Goal: Task Accomplishment & Management: Complete application form

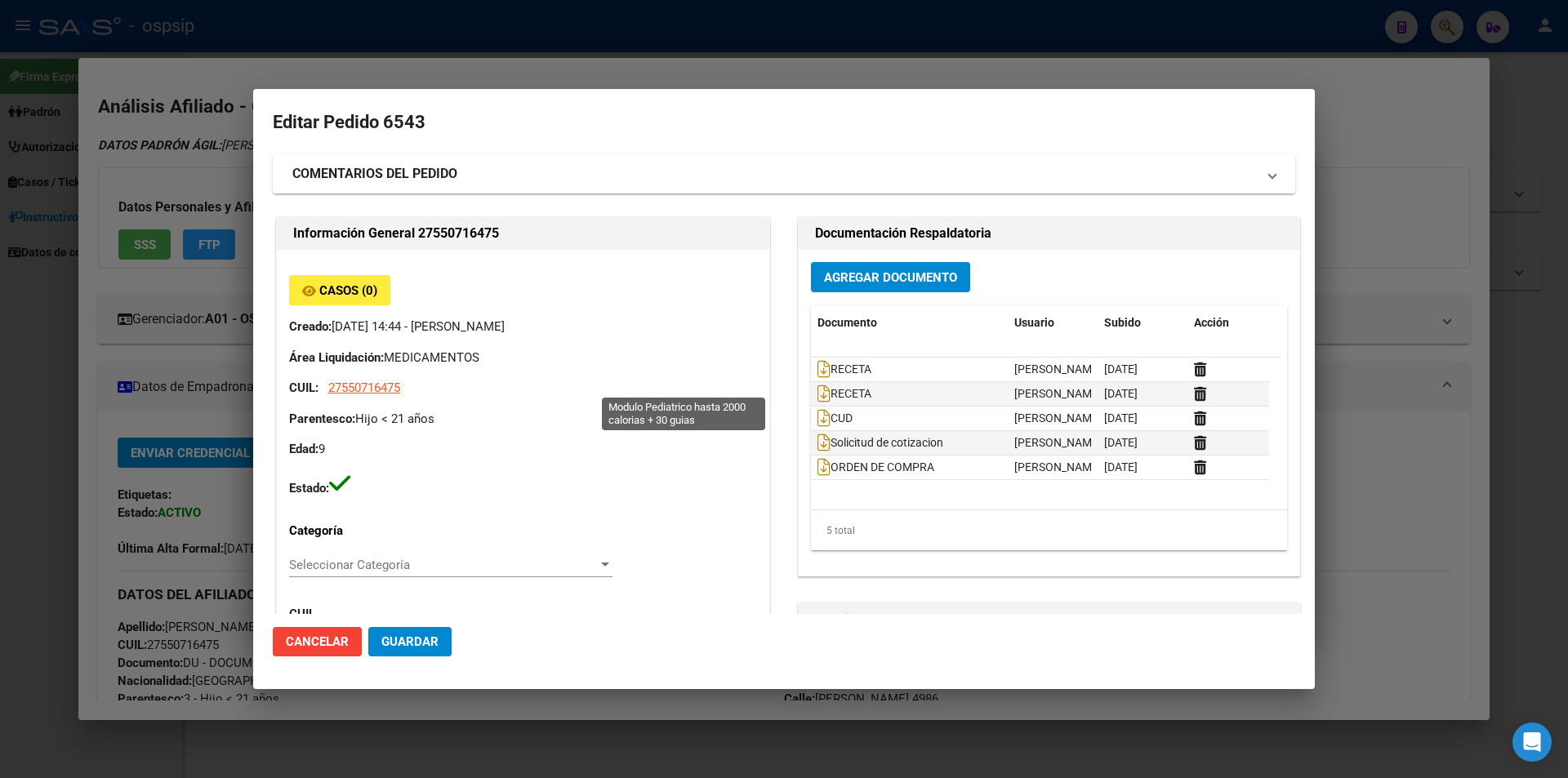
scroll to position [0, 12]
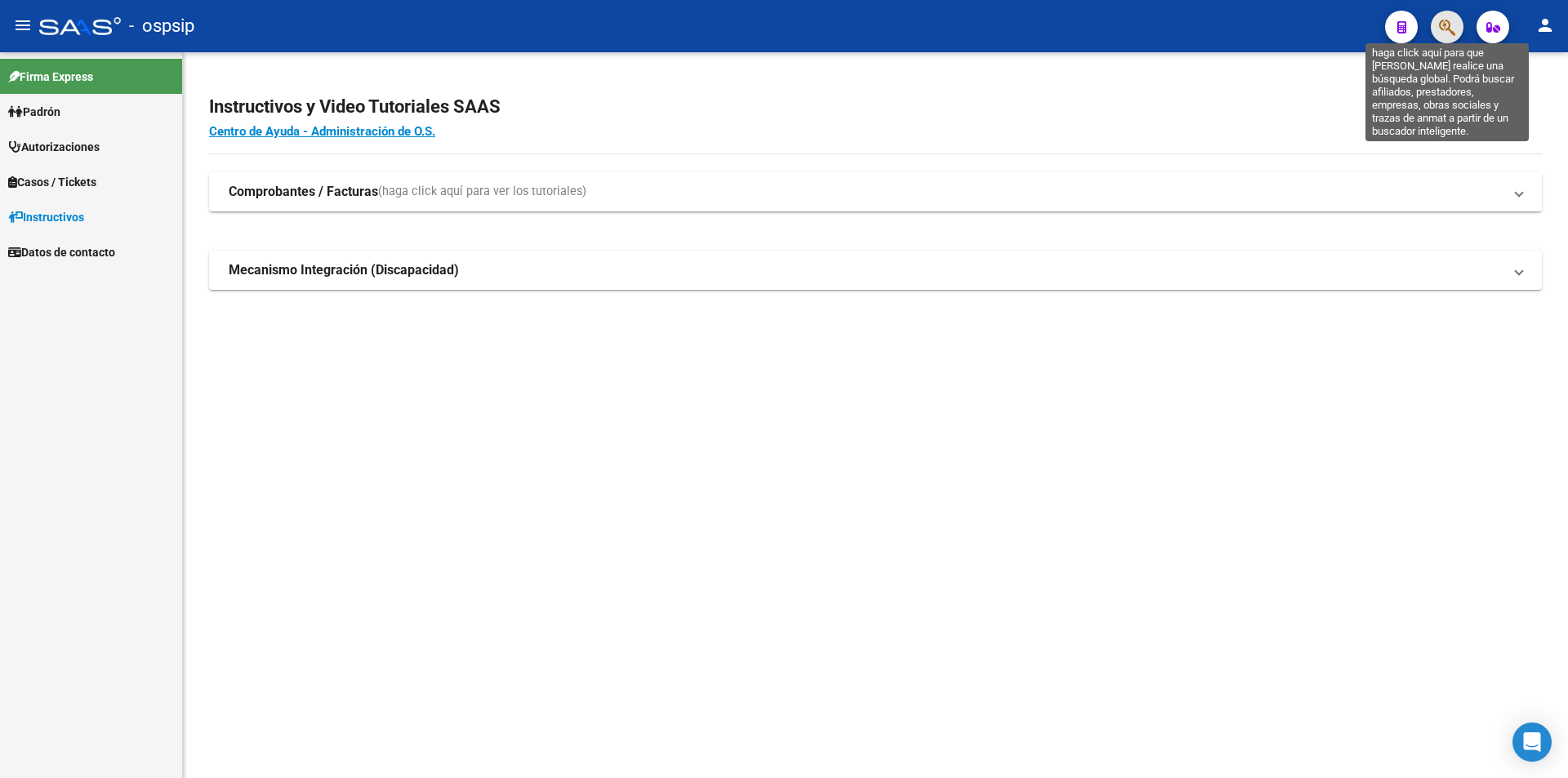
click at [1441, 32] on icon "button" at bounding box center [1447, 27] width 17 height 19
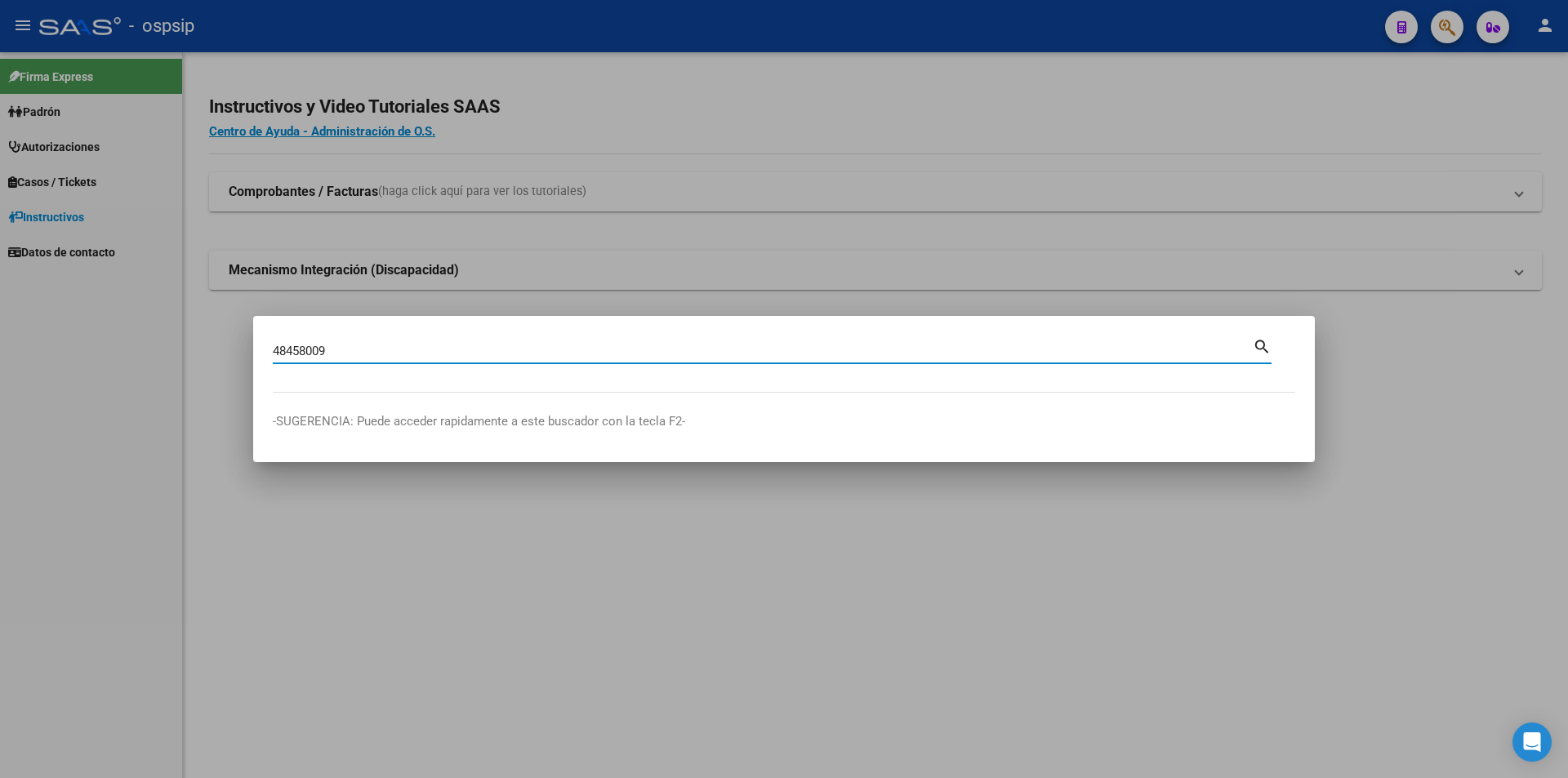
type input "48458009"
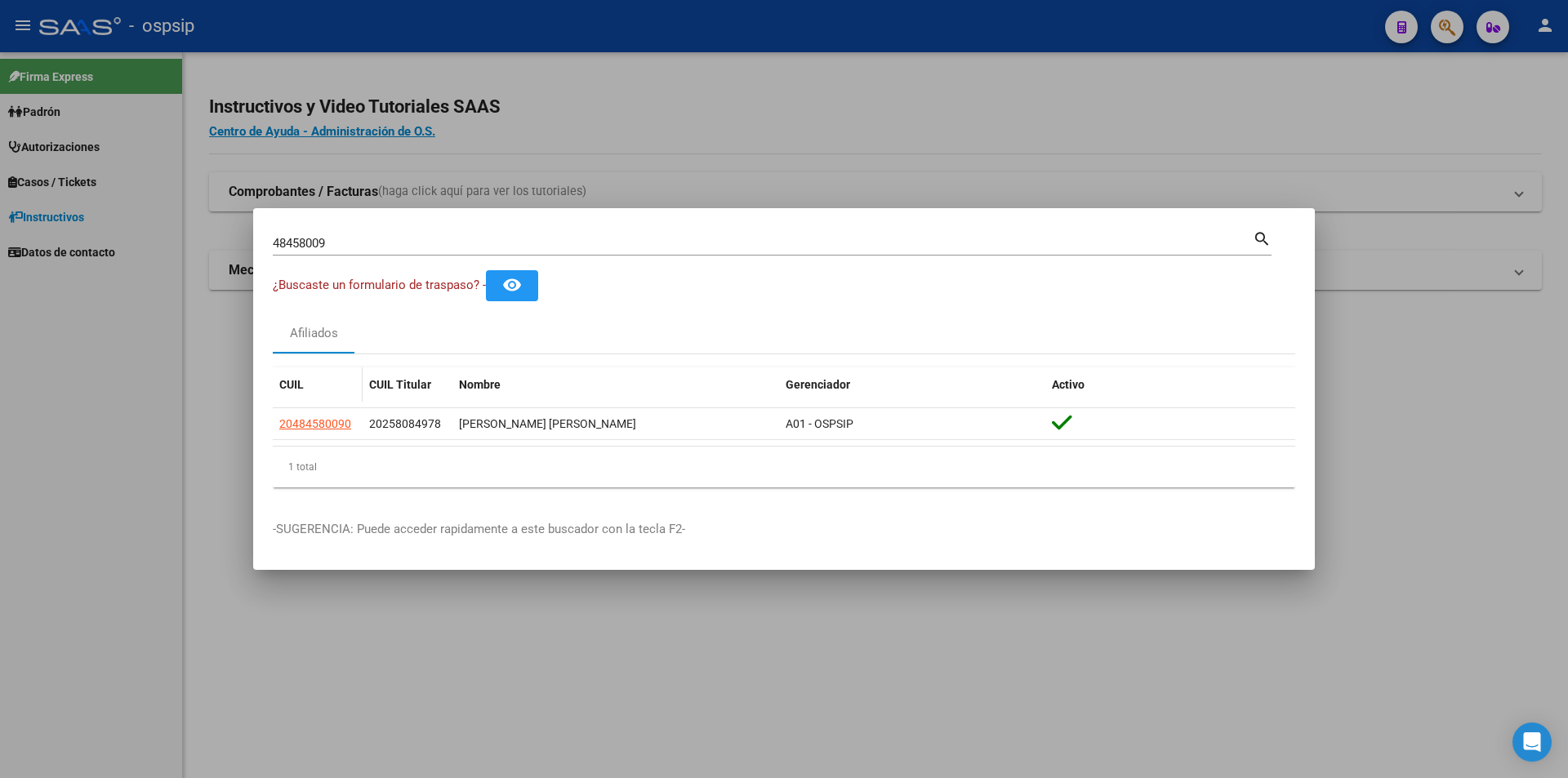
click at [317, 413] on datatable-body-cell "20484580090" at bounding box center [318, 424] width 90 height 32
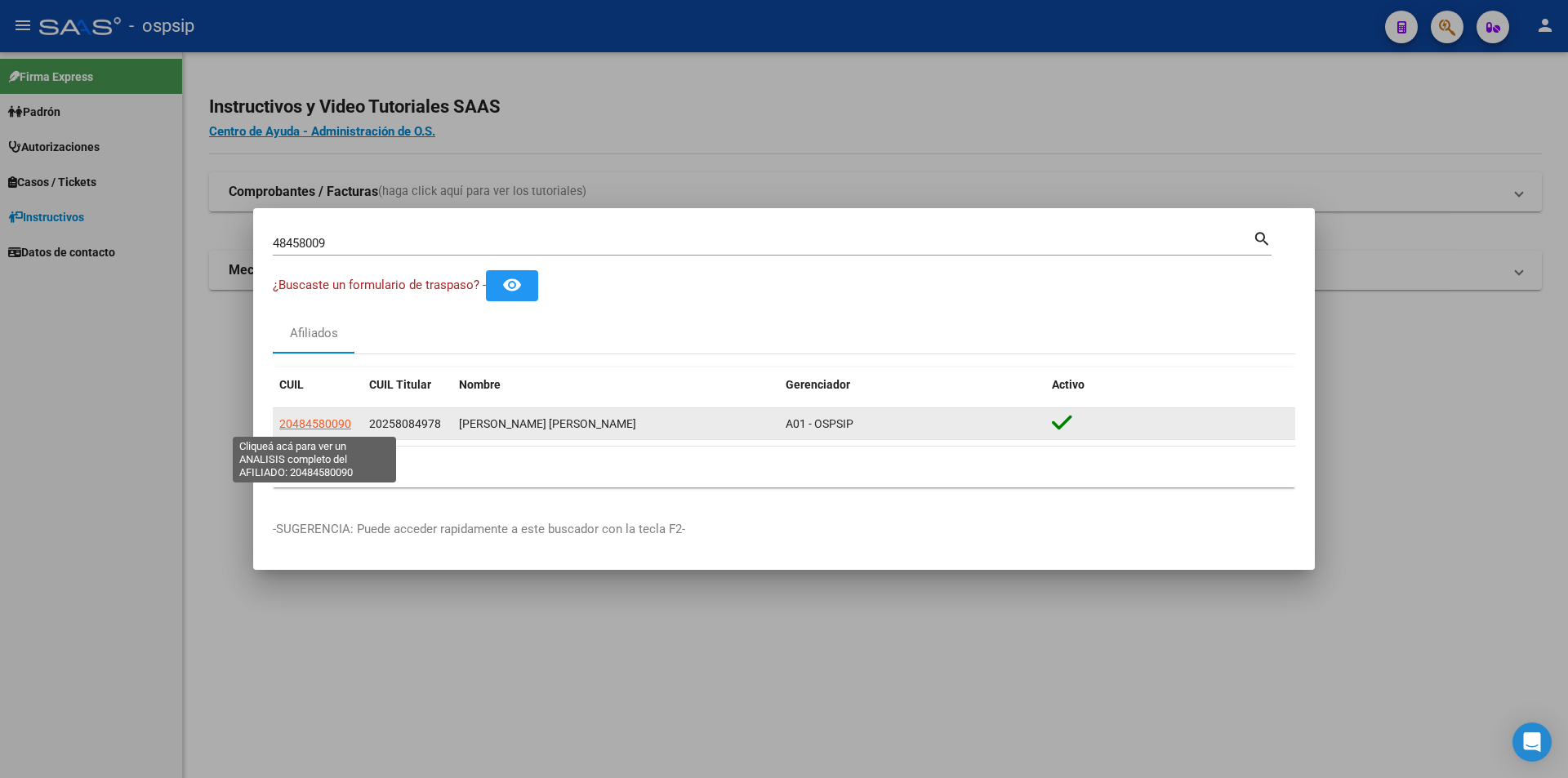
click at [318, 418] on span "20484580090" at bounding box center [315, 424] width 72 height 13
type textarea "20484580090"
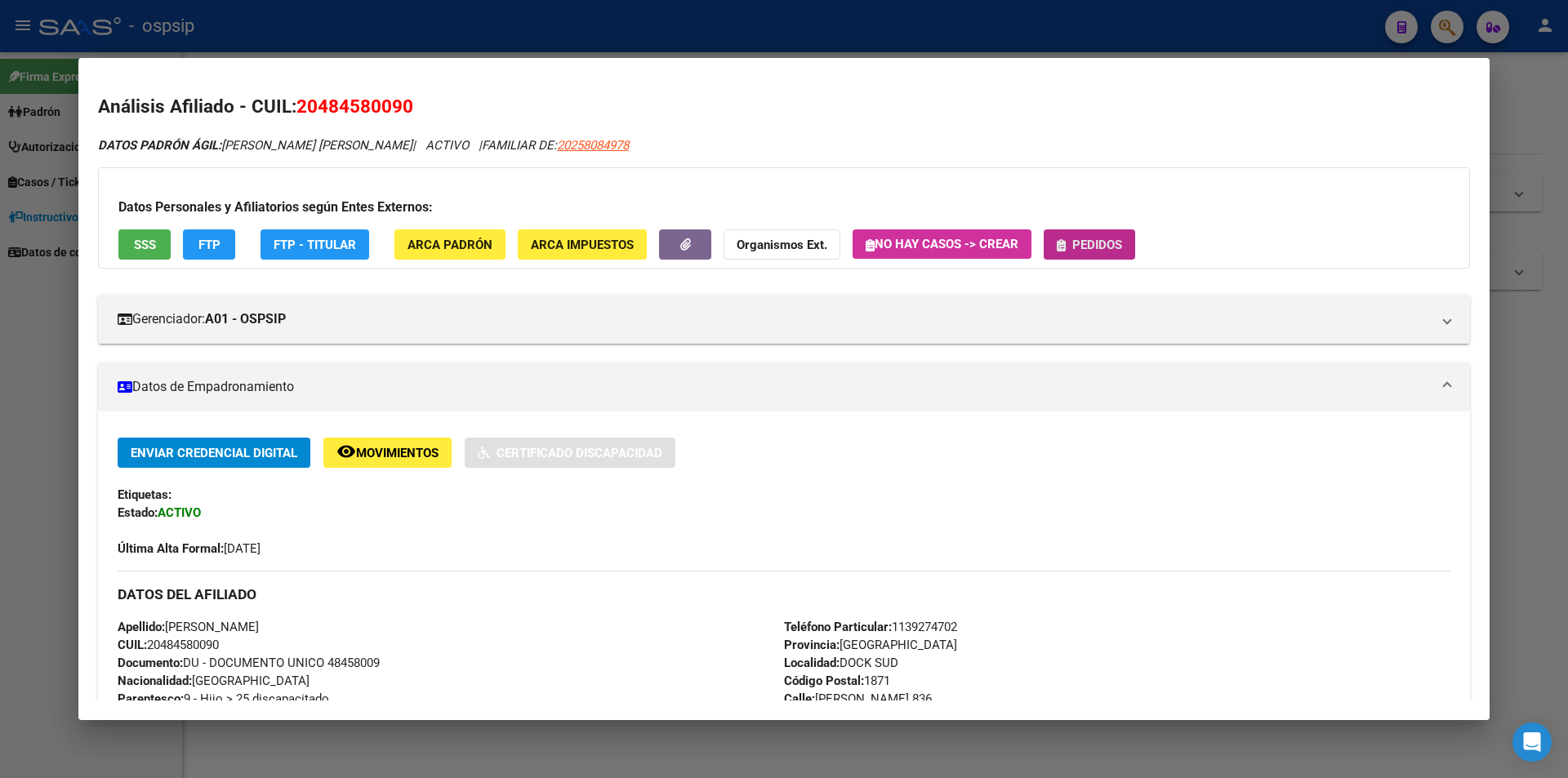
click at [1088, 247] on span "Pedidos" at bounding box center [1097, 245] width 50 height 15
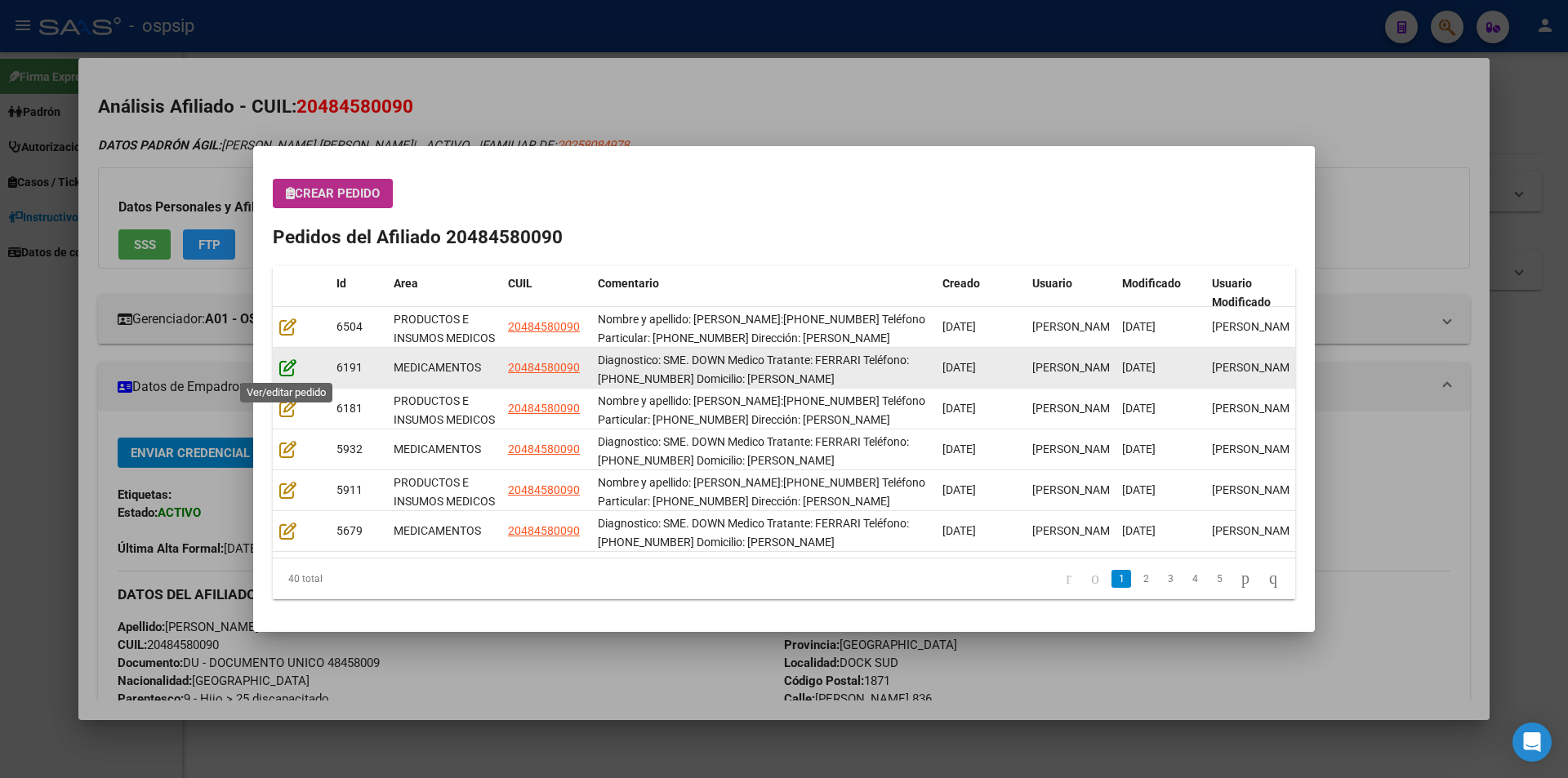
click at [287, 367] on icon at bounding box center [288, 368] width 17 height 18
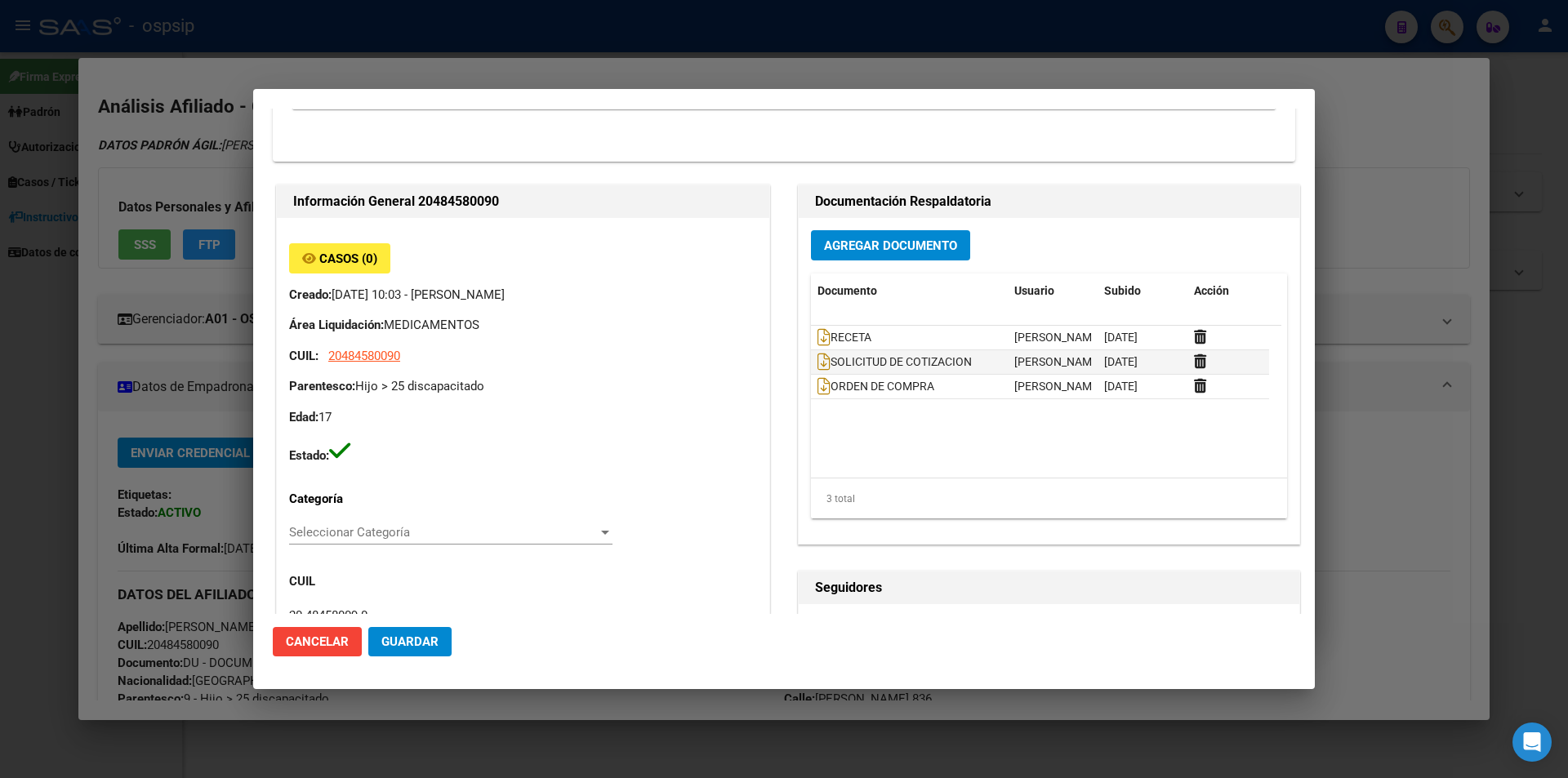
scroll to position [653, 0]
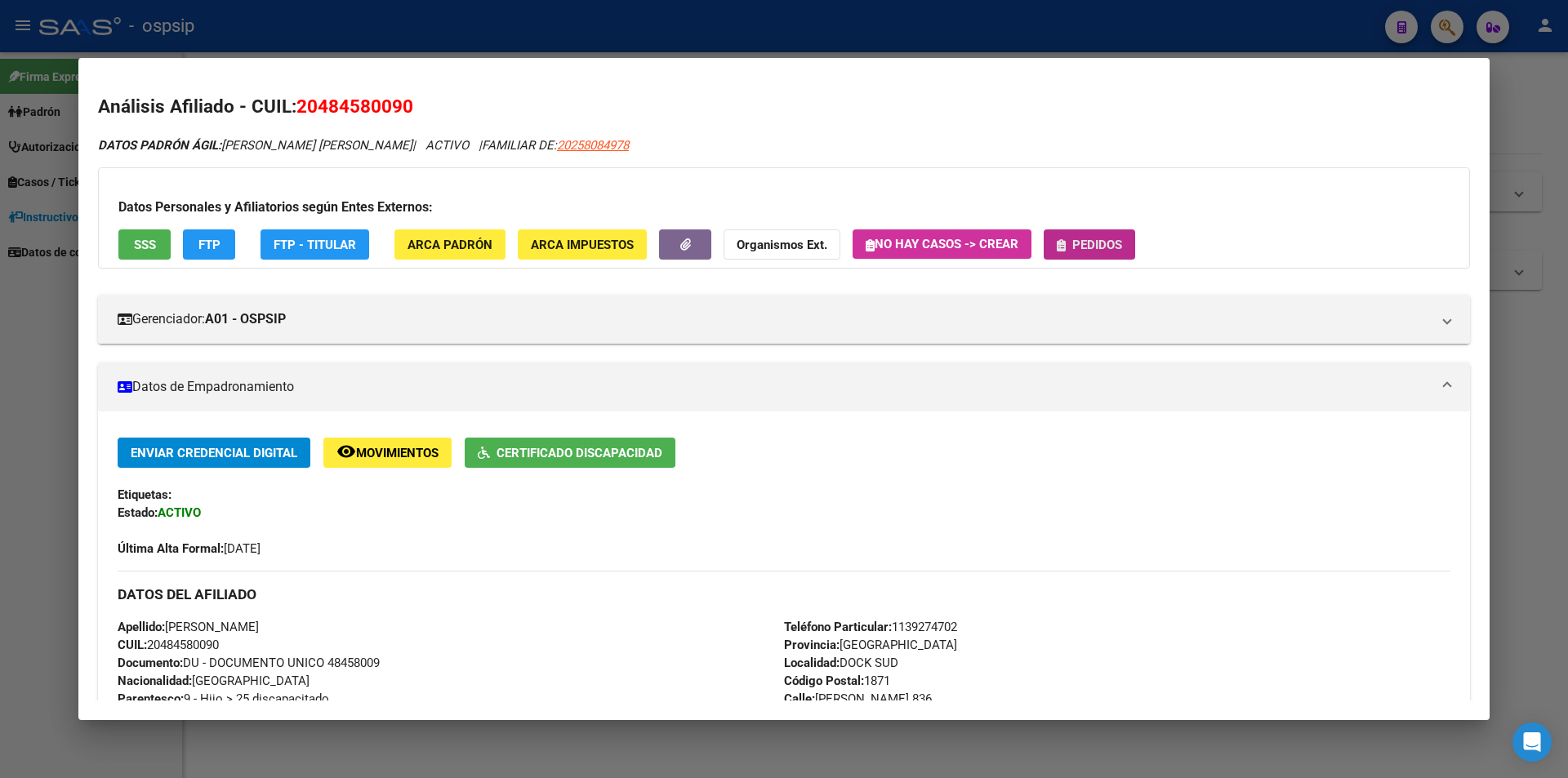
click at [1093, 251] on span "Pedidos" at bounding box center [1097, 245] width 50 height 15
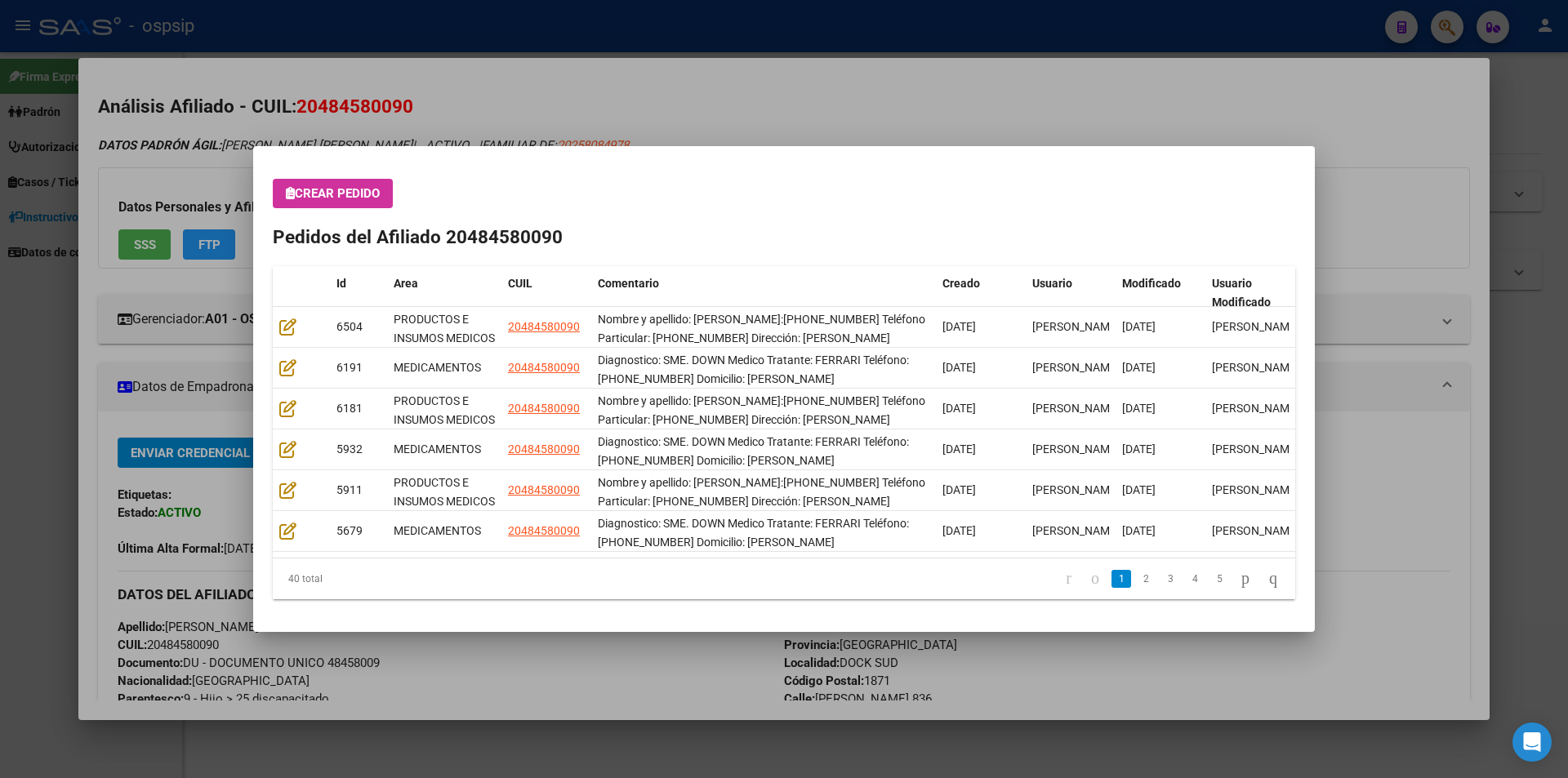
drag, startPoint x: 777, startPoint y: 160, endPoint x: 763, endPoint y: 231, distance: 72.4
click at [763, 231] on mat-dialog-container "Crear Pedido Pedidos del Afiliado 20484580090 Id Area CUIL Comentario Creado Us…" at bounding box center [784, 389] width 1062 height 486
click at [765, 203] on div "Crear Pedido Pedidos del Afiliado 20484580090 Id Area CUIL Comentario Creado Us…" at bounding box center [784, 389] width 1022 height 421
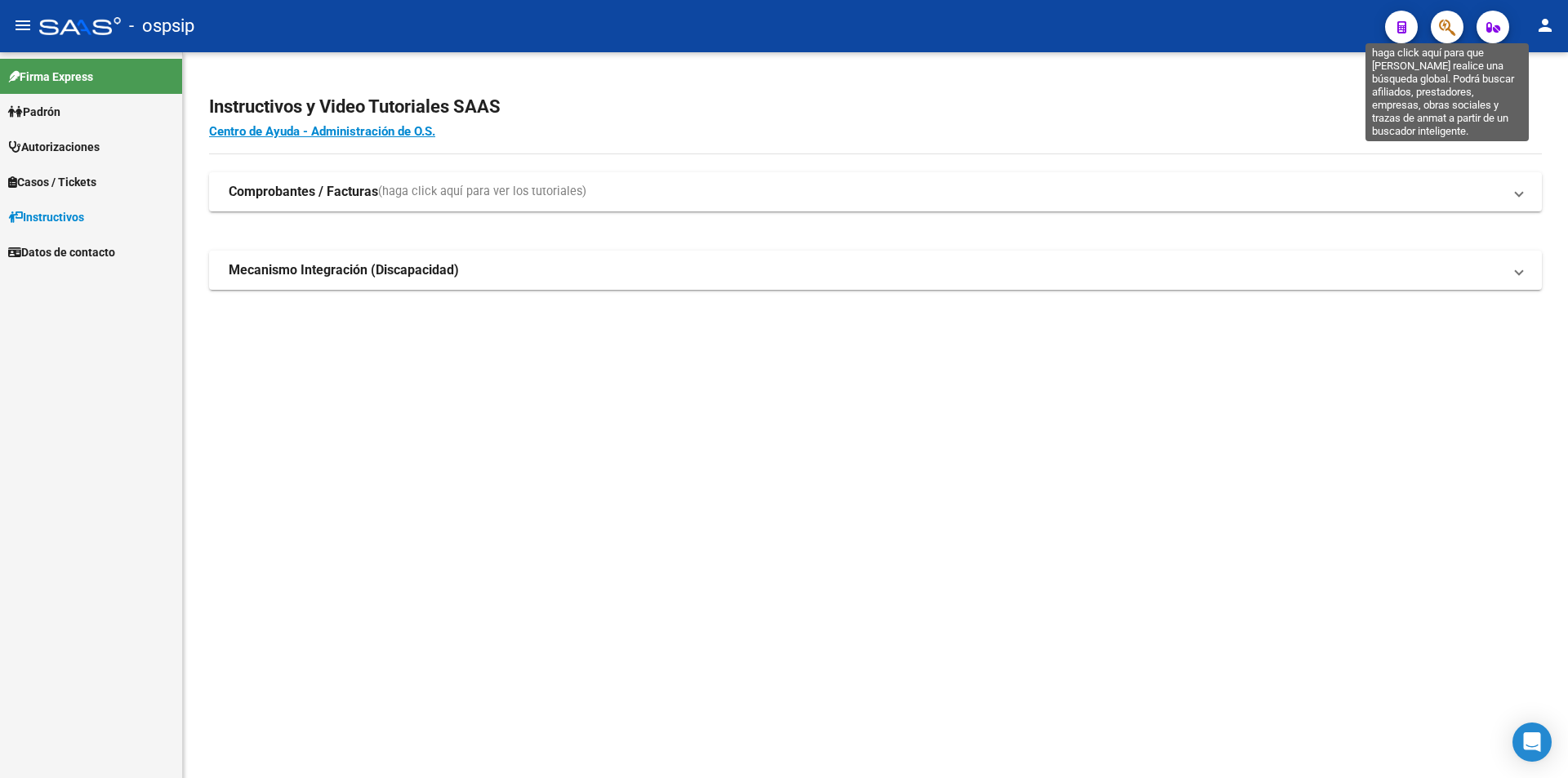
click at [1441, 31] on icon "button" at bounding box center [1447, 27] width 17 height 19
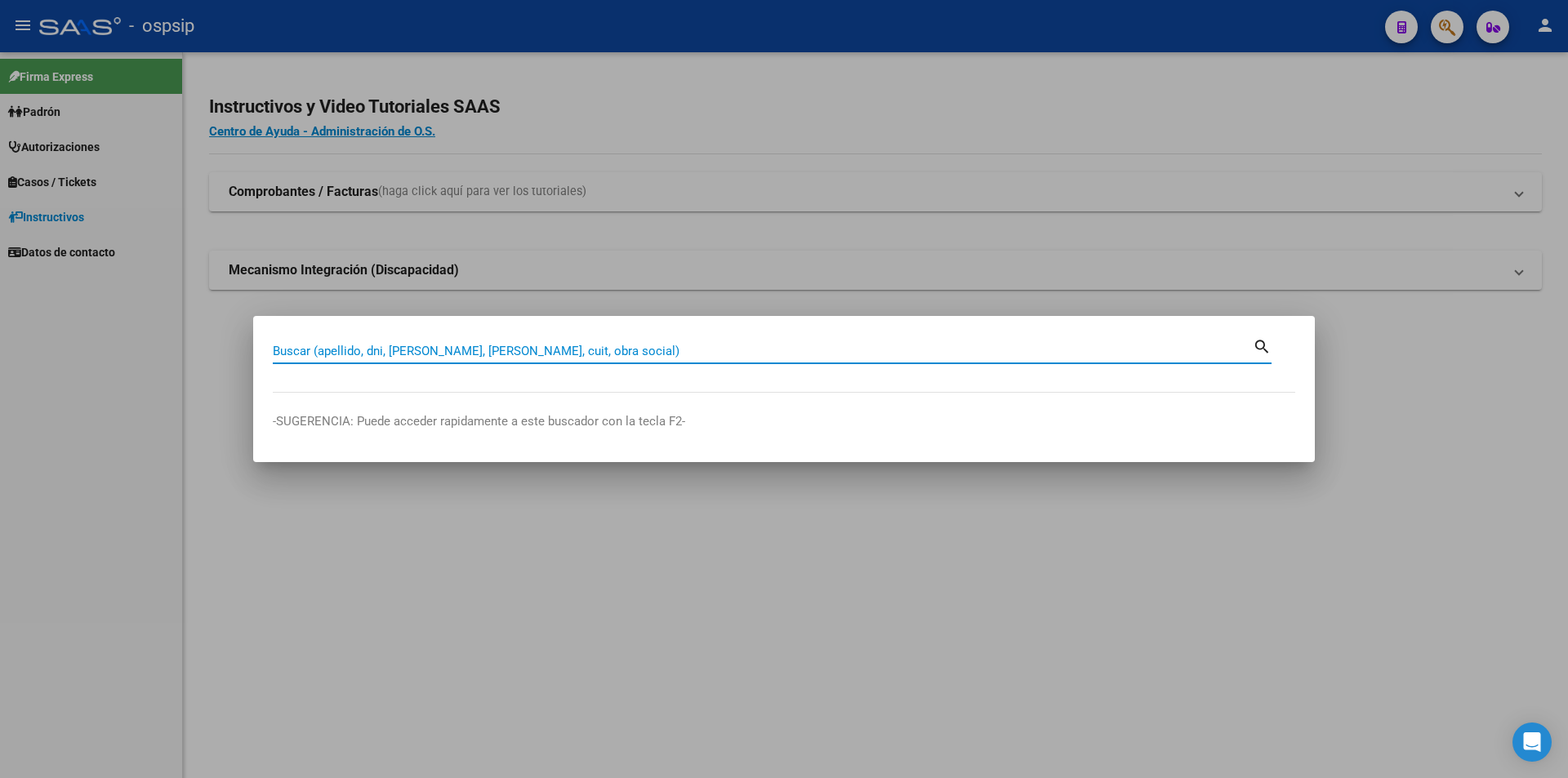
paste input "70784839"
type input "70784839"
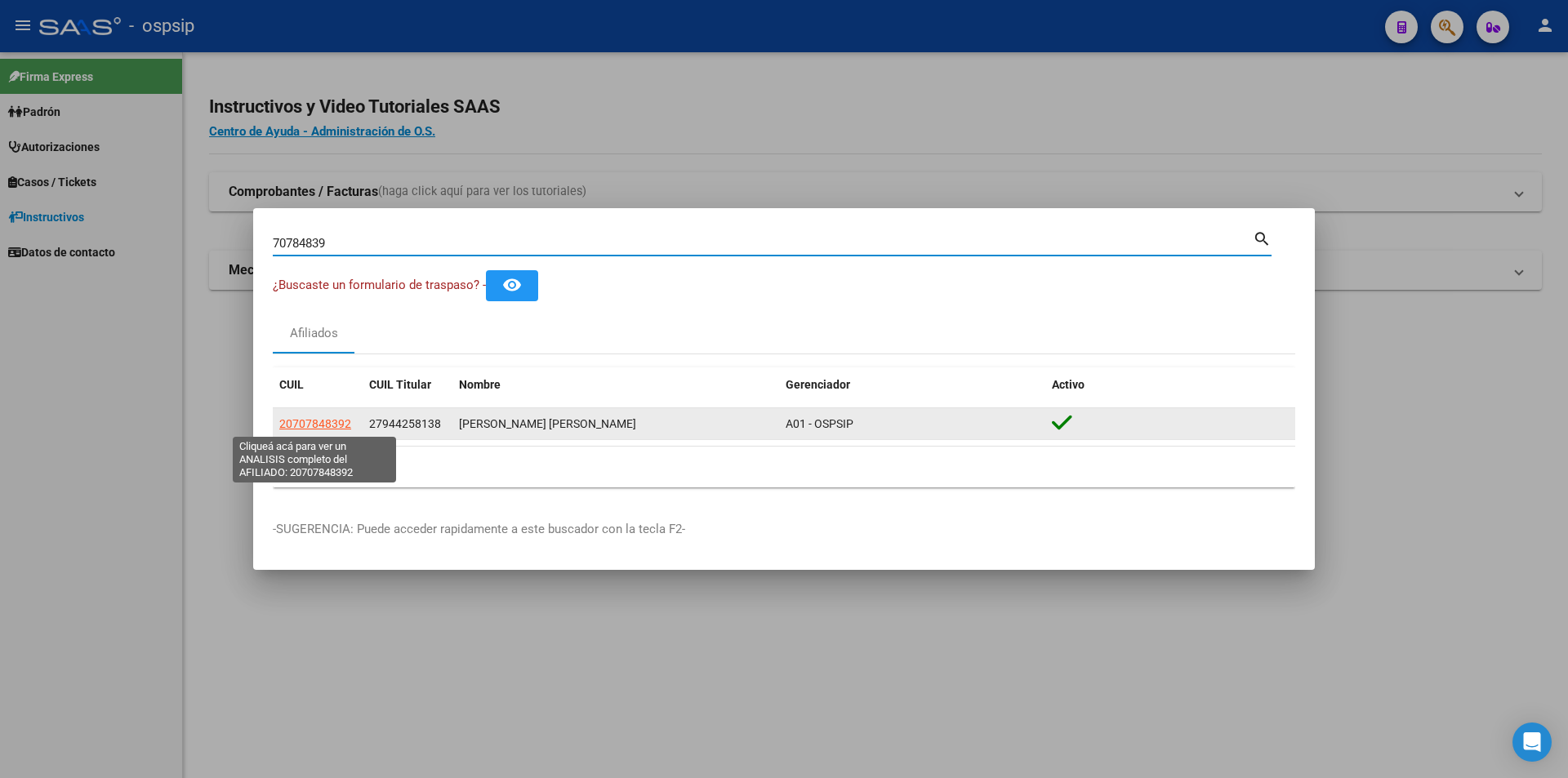
click at [306, 421] on span "20707848392" at bounding box center [315, 424] width 72 height 13
type textarea "20707848392"
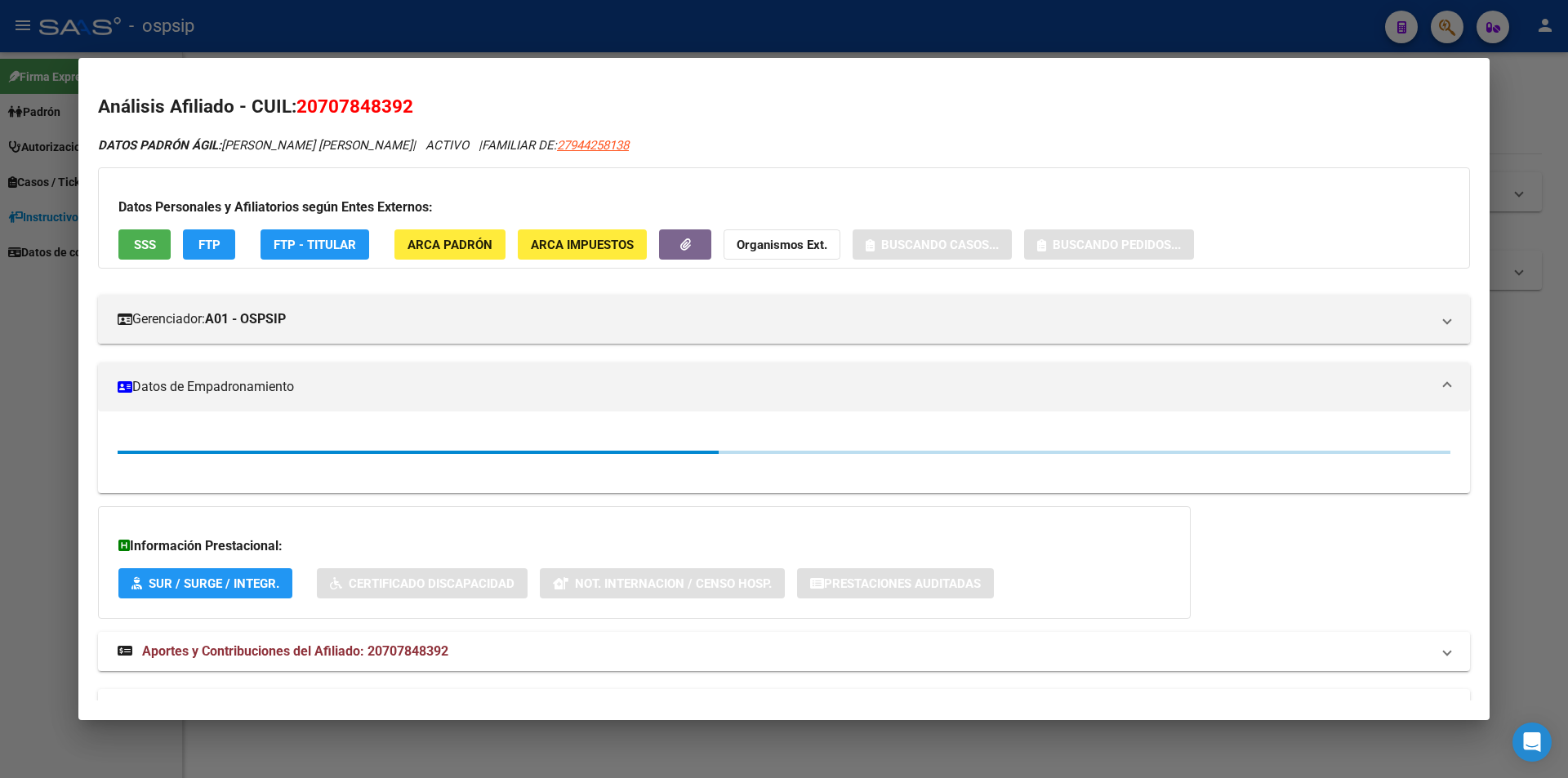
click at [160, 230] on button "SSS" at bounding box center [144, 245] width 52 height 31
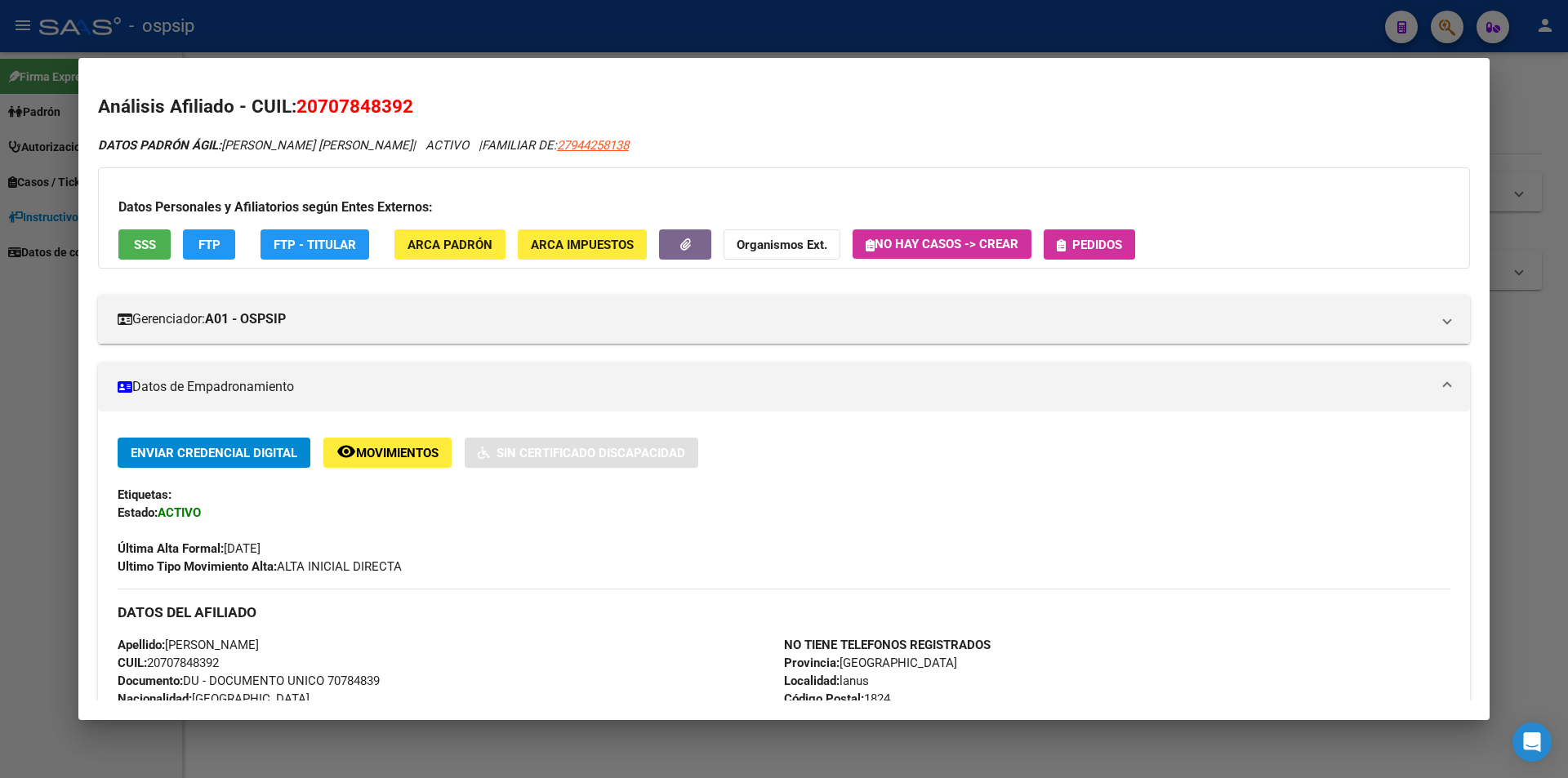
click at [1087, 236] on button "Pedidos" at bounding box center [1089, 245] width 92 height 31
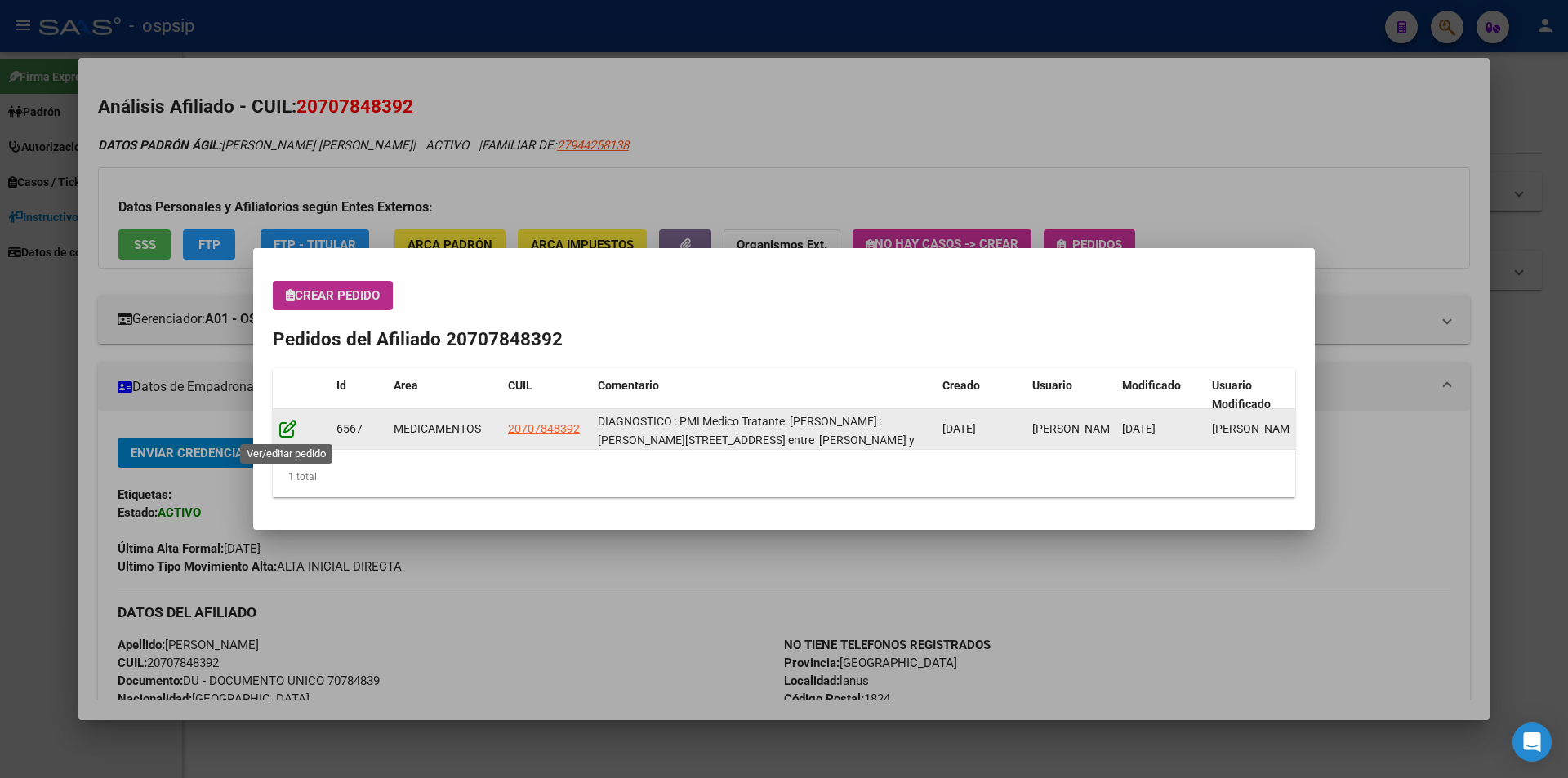
click at [285, 432] on icon at bounding box center [288, 429] width 17 height 18
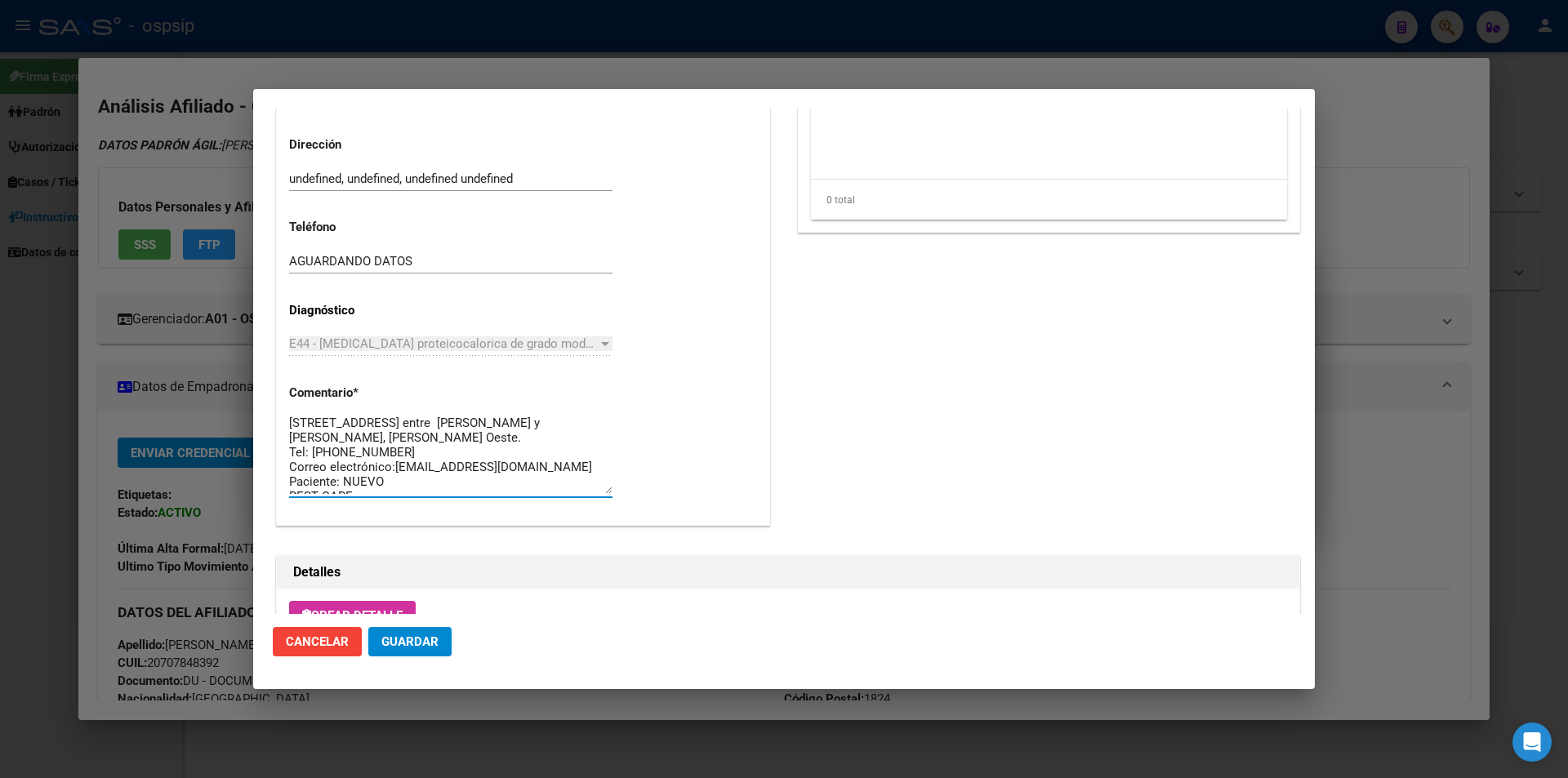
scroll to position [59, 0]
drag, startPoint x: 376, startPoint y: 463, endPoint x: 275, endPoint y: 467, distance: 101.1
click at [275, 467] on div "Información General 20707848392 Casos (0) Creado: 17/07/2025 10:10 - Ortiz Jesi…" at bounding box center [523, 24] width 500 height 1056
click at [380, 479] on textarea "DIAGNOSTICO : PMI Medico Tratante: [PERSON_NAME] : [PERSON_NAME][STREET_ADDRESS…" at bounding box center [451, 456] width 323 height 77
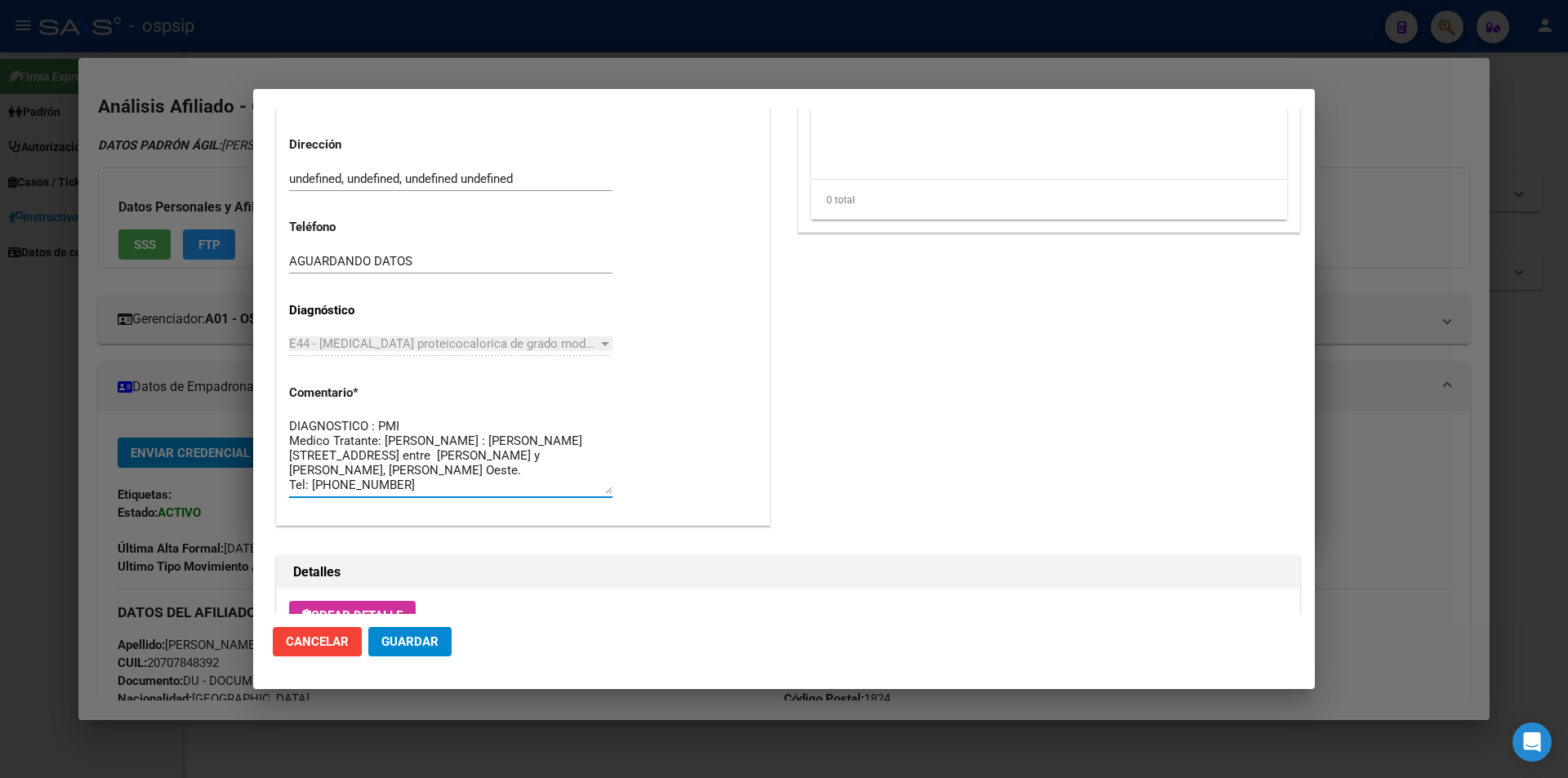
drag, startPoint x: 376, startPoint y: 466, endPoint x: 281, endPoint y: 403, distance: 114.0
click at [281, 403] on div "Casos (0) Creado: 17/07/2025 10:10 - Ortiz Jesica Área Liquidación: MEDICAMENTO…" at bounding box center [523, 29] width 492 height 992
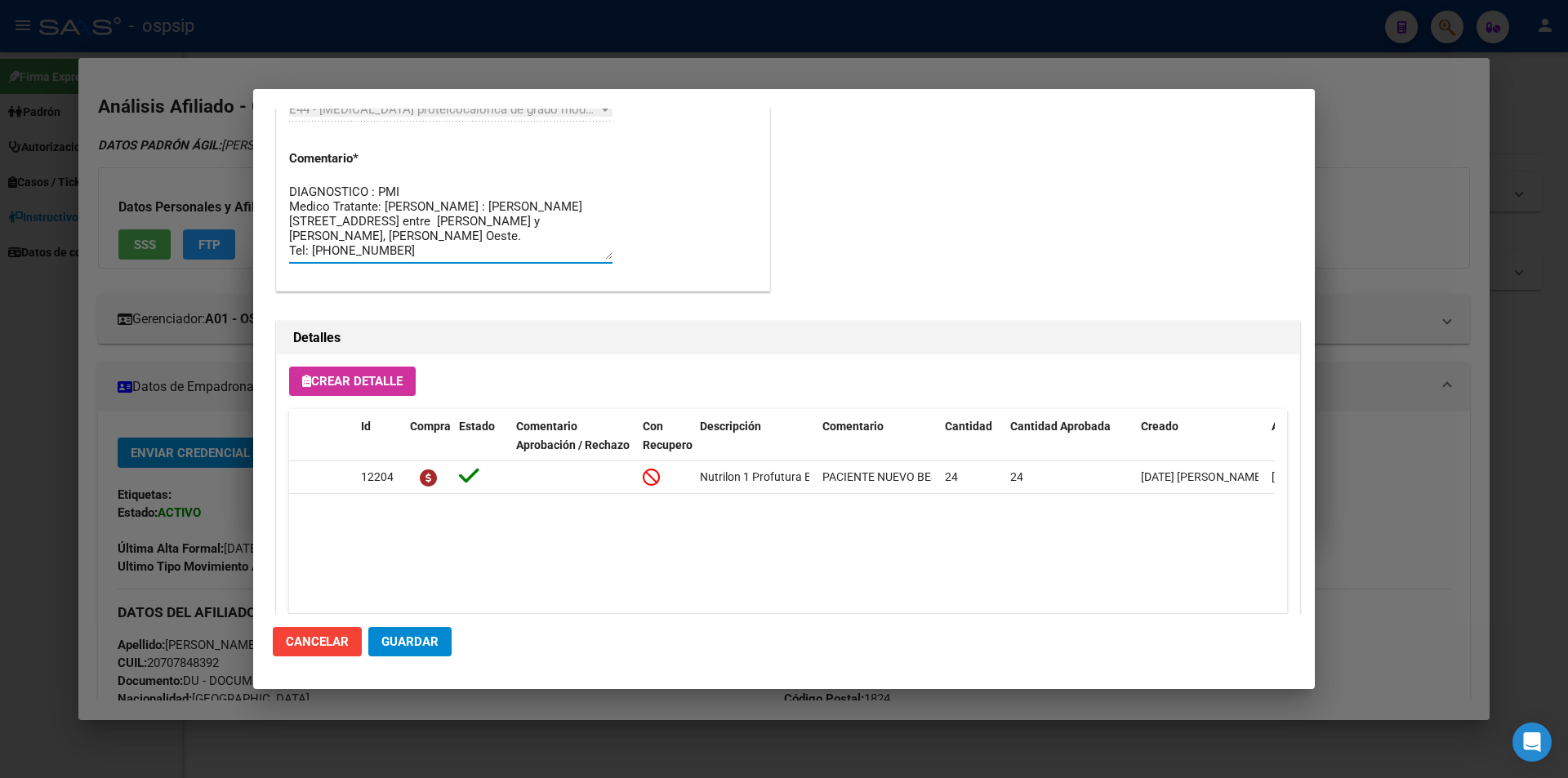
scroll to position [1223, 0]
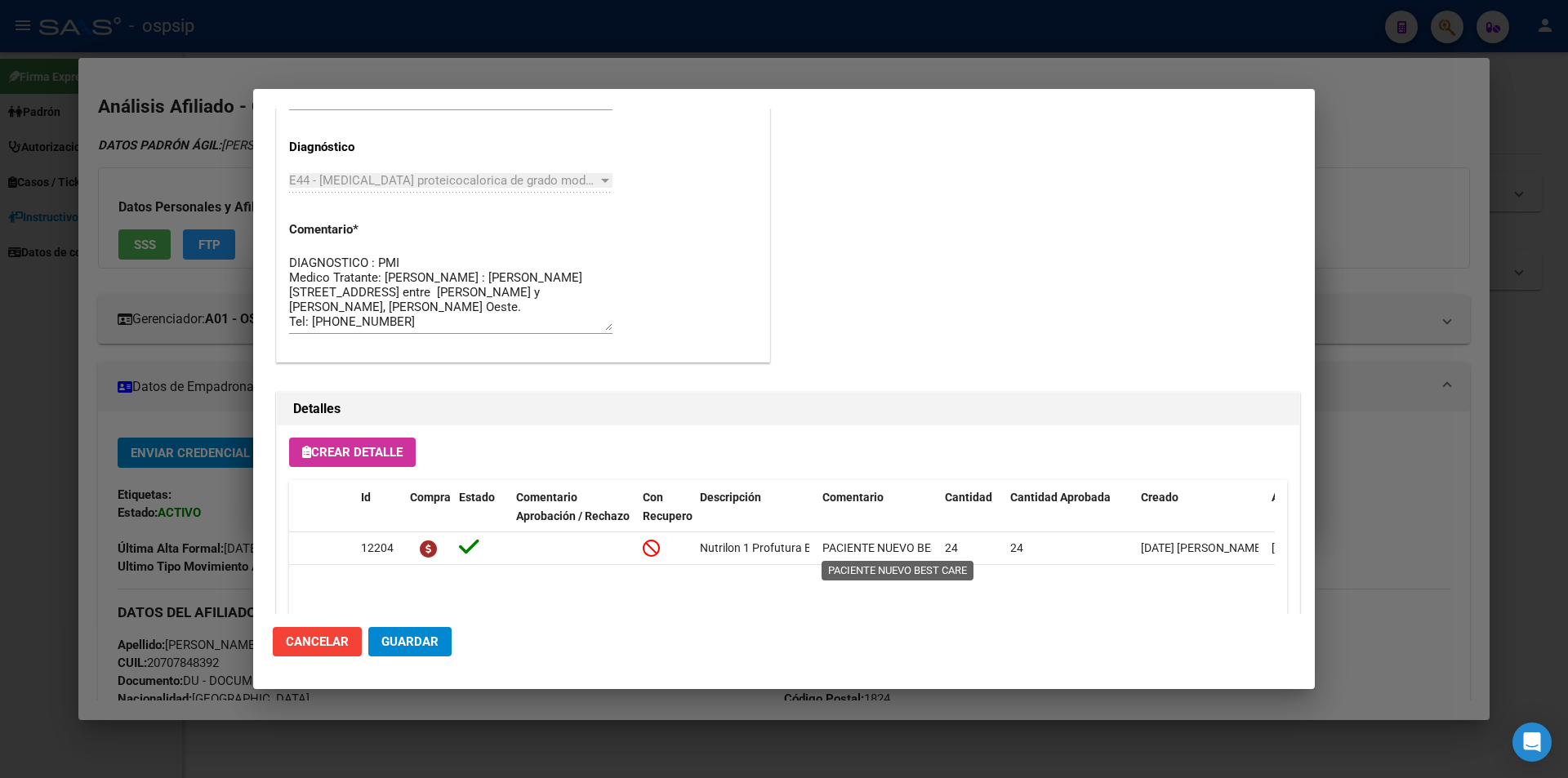
drag, startPoint x: 691, startPoint y: 551, endPoint x: 773, endPoint y: 584, distance: 88.4
click at [820, 551] on div "12204 Nutrilon 1 Profutura Brick 200 ml PACIENTE NUEVO BEST CARE 24 24 17/07/20…" at bounding box center [900, 549] width 1221 height 33
click at [770, 588] on datatable-body "12204 Nutrilon 1 Profutura Brick 200 ml PACIENTE NUEVO BEST CARE 24 24 17/07/20…" at bounding box center [782, 609] width 986 height 152
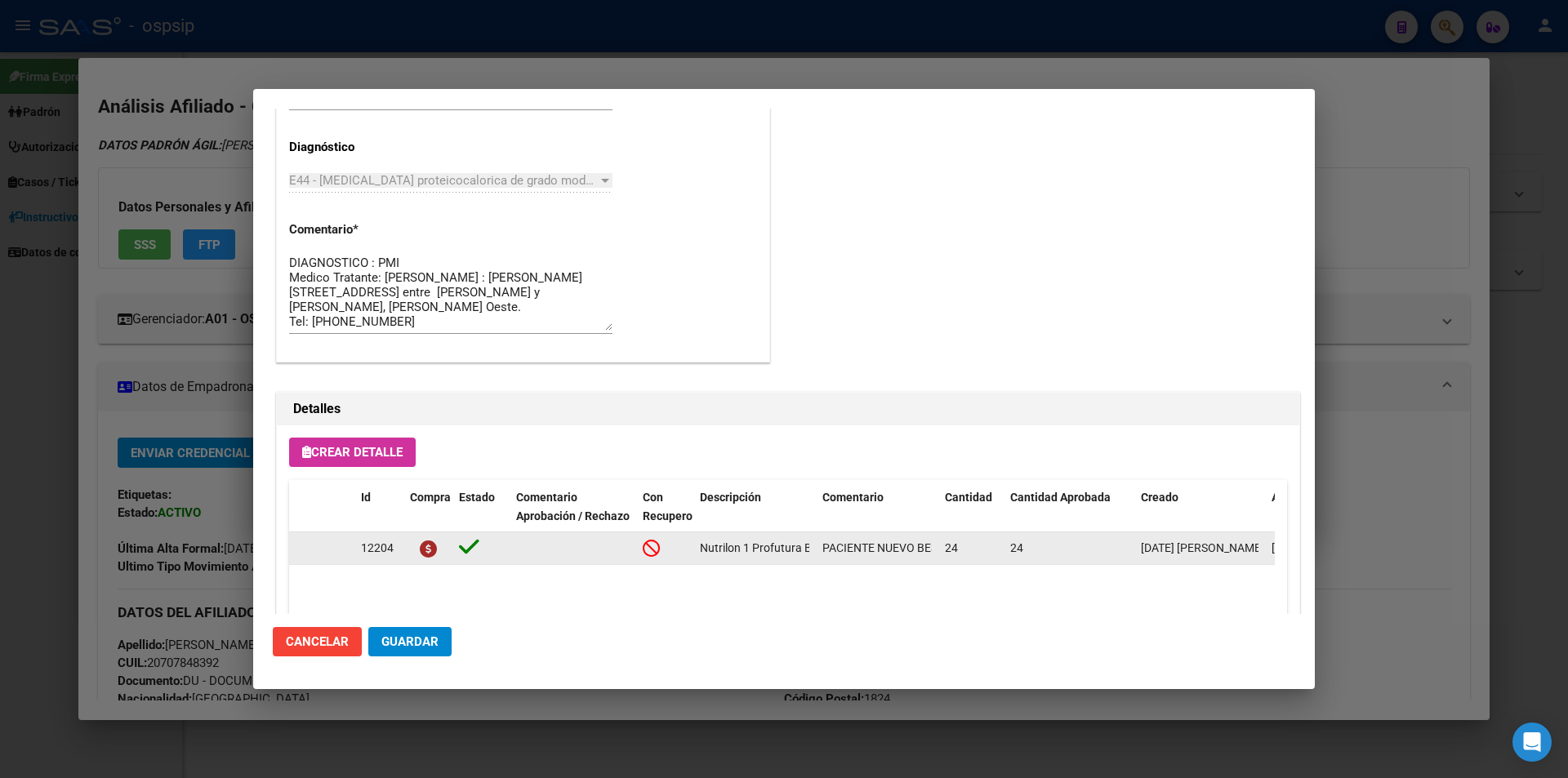
drag, startPoint x: 692, startPoint y: 550, endPoint x: 808, endPoint y: 562, distance: 116.6
click at [808, 562] on div "12204 Nutrilon 1 Profutura Brick 200 ml PACIENTE NUEVO BEST CARE 24 24 17/07/20…" at bounding box center [900, 549] width 1221 height 33
copy div "Nutrilon 1 Profutura B"
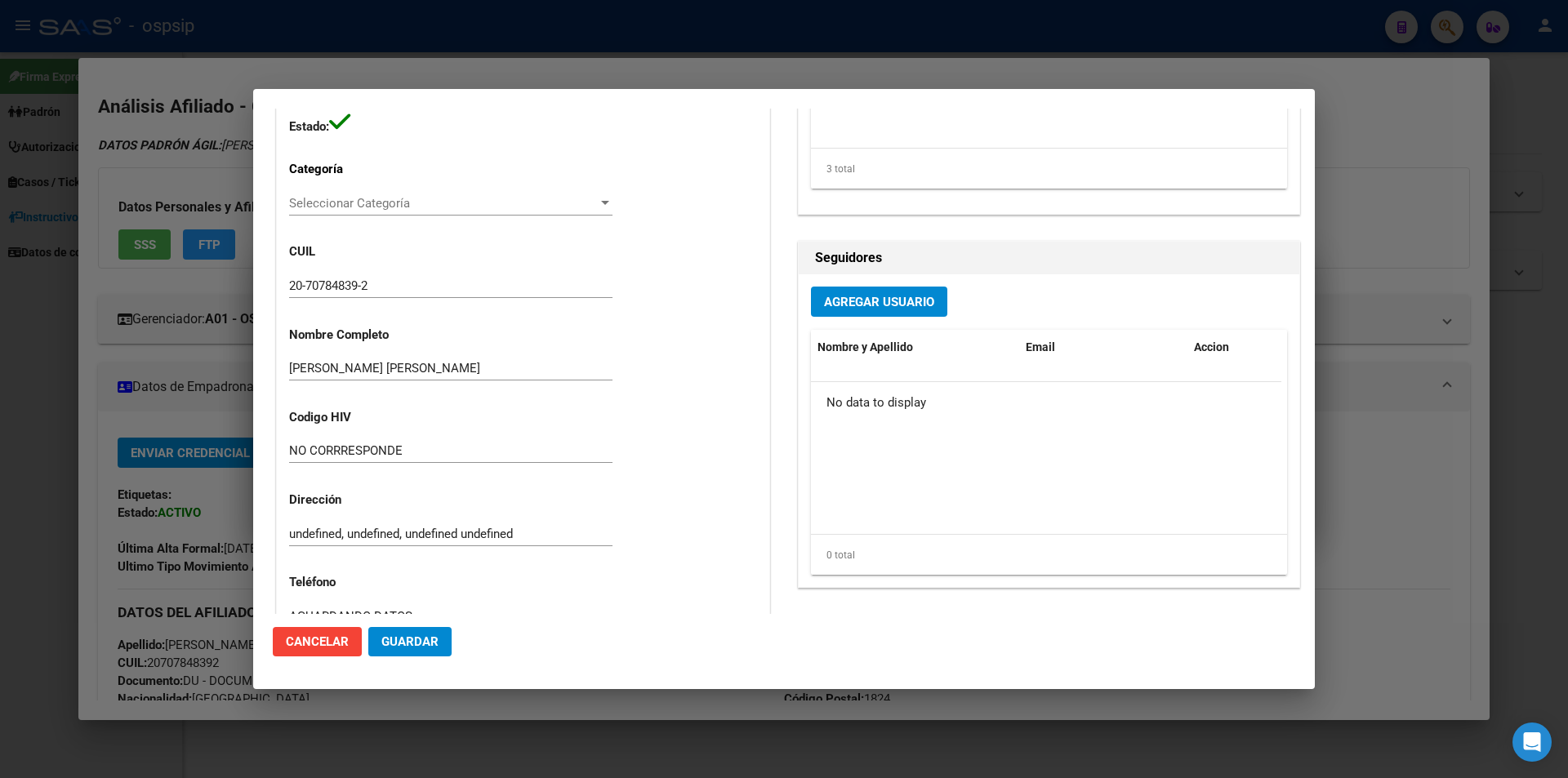
scroll to position [489, 0]
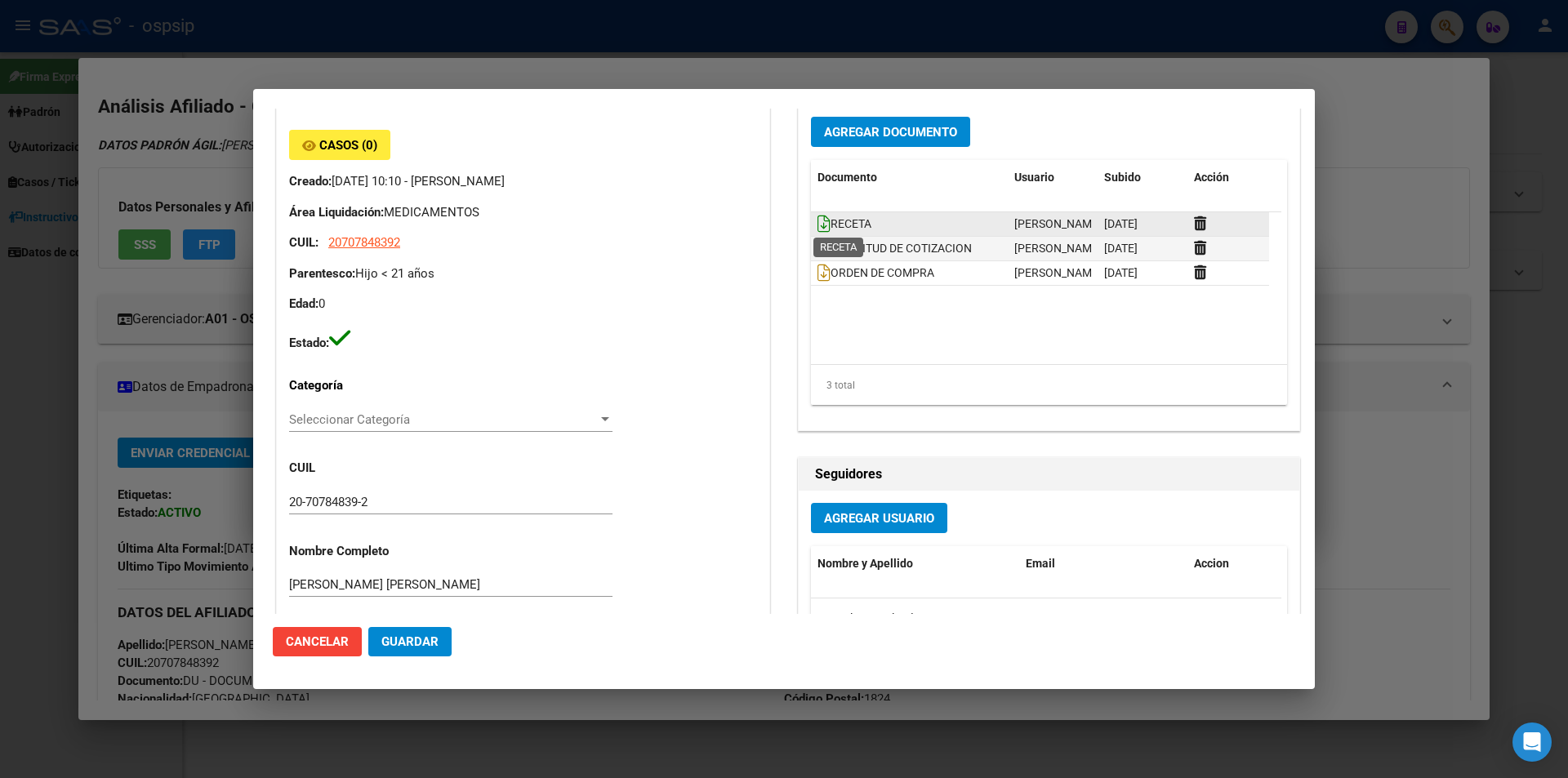
click at [818, 222] on icon at bounding box center [825, 224] width 13 height 18
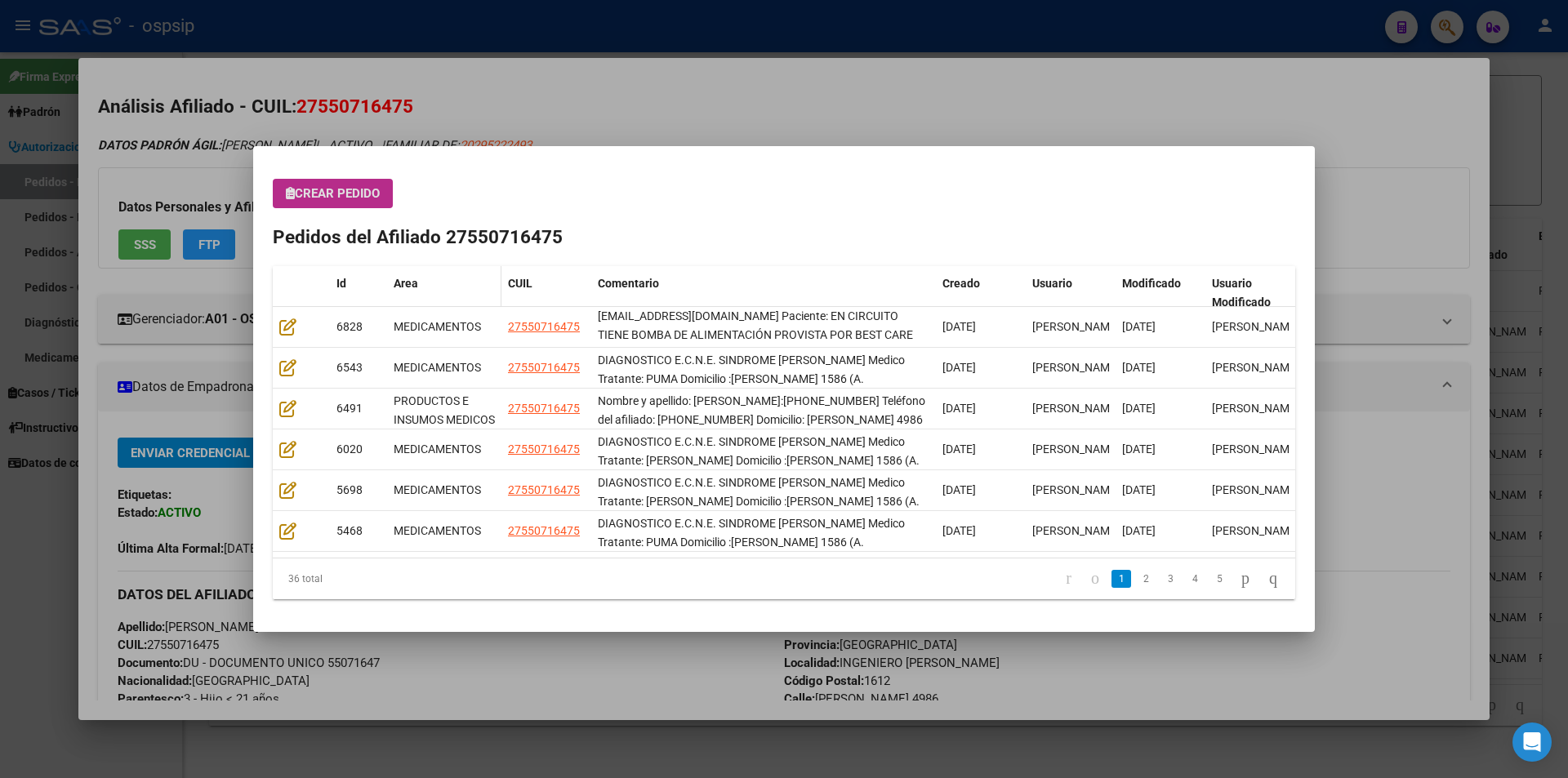
scroll to position [1, 0]
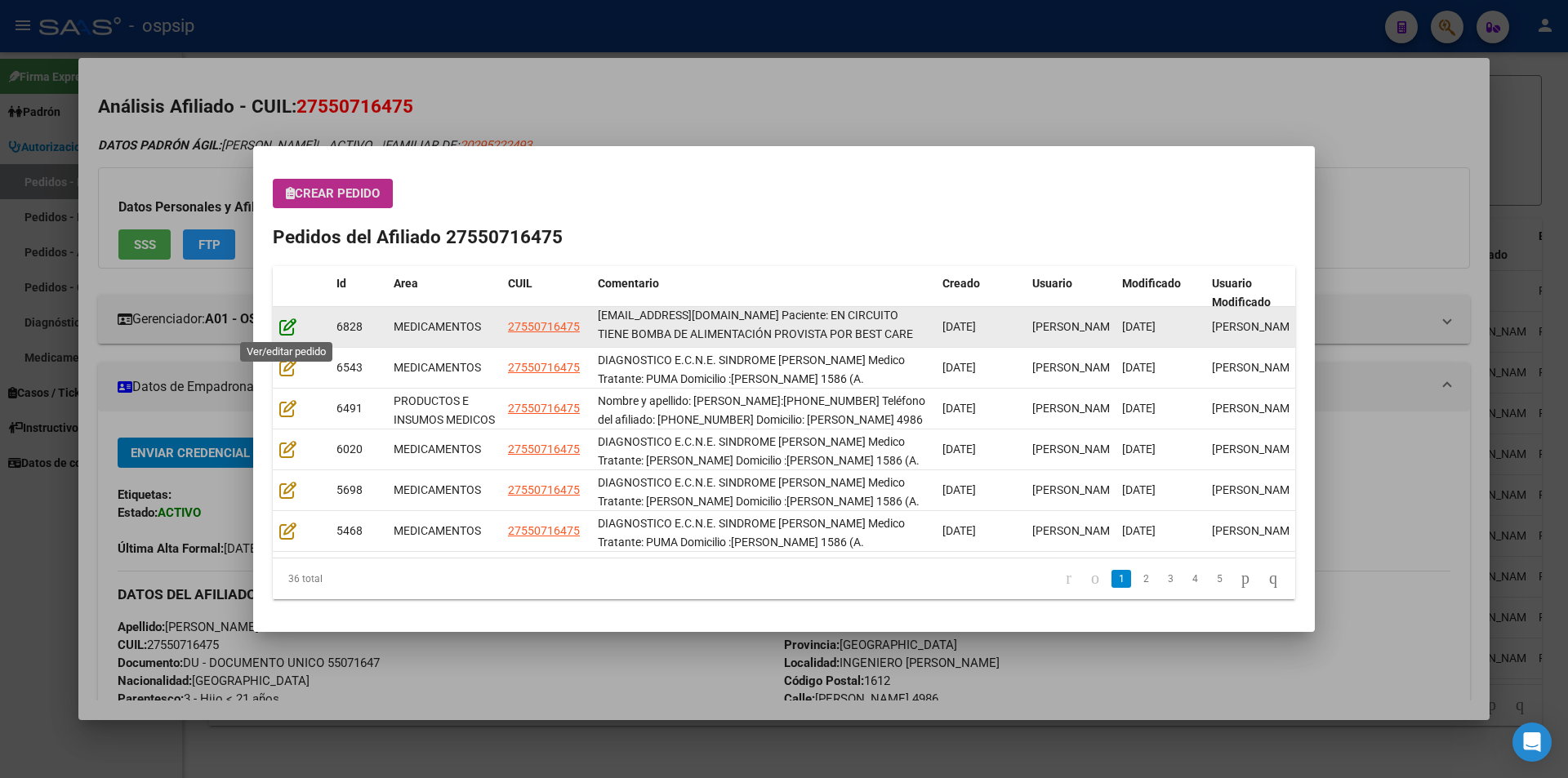
click at [284, 327] on icon at bounding box center [288, 327] width 17 height 18
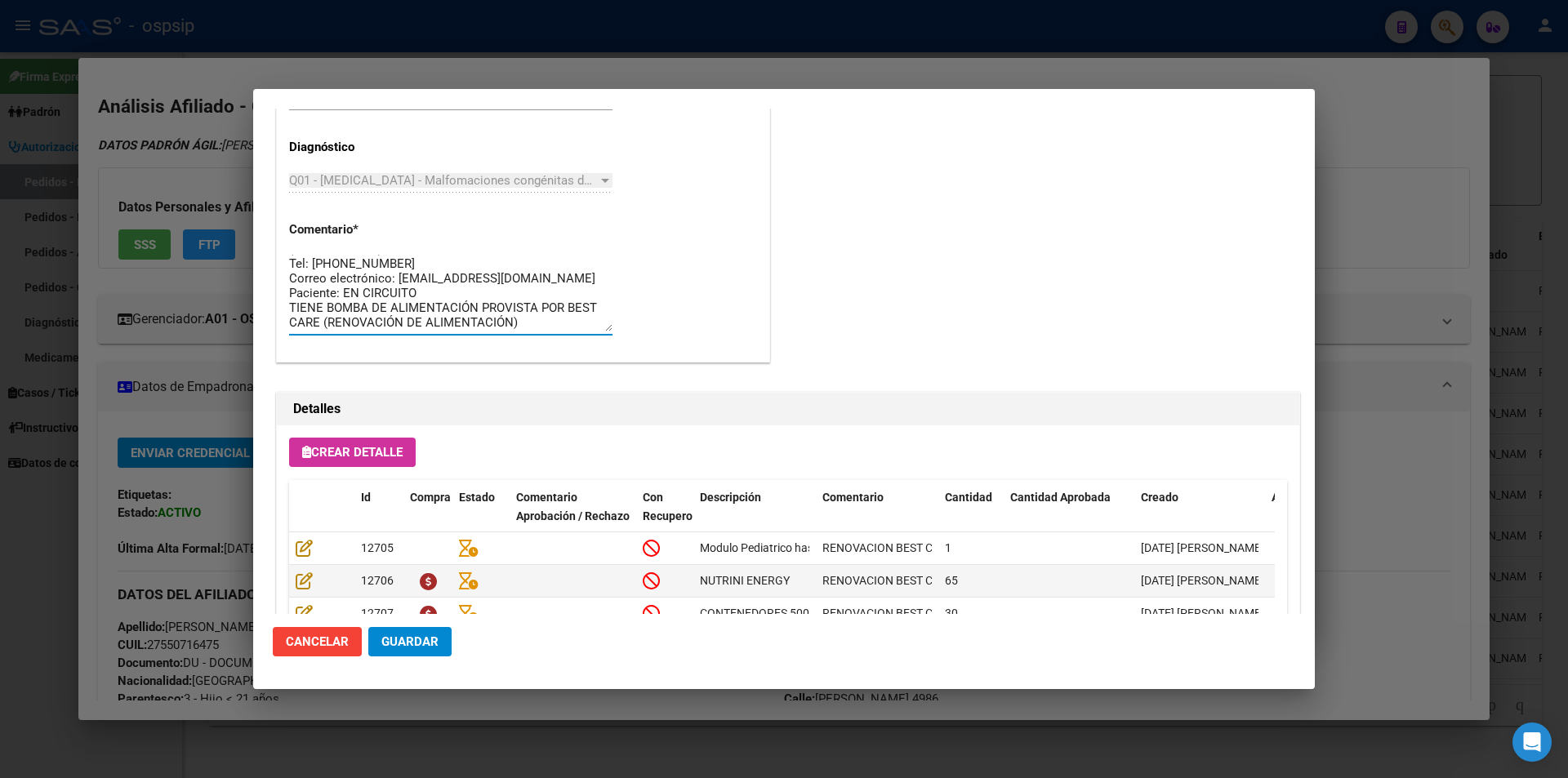
scroll to position [0, 0]
drag, startPoint x: 519, startPoint y: 325, endPoint x: 290, endPoint y: 236, distance: 245.7
click at [290, 236] on app-form-text-field "Comentario * DIAGNOSTICO E.C.N.E. SINDROME [PERSON_NAME] Medico Tratante: [PERS…" at bounding box center [457, 276] width 337 height 107
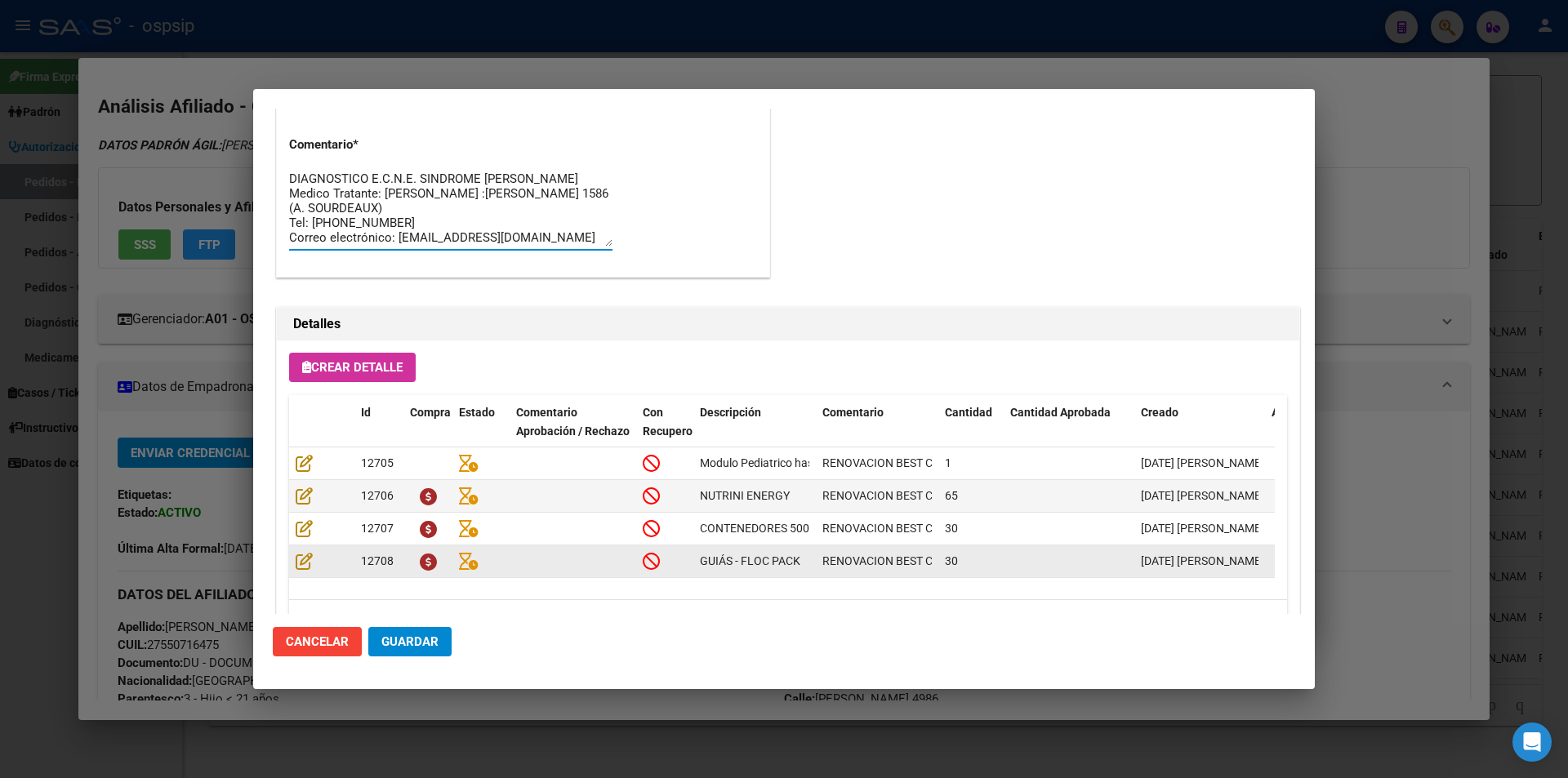
scroll to position [1043, 0]
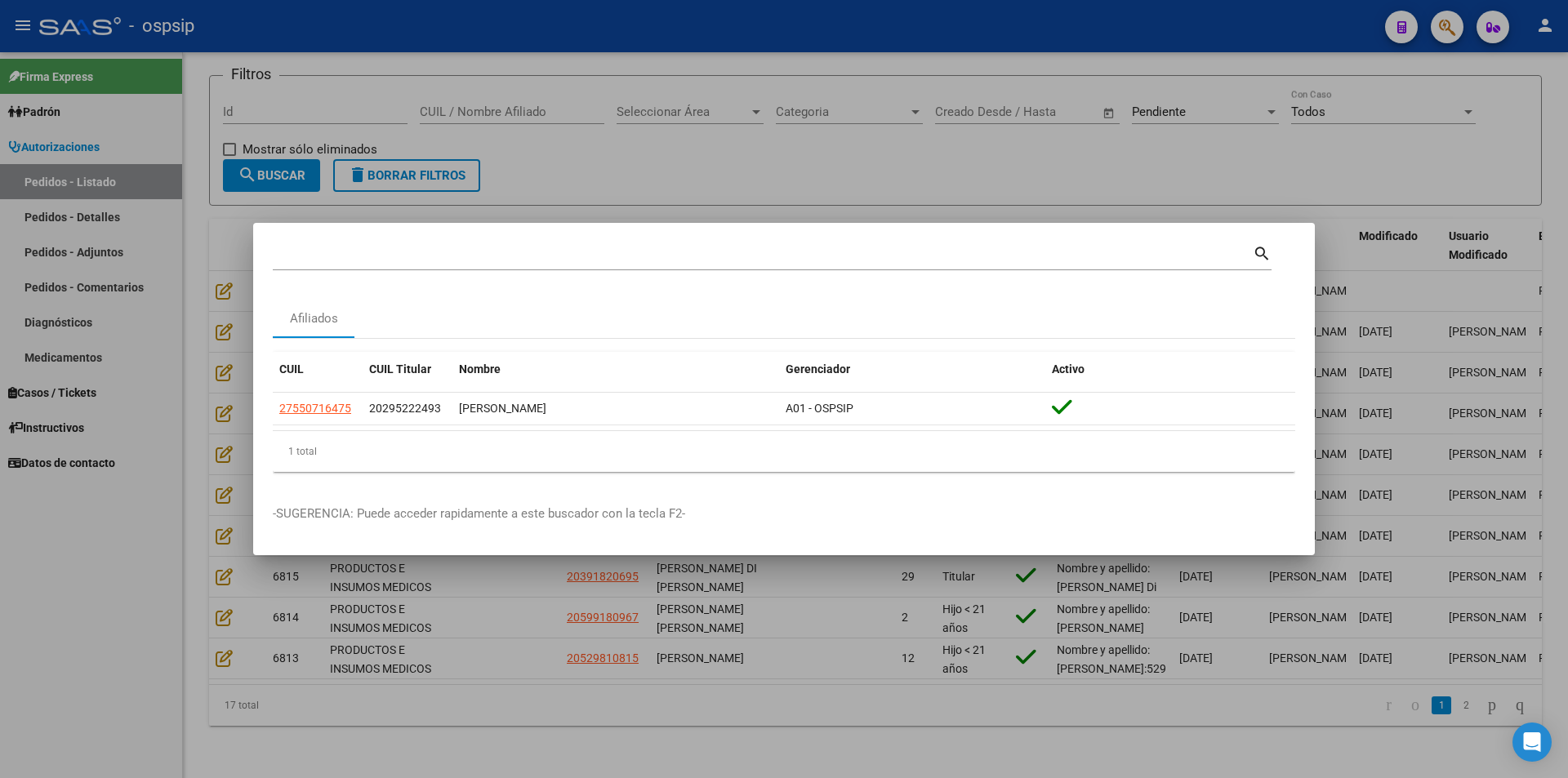
click at [1438, 30] on button "button" at bounding box center [1447, 27] width 33 height 33
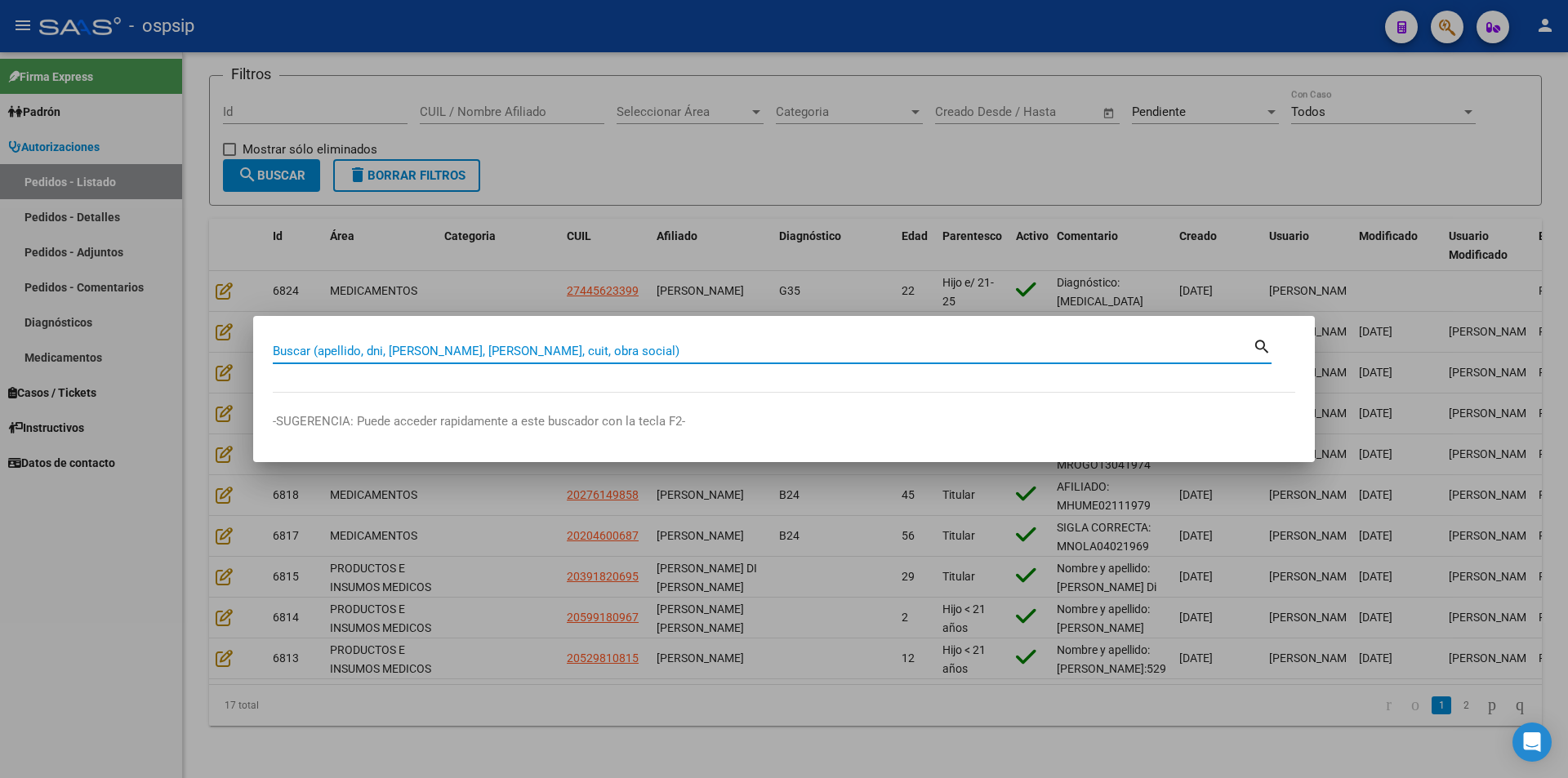
paste input "20707848392"
type input "20707848392"
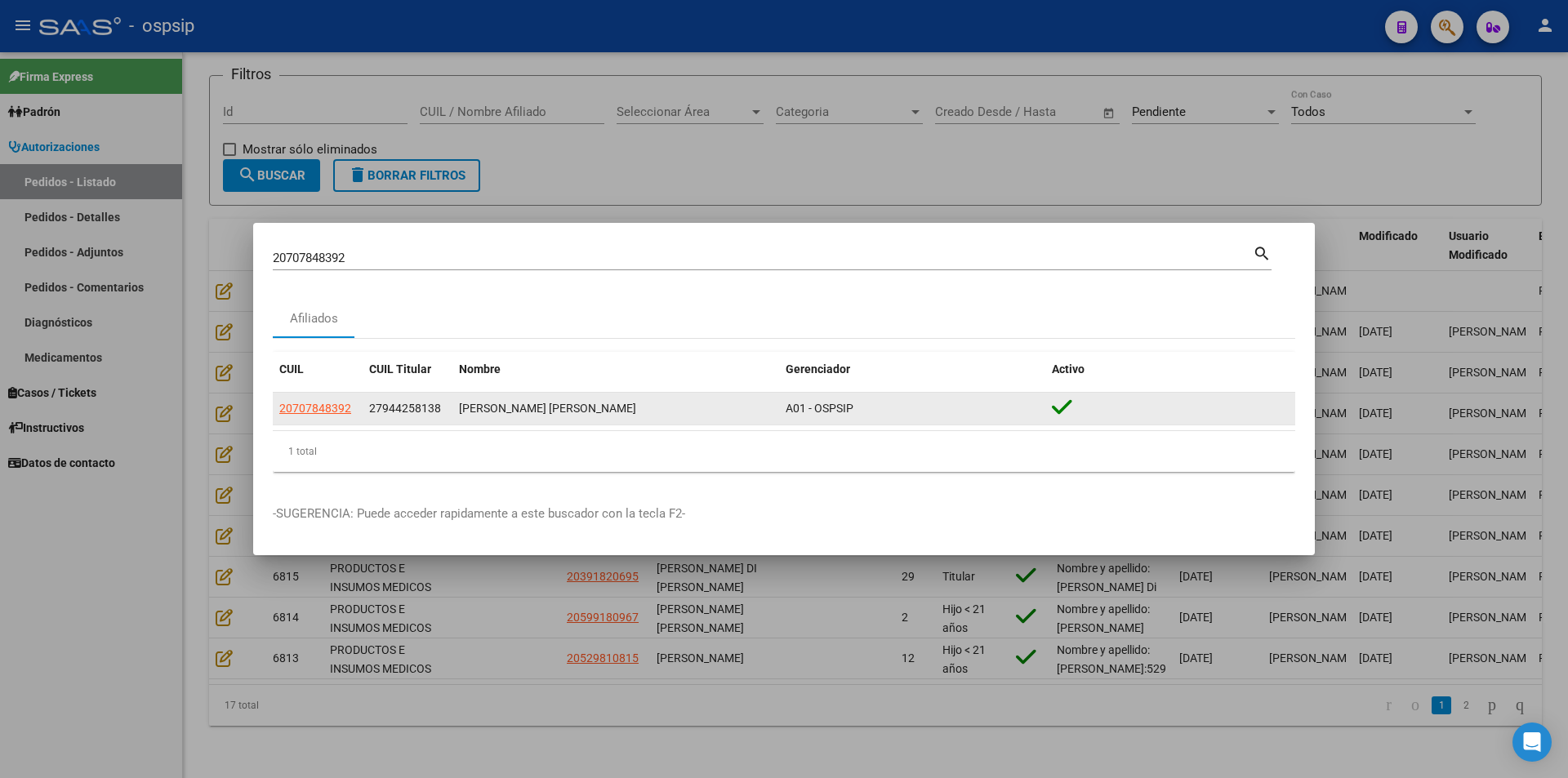
click at [307, 416] on app-link-go-to "20707848392" at bounding box center [315, 408] width 72 height 19
click at [327, 407] on span "20707848392" at bounding box center [315, 408] width 72 height 13
type textarea "20707848392"
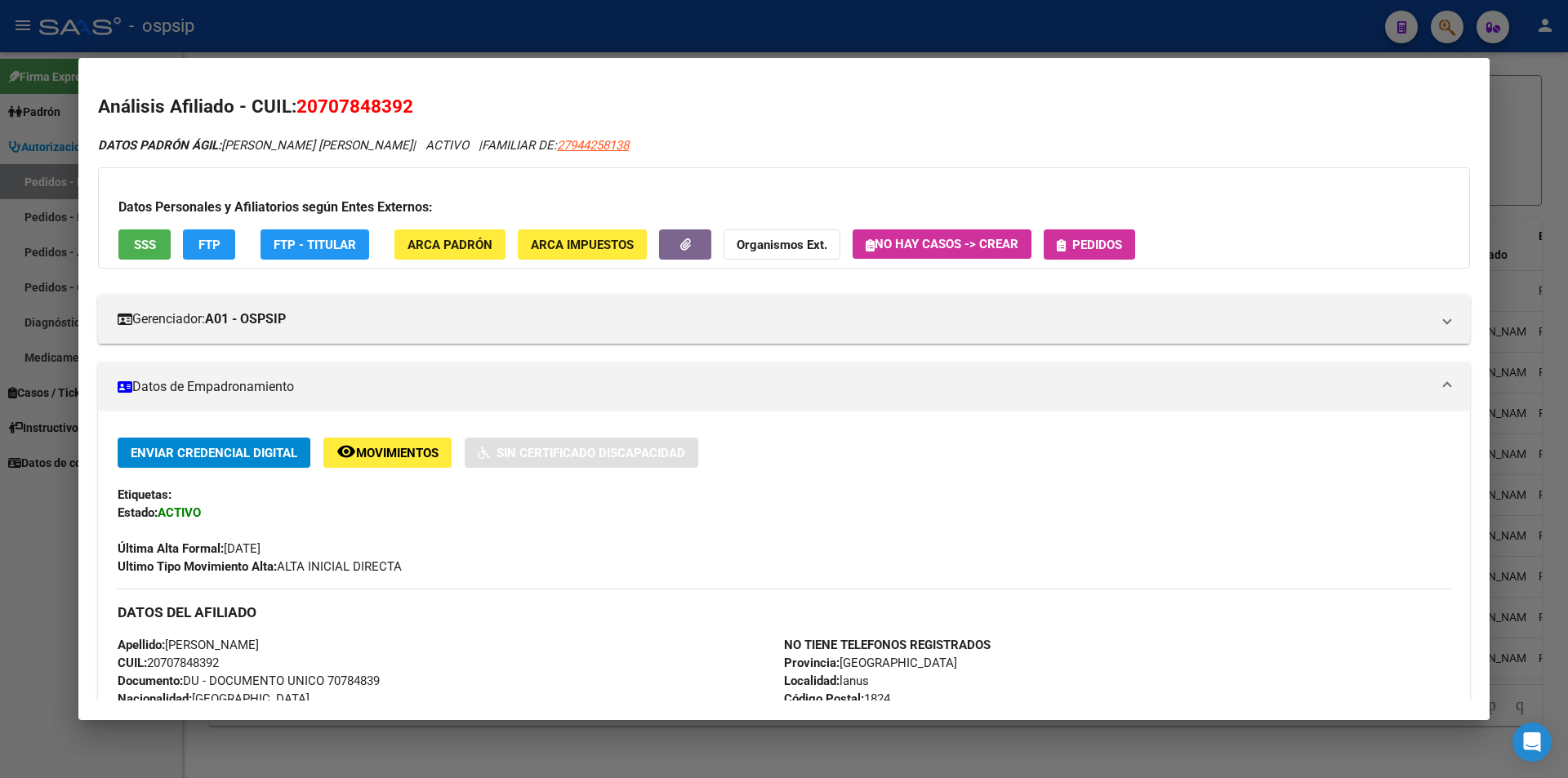
scroll to position [327, 0]
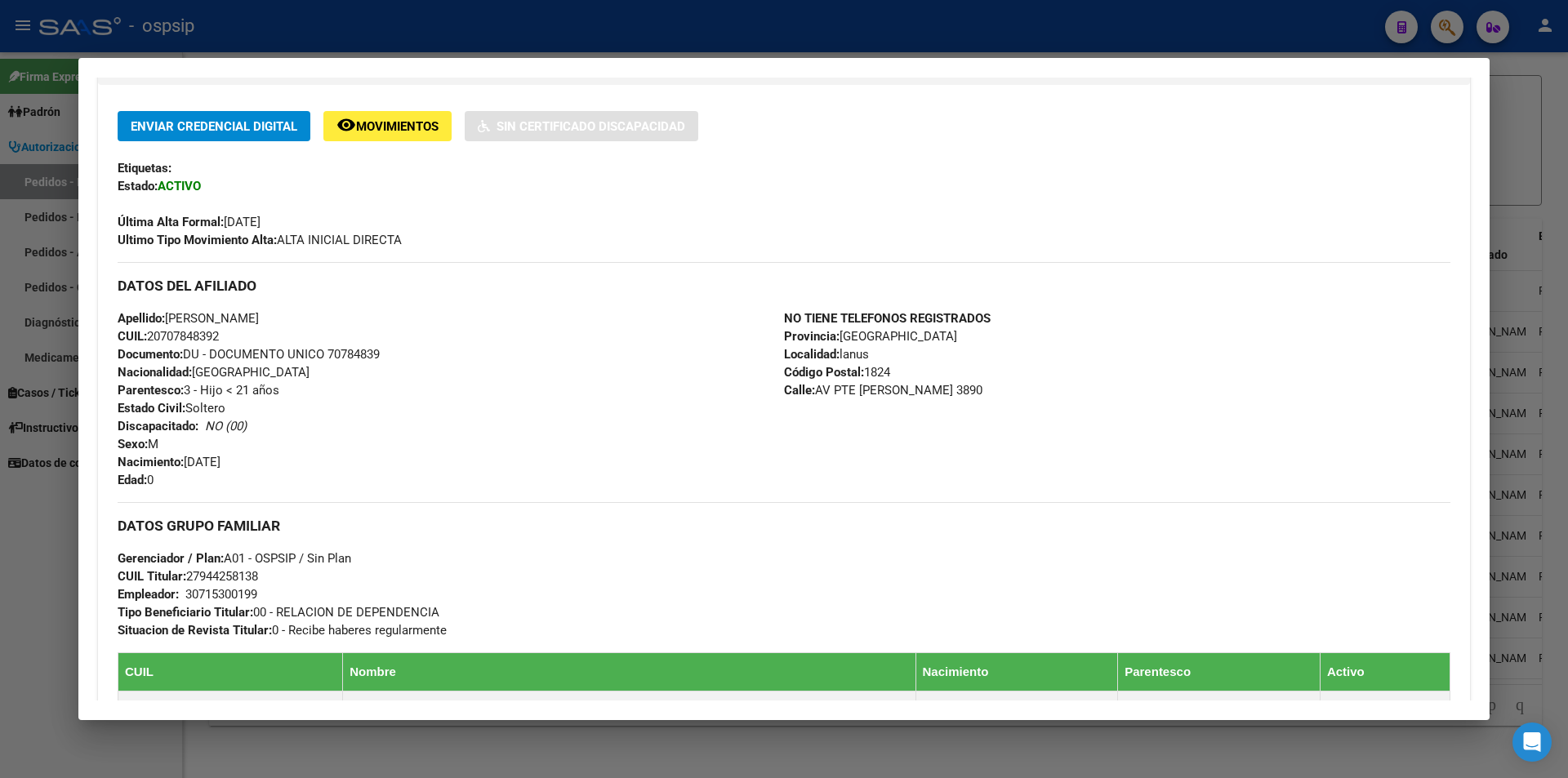
drag, startPoint x: 330, startPoint y: 348, endPoint x: 389, endPoint y: 351, distance: 59.1
click at [389, 351] on div "Apellido: [PERSON_NAME]: 20707848392 Documento: DU - DOCUMENTO UNICO 70784839 N…" at bounding box center [451, 399] width 667 height 179
copy span "70784839"
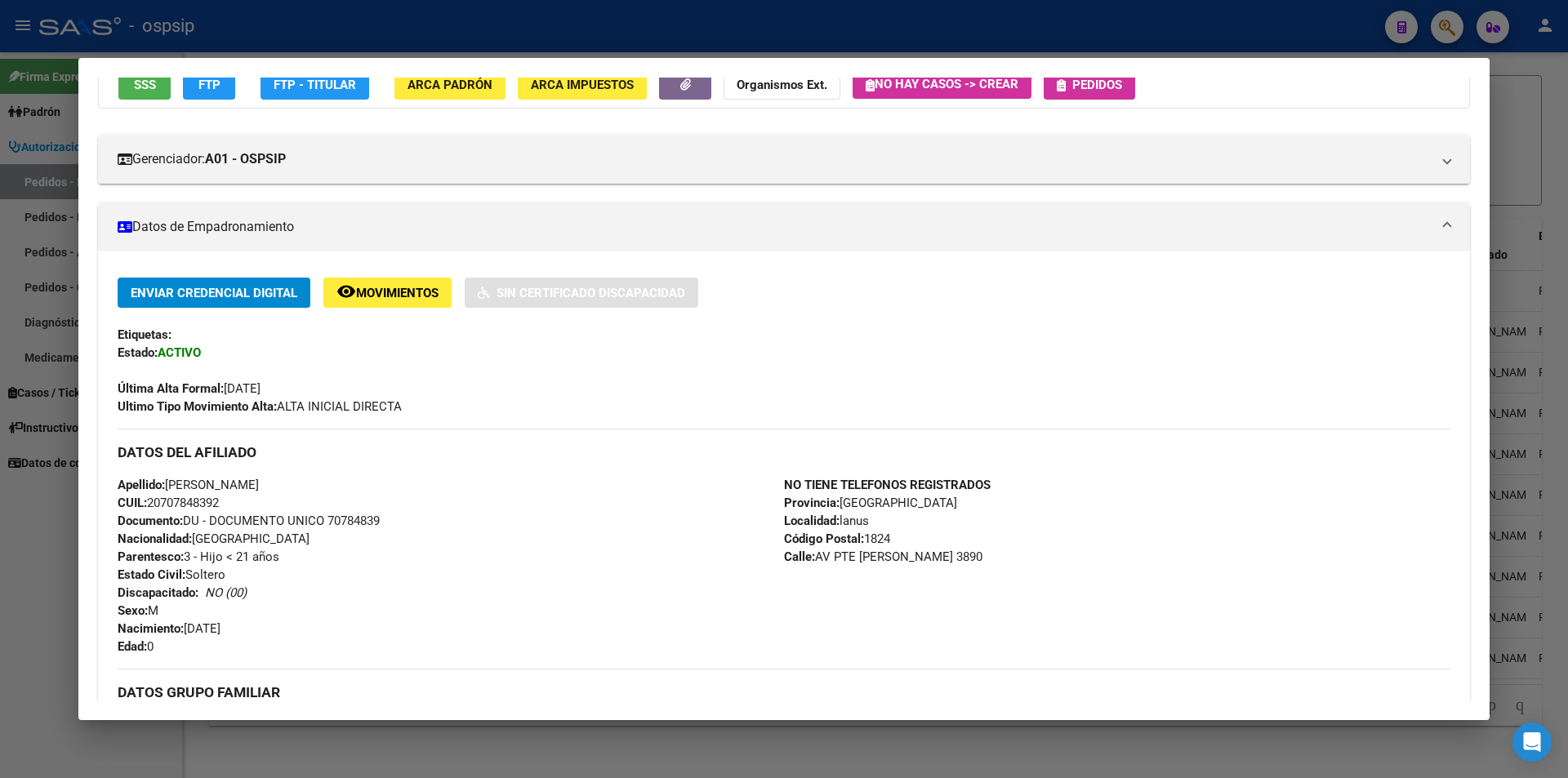
scroll to position [0, 0]
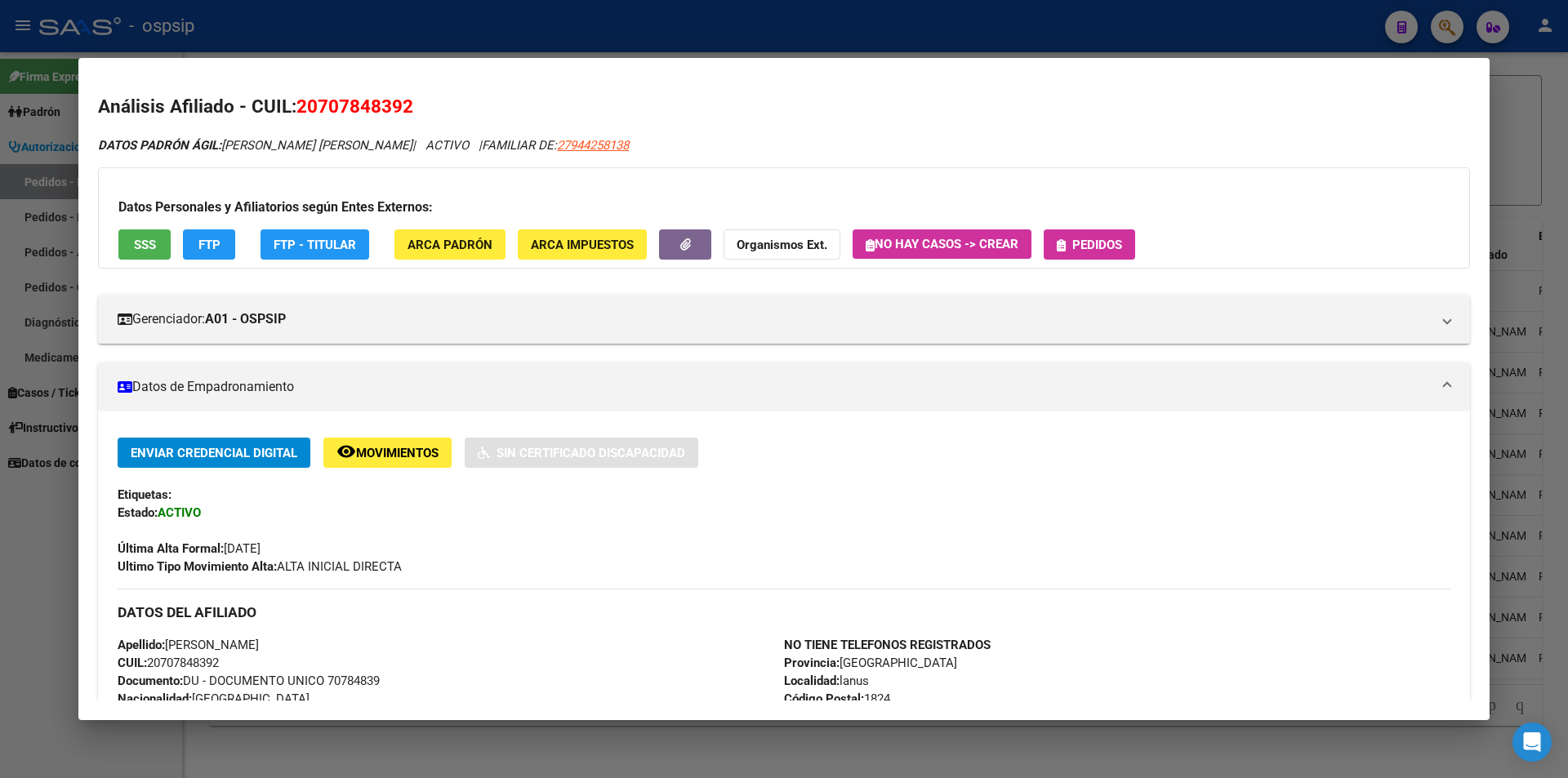
click at [1096, 250] on span "Pedidos" at bounding box center [1097, 245] width 50 height 15
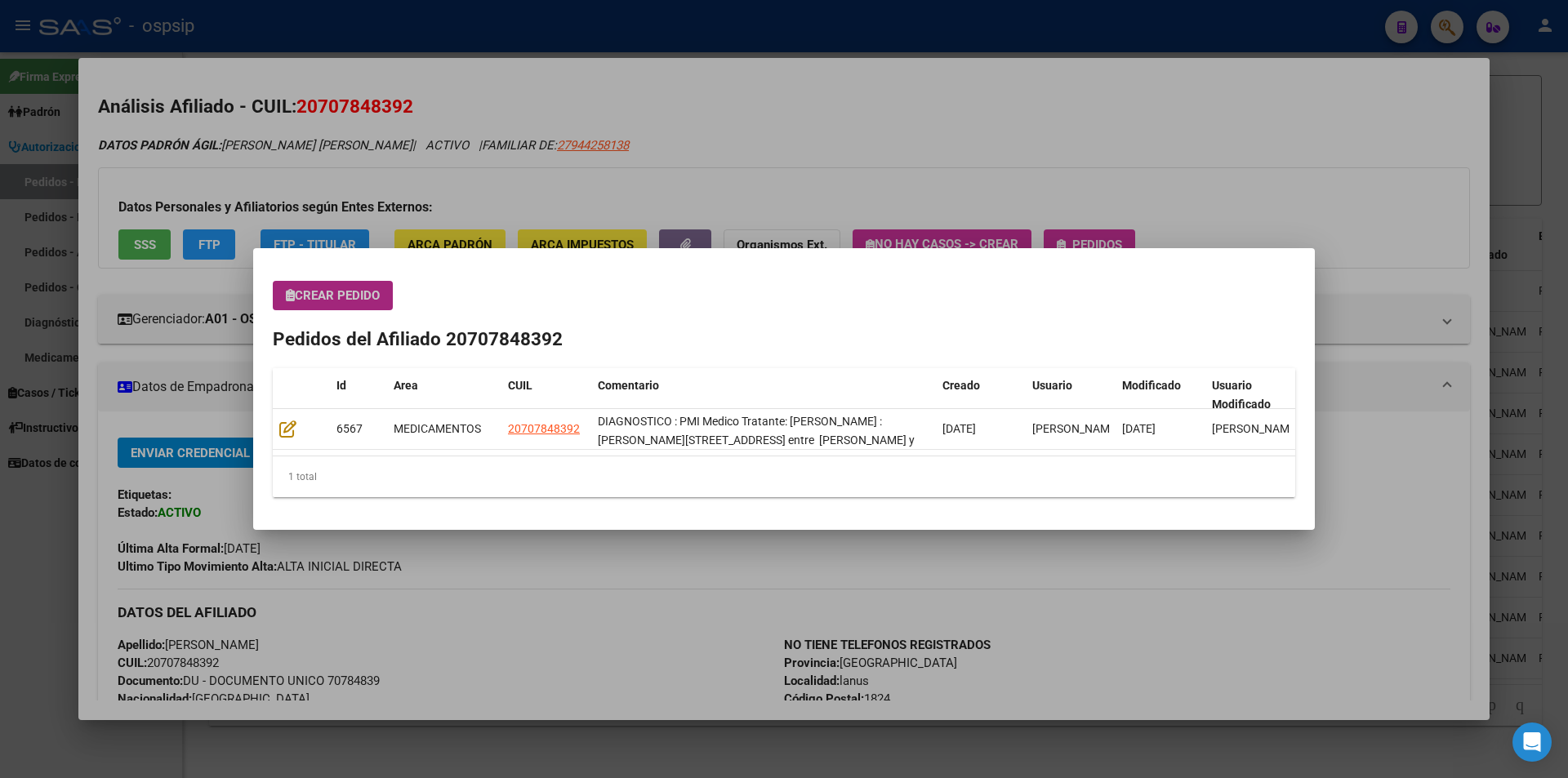
click at [321, 291] on span "Crear Pedido" at bounding box center [333, 296] width 94 height 15
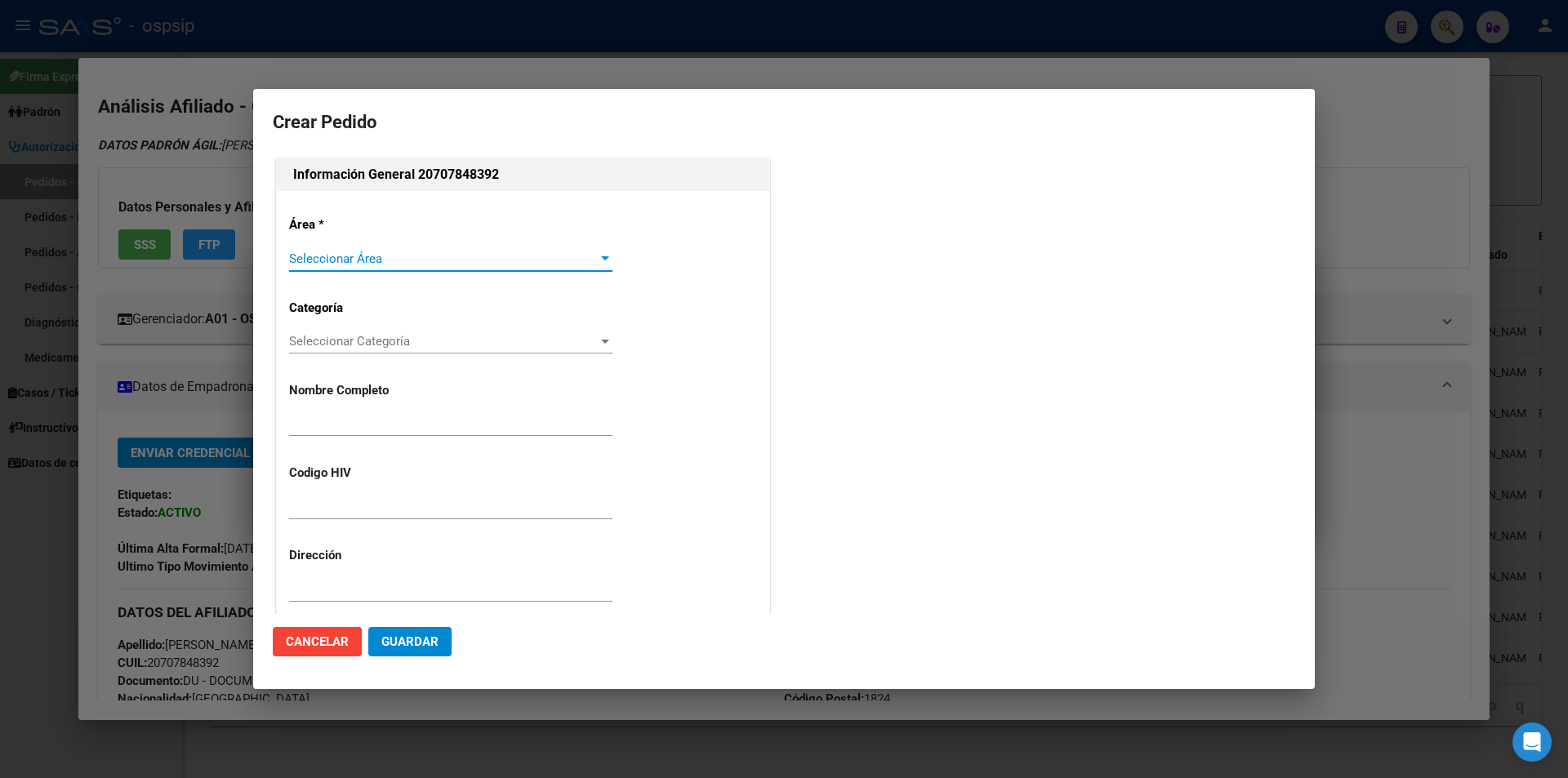
type input "[PERSON_NAME]"
type input "NO CORRRESPONDE"
type input "[GEOGRAPHIC_DATA], [PERSON_NAME], AV PTE [PERSON_NAME] 3890"
type input "undefined, undefined, undefined undefined"
click at [337, 262] on span "Seleccionar Área" at bounding box center [443, 259] width 308 height 15
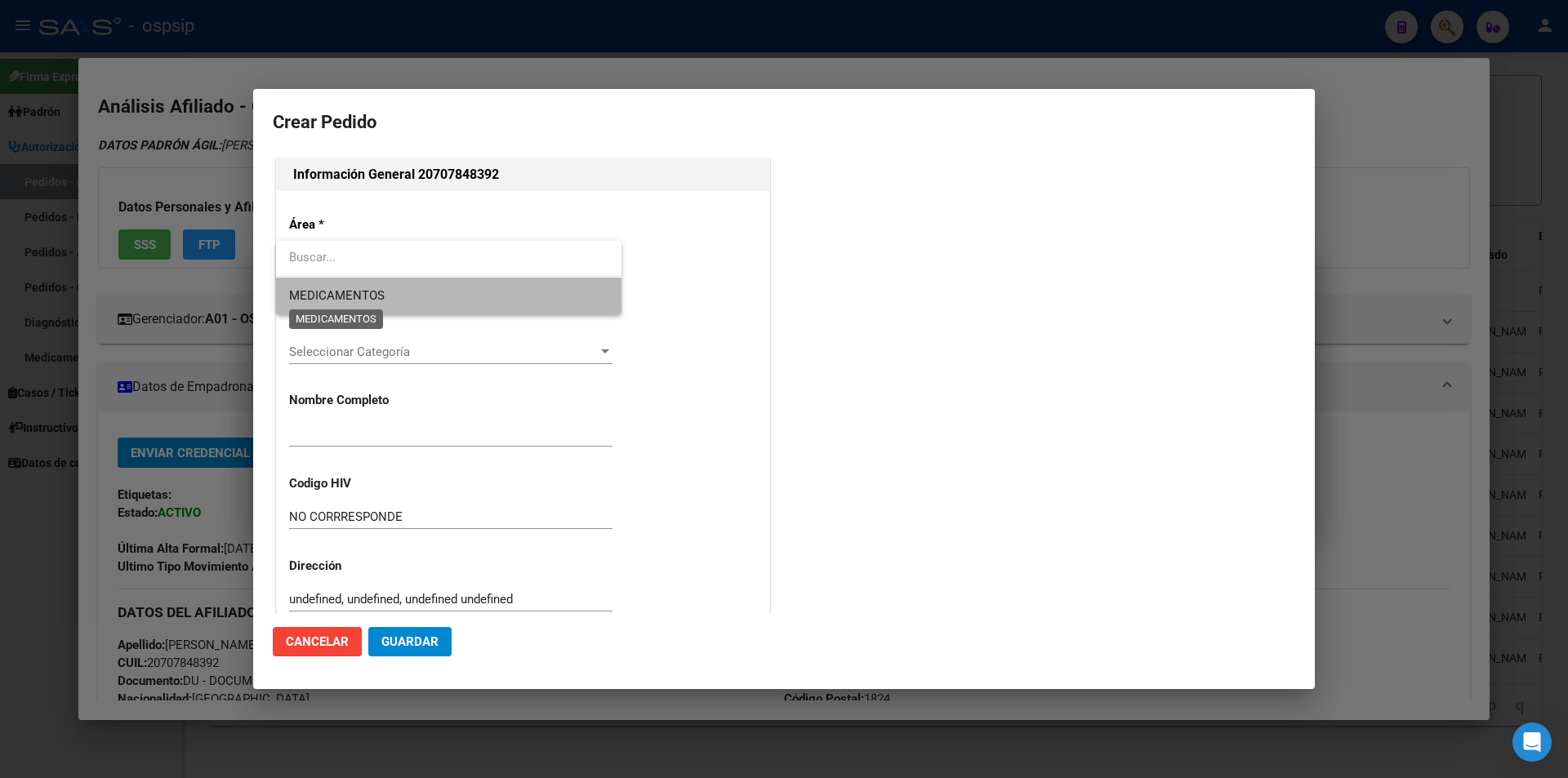
click at [345, 295] on span "MEDICAMENTOS" at bounding box center [337, 296] width 96 height 15
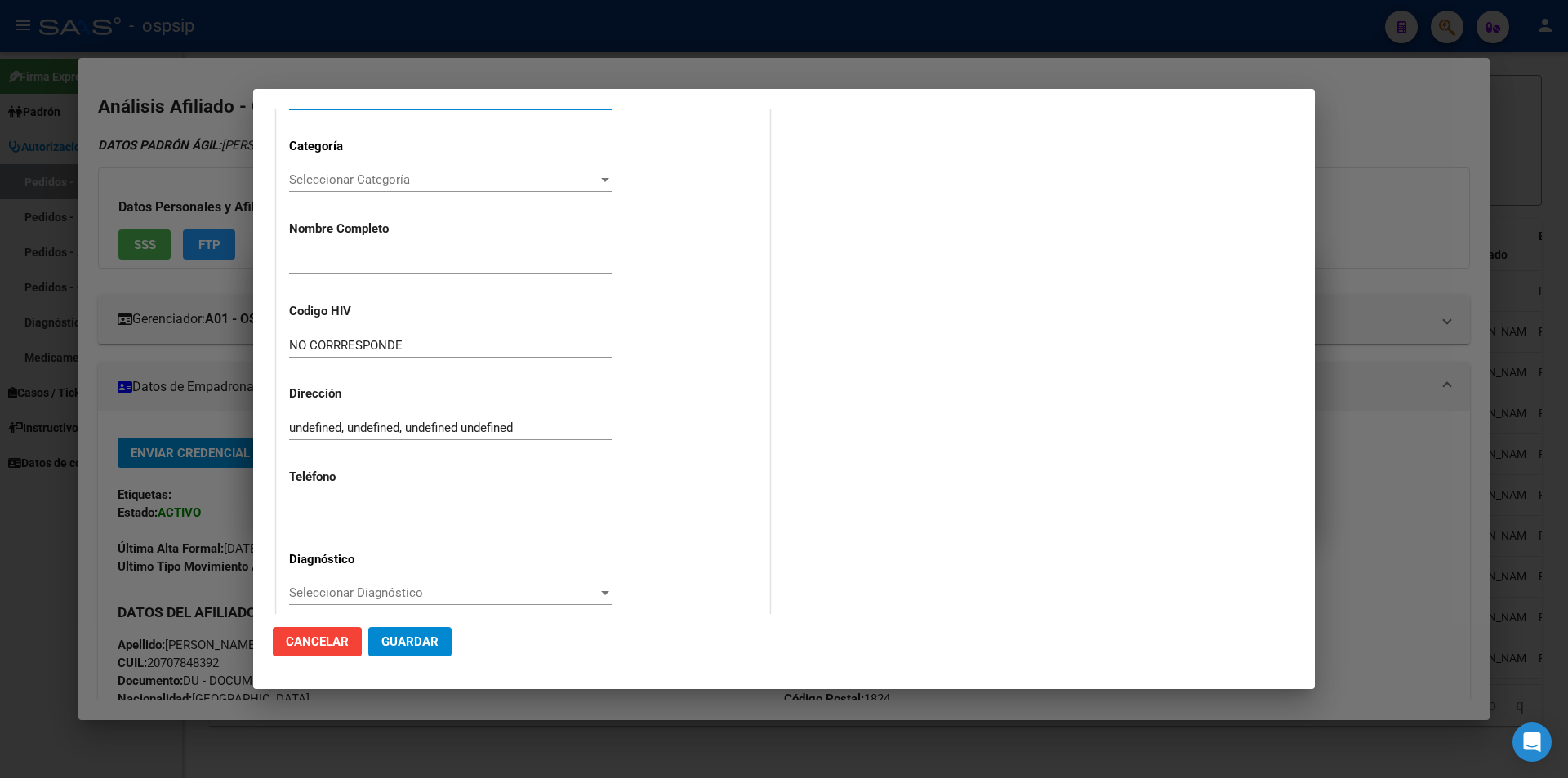
scroll to position [164, 0]
paste input "1140813103"
type input "1140813103"
click at [298, 591] on span "Seleccionar Diagnóstico" at bounding box center [443, 591] width 308 height 15
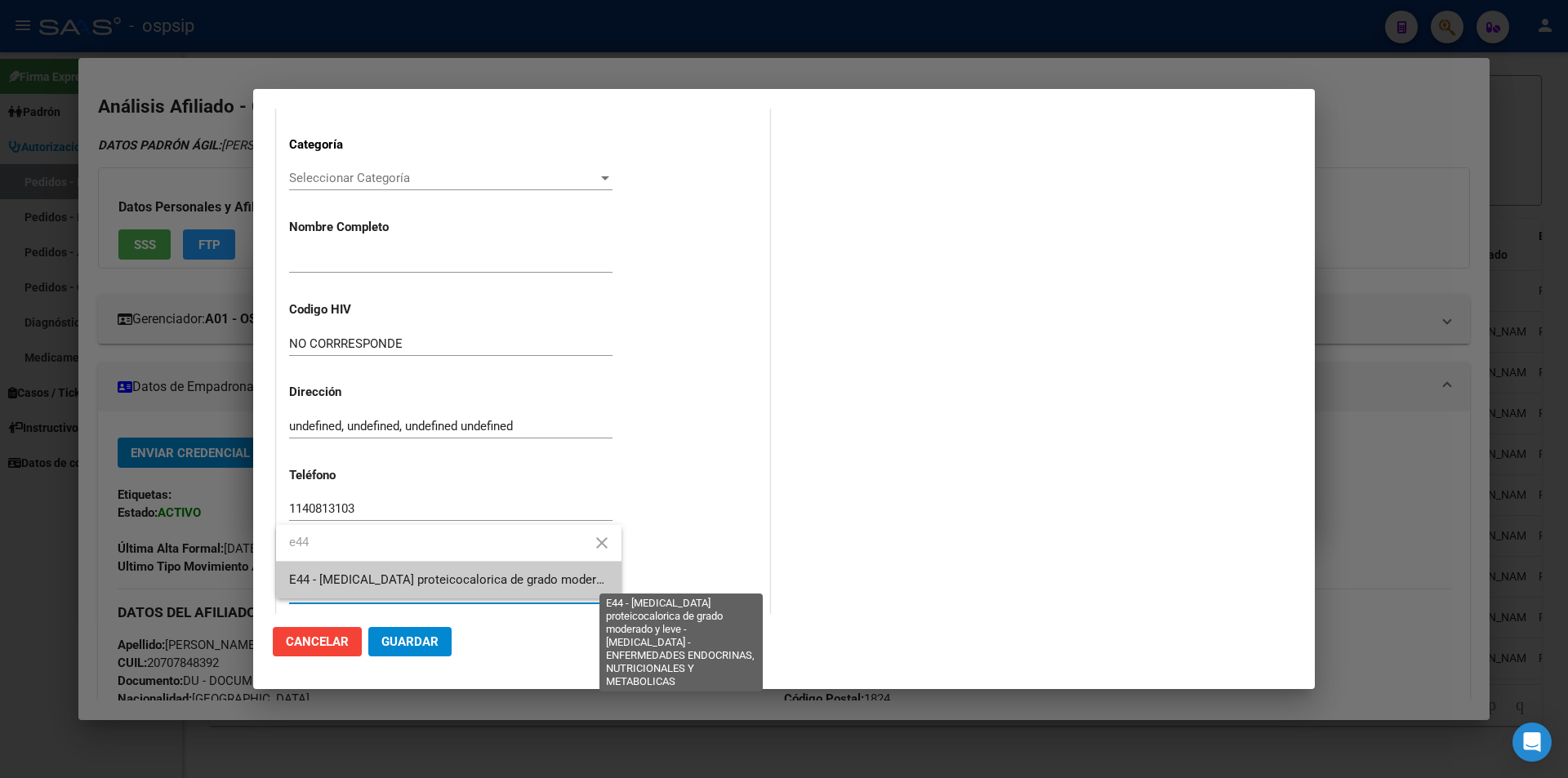
type input "e44"
click at [323, 586] on span "E44 - [MEDICAL_DATA] proteicocalorica de grado moderado y leve - [MEDICAL_DATA]…" at bounding box center [711, 580] width 844 height 15
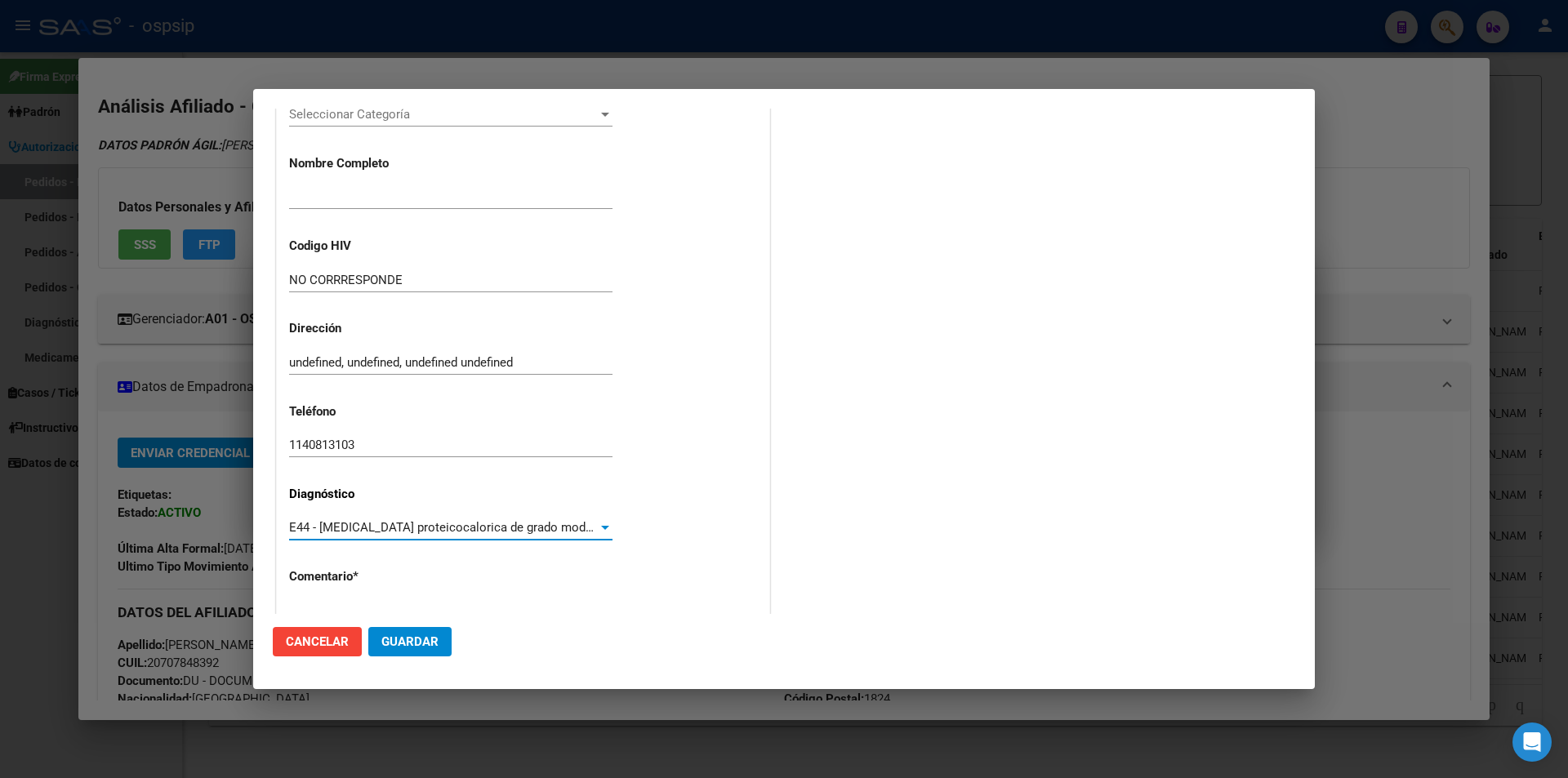
scroll to position [327, 0]
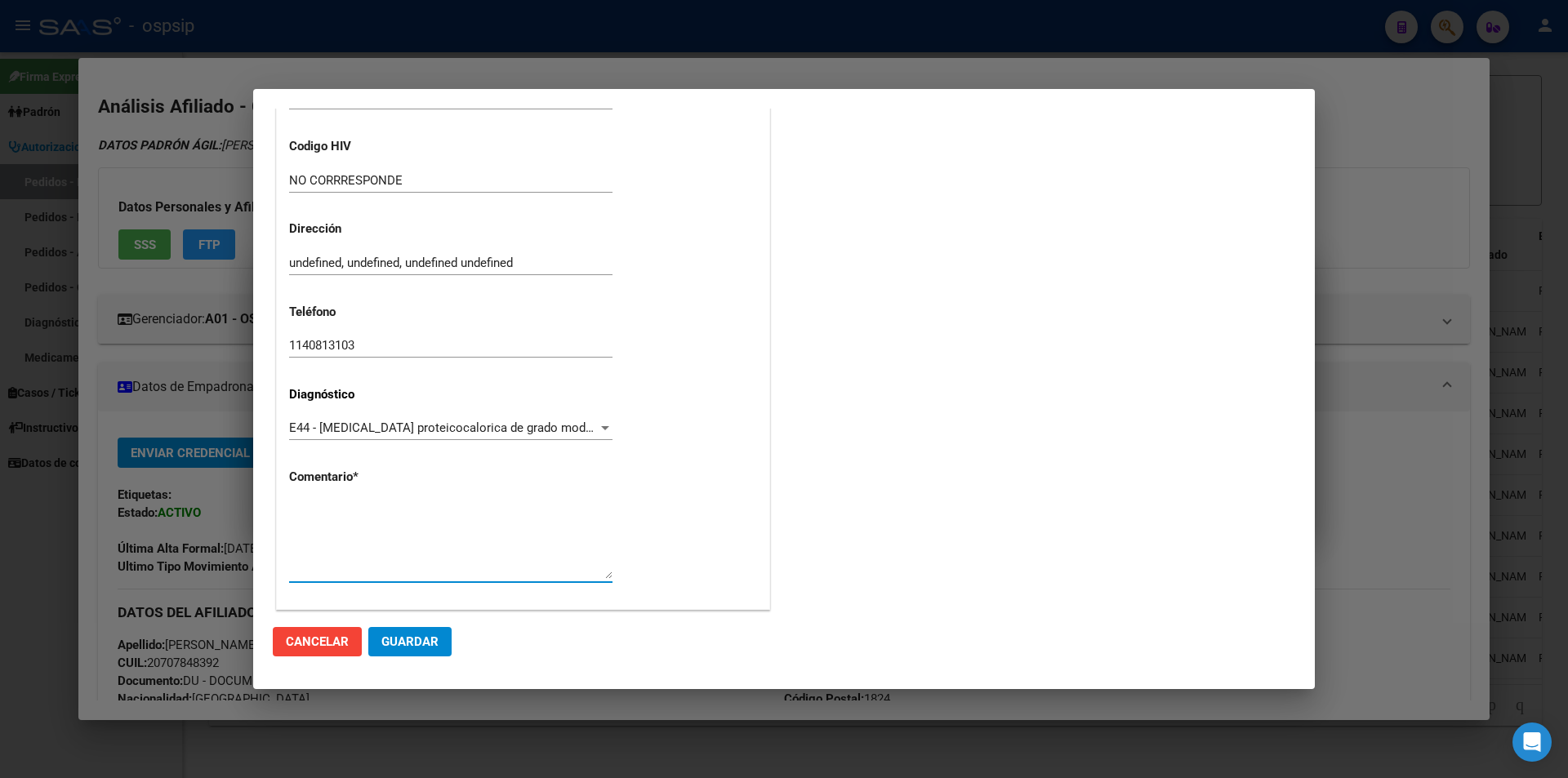
paste textarea "DIAGNOSTICO : PMI Medico Tratante: [PERSON_NAME] : [PERSON_NAME][STREET_ADDRESS…"
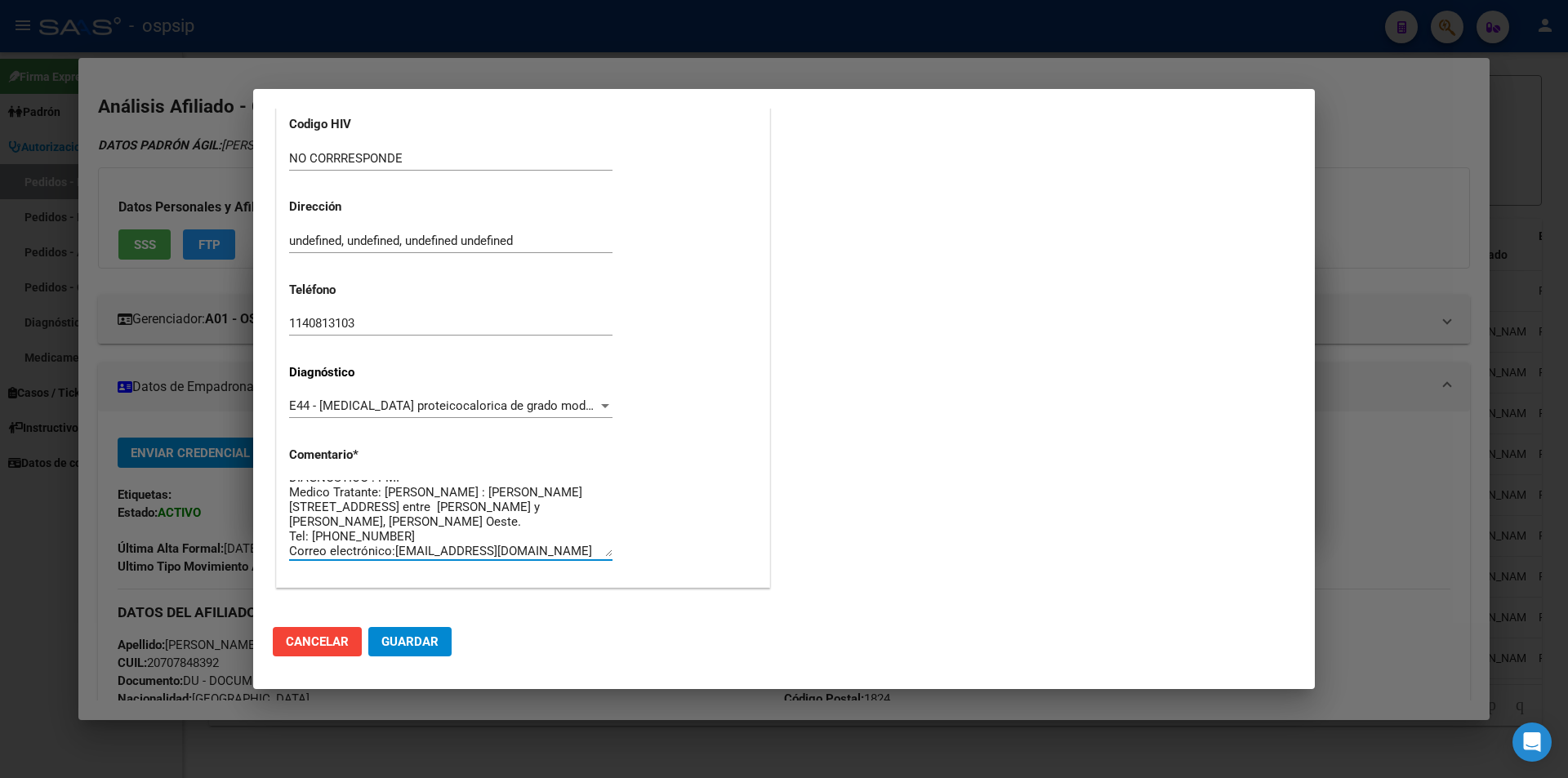
scroll to position [0, 0]
click at [507, 499] on textarea "DIAGNOSTICO : PMI Medico Tratante: [PERSON_NAME] : [PERSON_NAME][STREET_ADDRESS…" at bounding box center [451, 518] width 323 height 77
click at [383, 538] on textarea "DIAGNOSTICO : PMI Medico Tratante: [PERSON_NAME] : [PERSON_NAME][STREET_ADDRESS…" at bounding box center [451, 518] width 323 height 77
type textarea "DIAGNOSTICO : PMI Medico Tratante: [PERSON_NAME] : [PERSON_NAME][STREET_ADDRESS…"
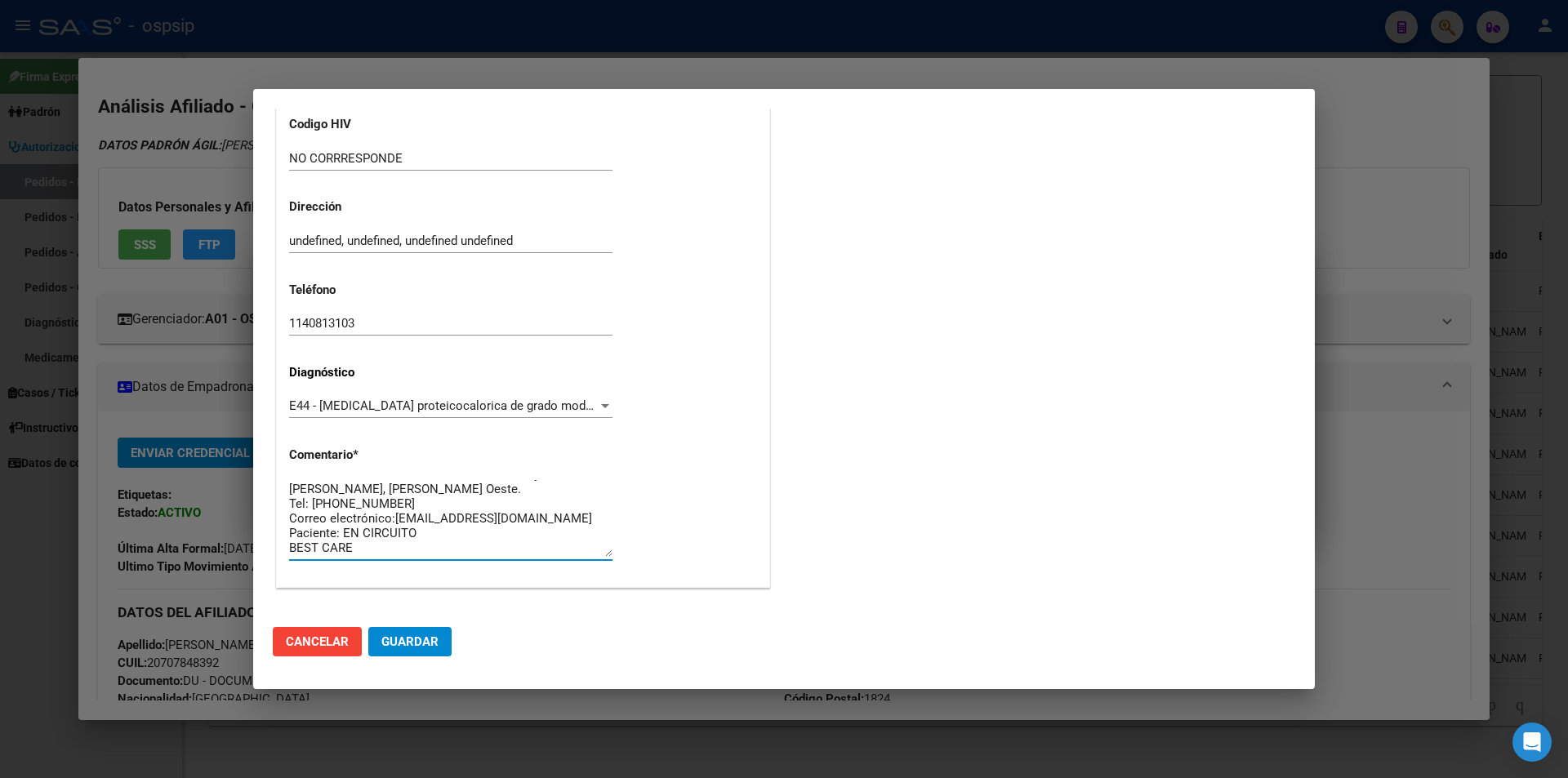
click at [424, 645] on span "Guardar" at bounding box center [409, 642] width 57 height 15
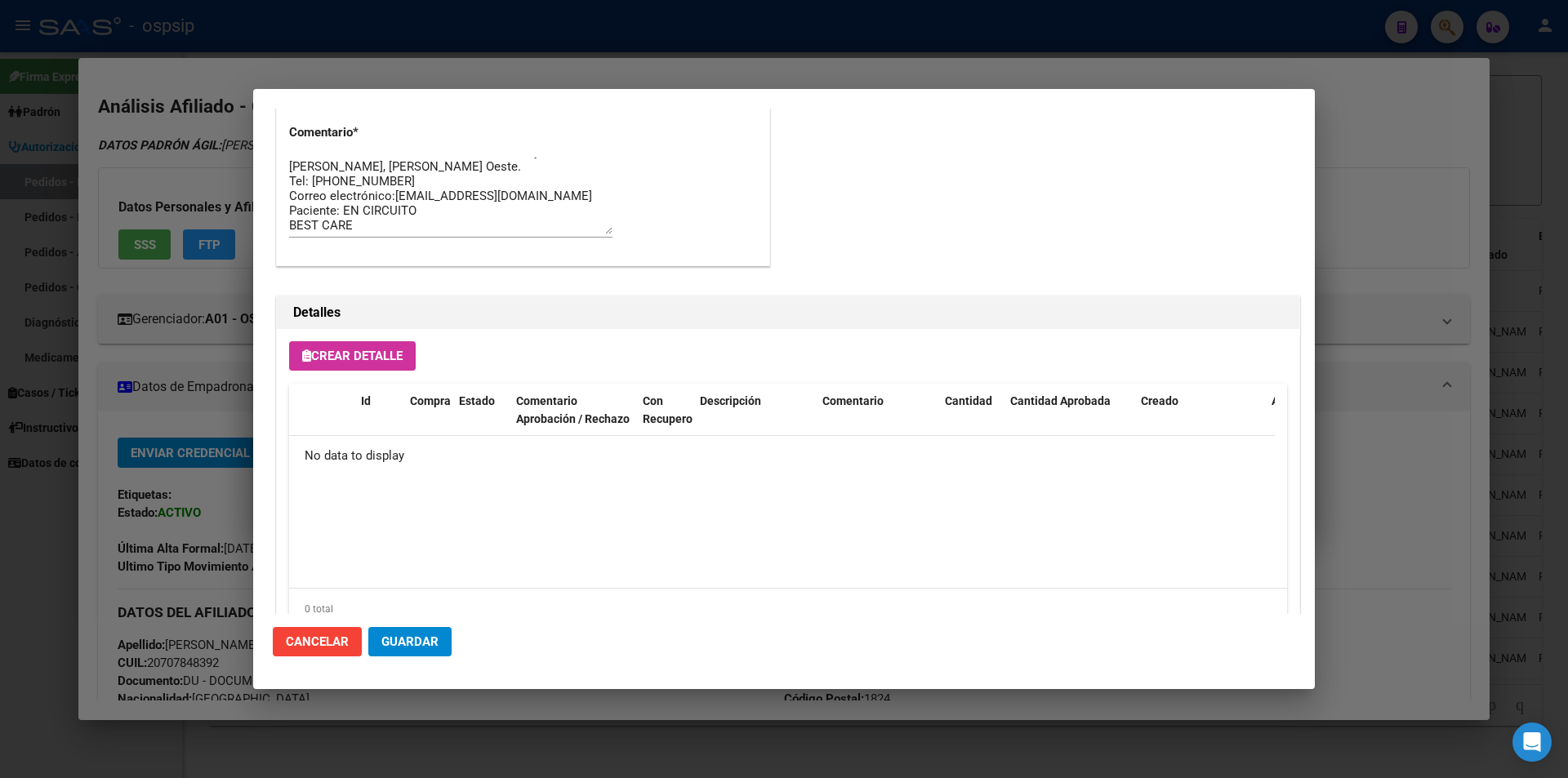
scroll to position [931, 0]
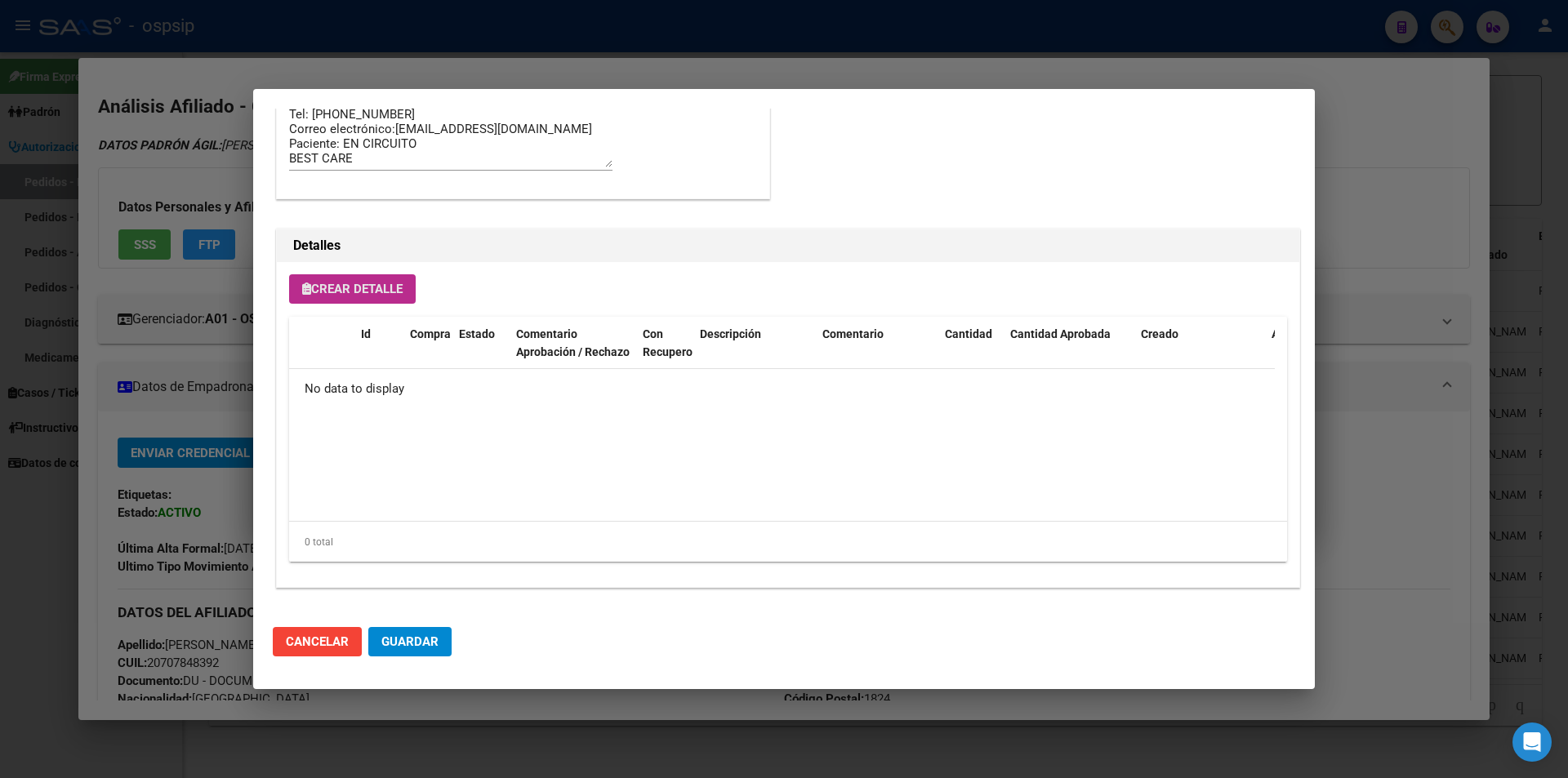
click at [387, 292] on span "Crear Detalle" at bounding box center [351, 289] width 100 height 15
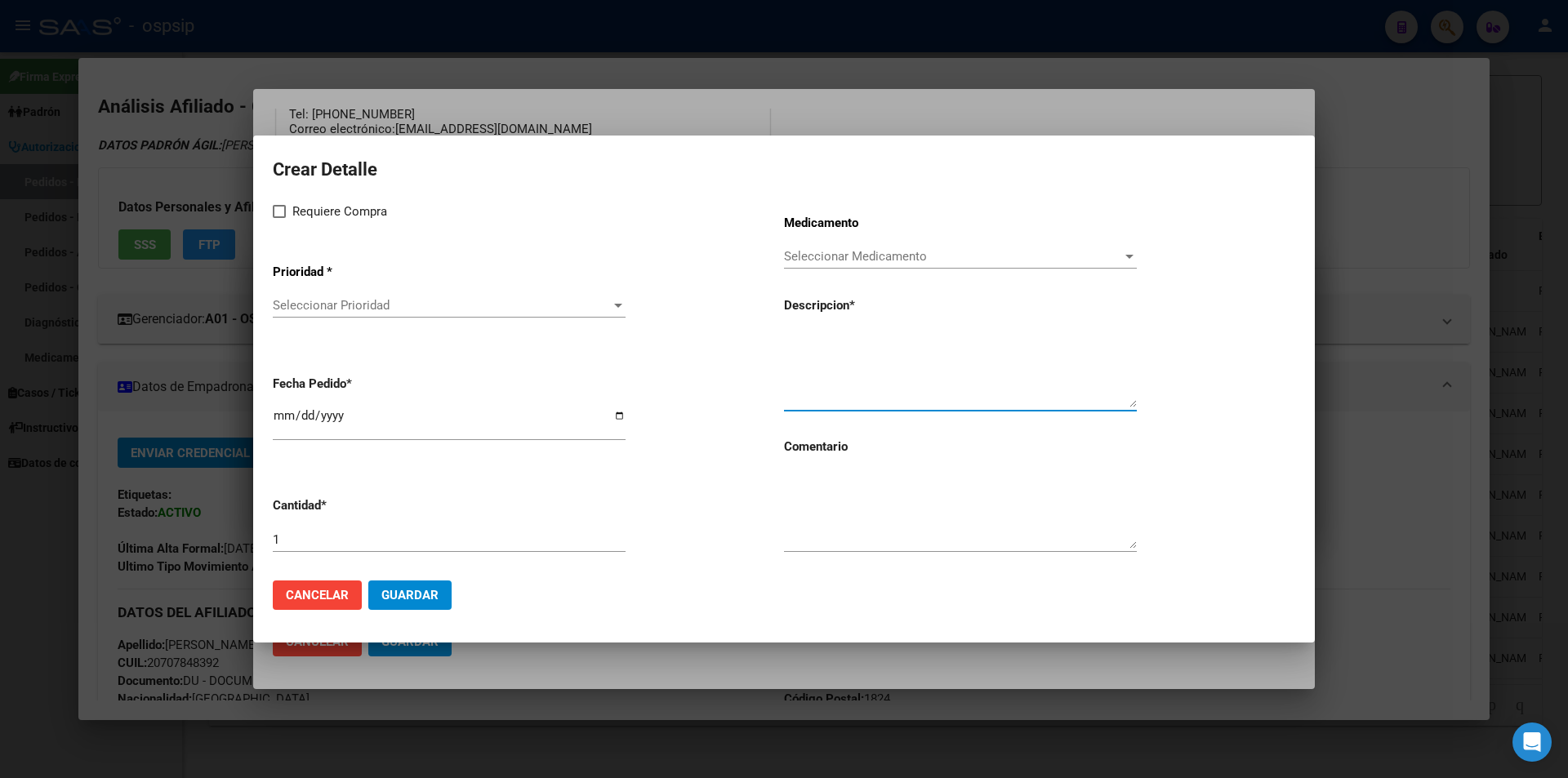
paste textarea "Nutrilon 1 Profutura B"
type textarea "Nutrilon 1 Profutura B"
click at [321, 549] on div "1" at bounding box center [449, 540] width 353 height 25
type input "24"
click at [897, 483] on textarea at bounding box center [960, 510] width 353 height 77
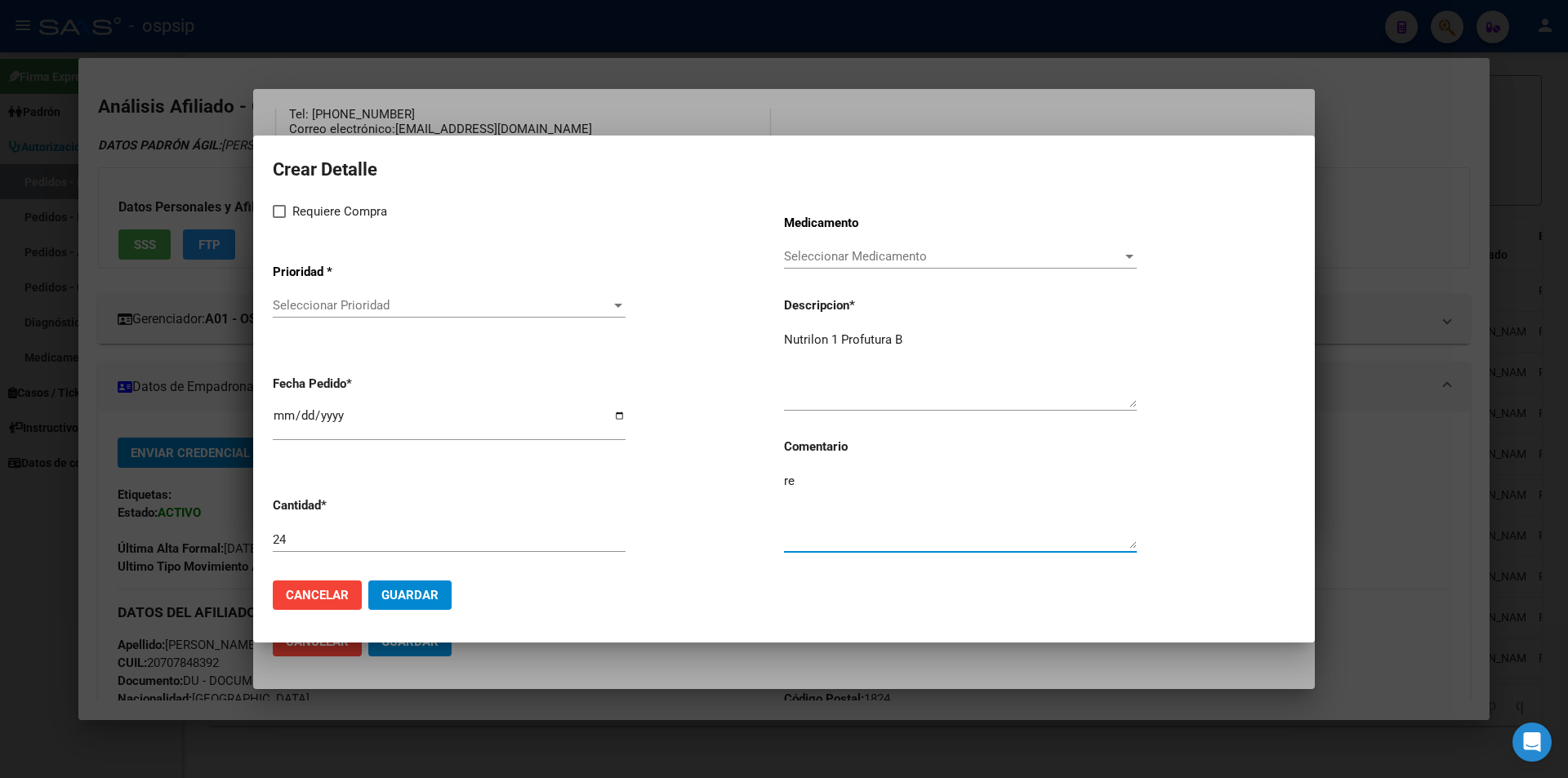
type textarea "r"
type textarea "RENOVACION BEST CARE"
click at [282, 215] on span at bounding box center [280, 212] width 13 height 13
click at [280, 218] on input "Requiere Compra" at bounding box center [279, 218] width 1 height 1
checkbox input "true"
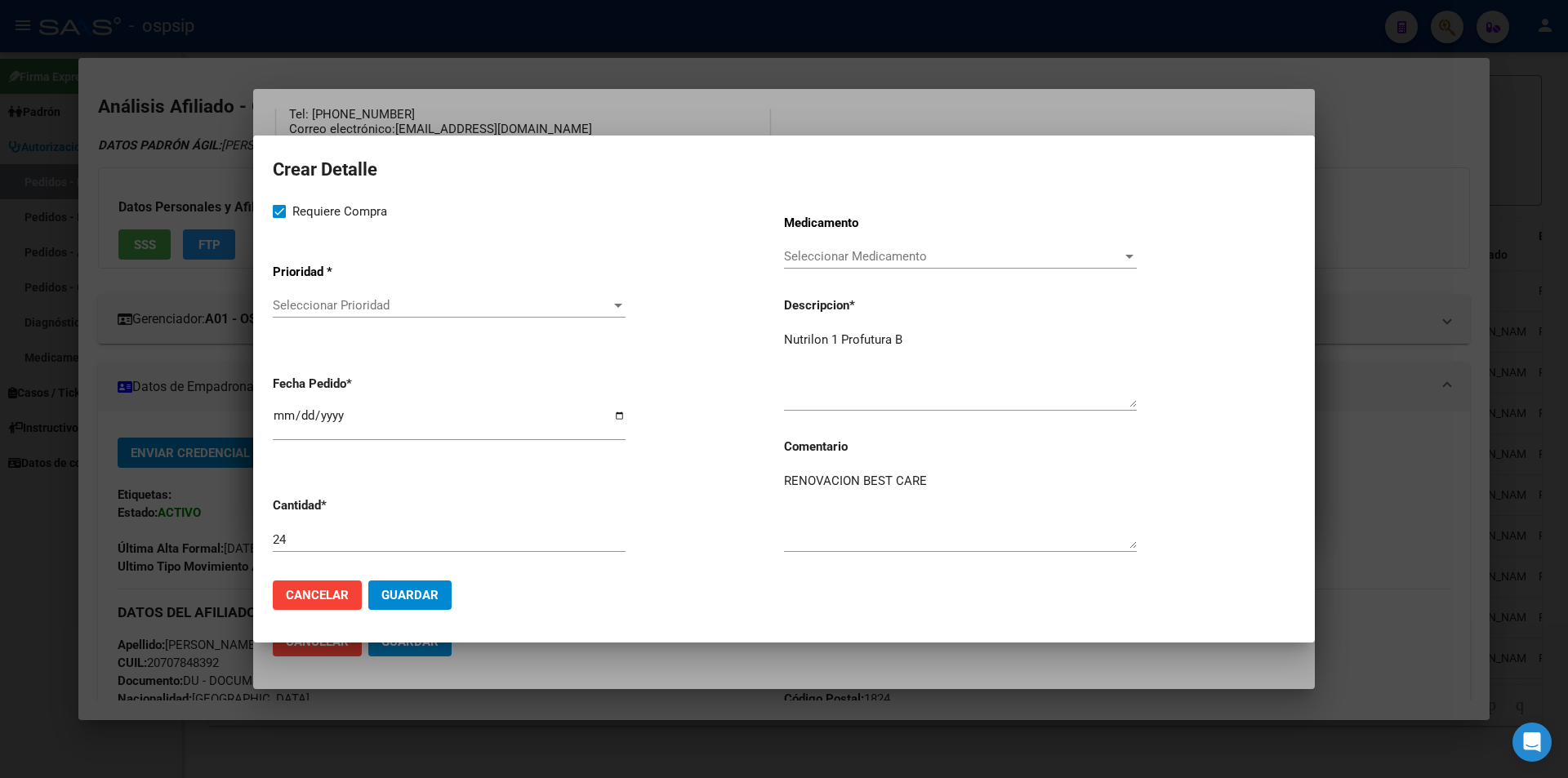
click at [327, 317] on div "Seleccionar Prioridad Seleccionar Prioridad" at bounding box center [449, 306] width 353 height 25
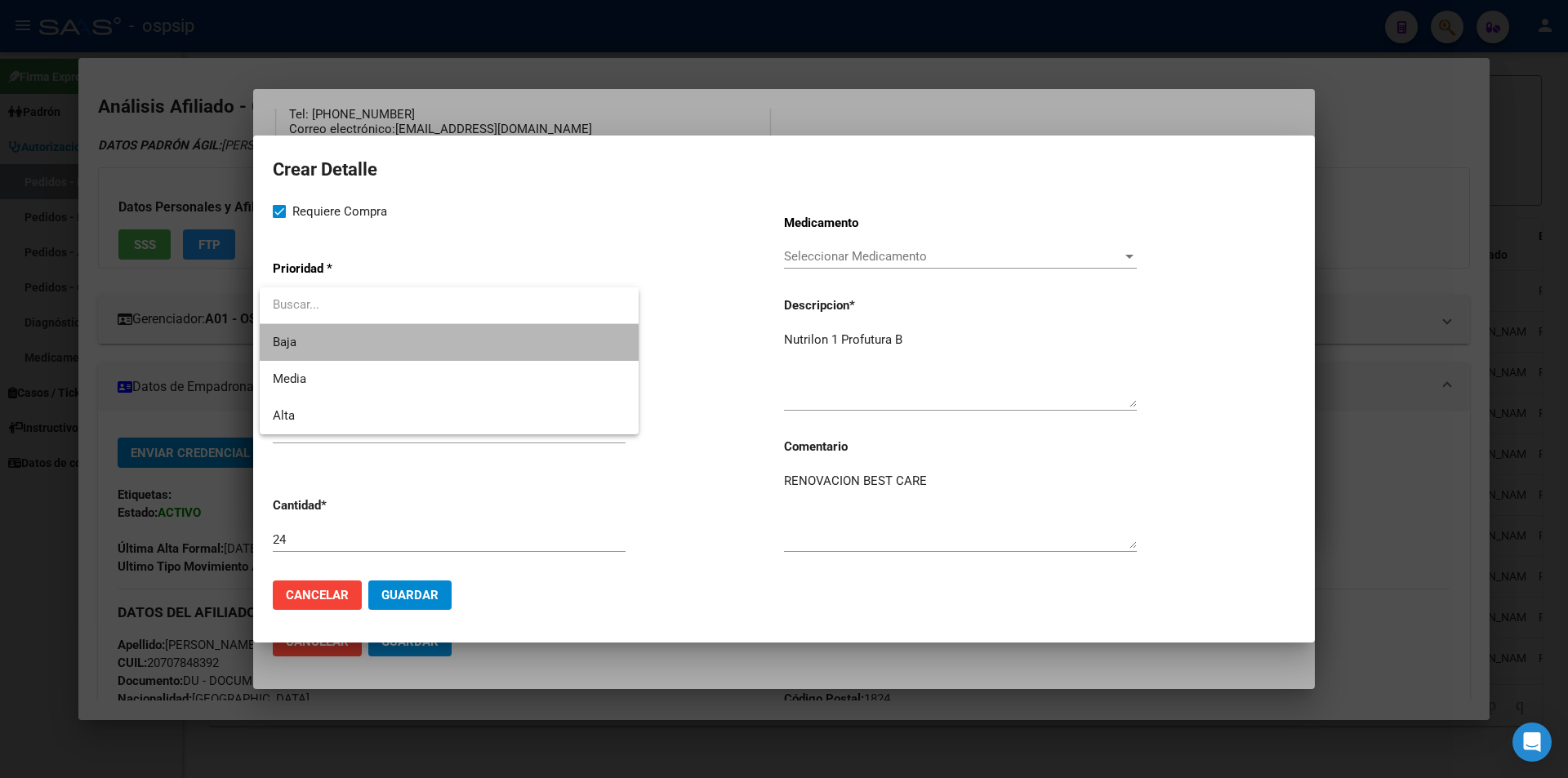
click at [341, 359] on span "Baja" at bounding box center [449, 342] width 353 height 36
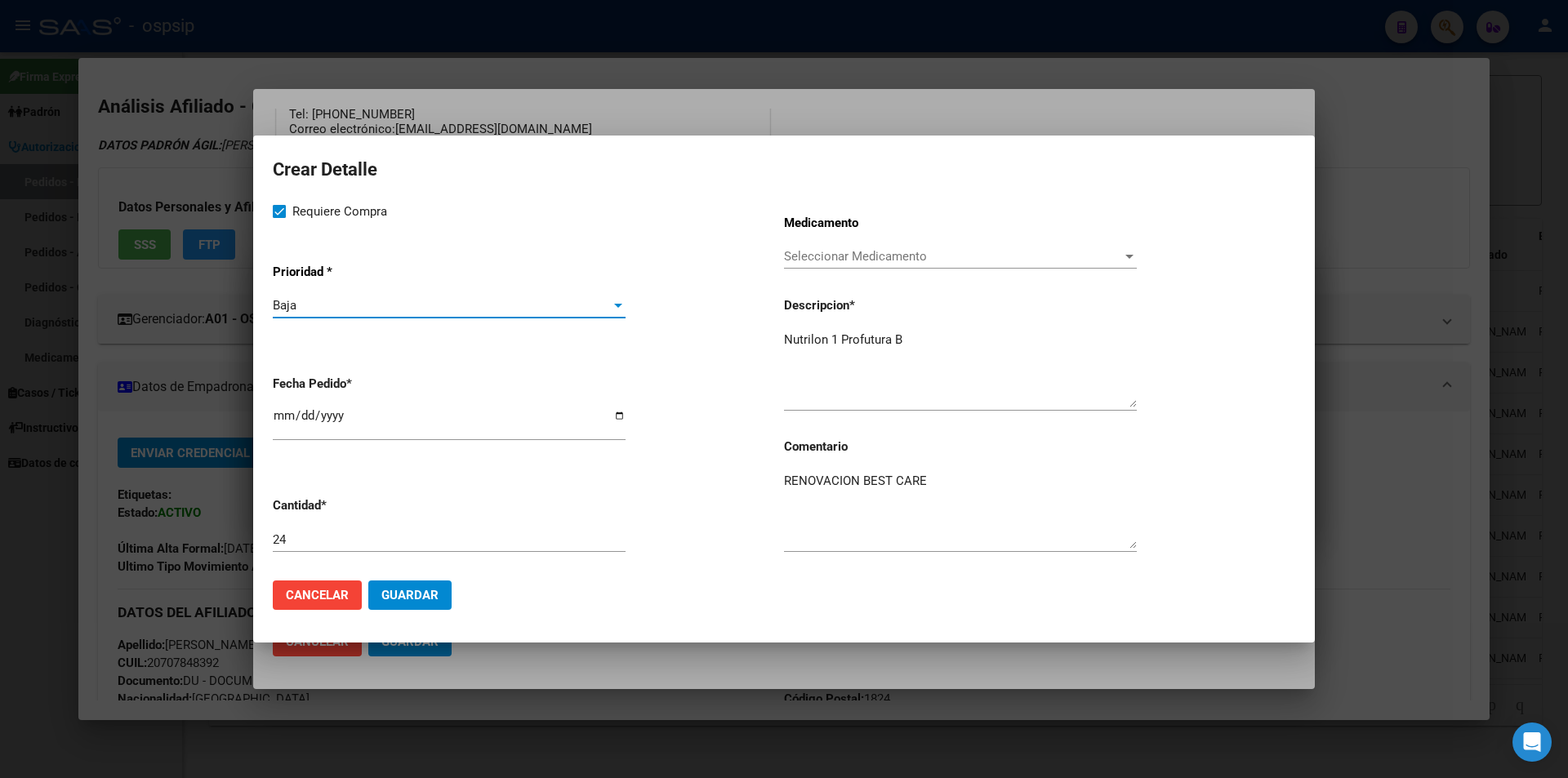
click at [343, 327] on div "Baja Seleccionar Prioridad" at bounding box center [449, 313] width 353 height 40
click at [350, 298] on div "Baja" at bounding box center [442, 305] width 338 height 15
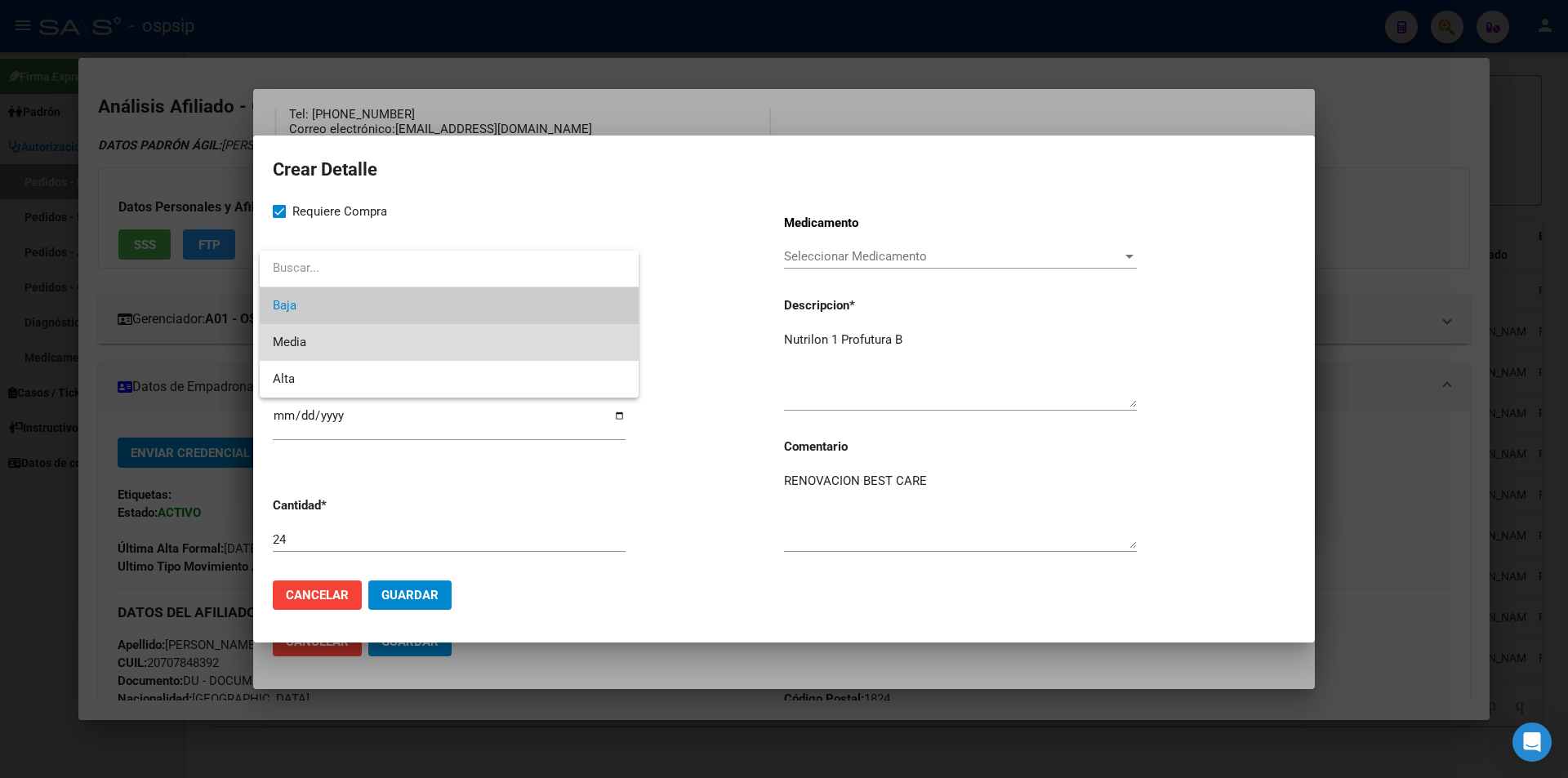
click at [347, 348] on span "Media" at bounding box center [449, 342] width 353 height 36
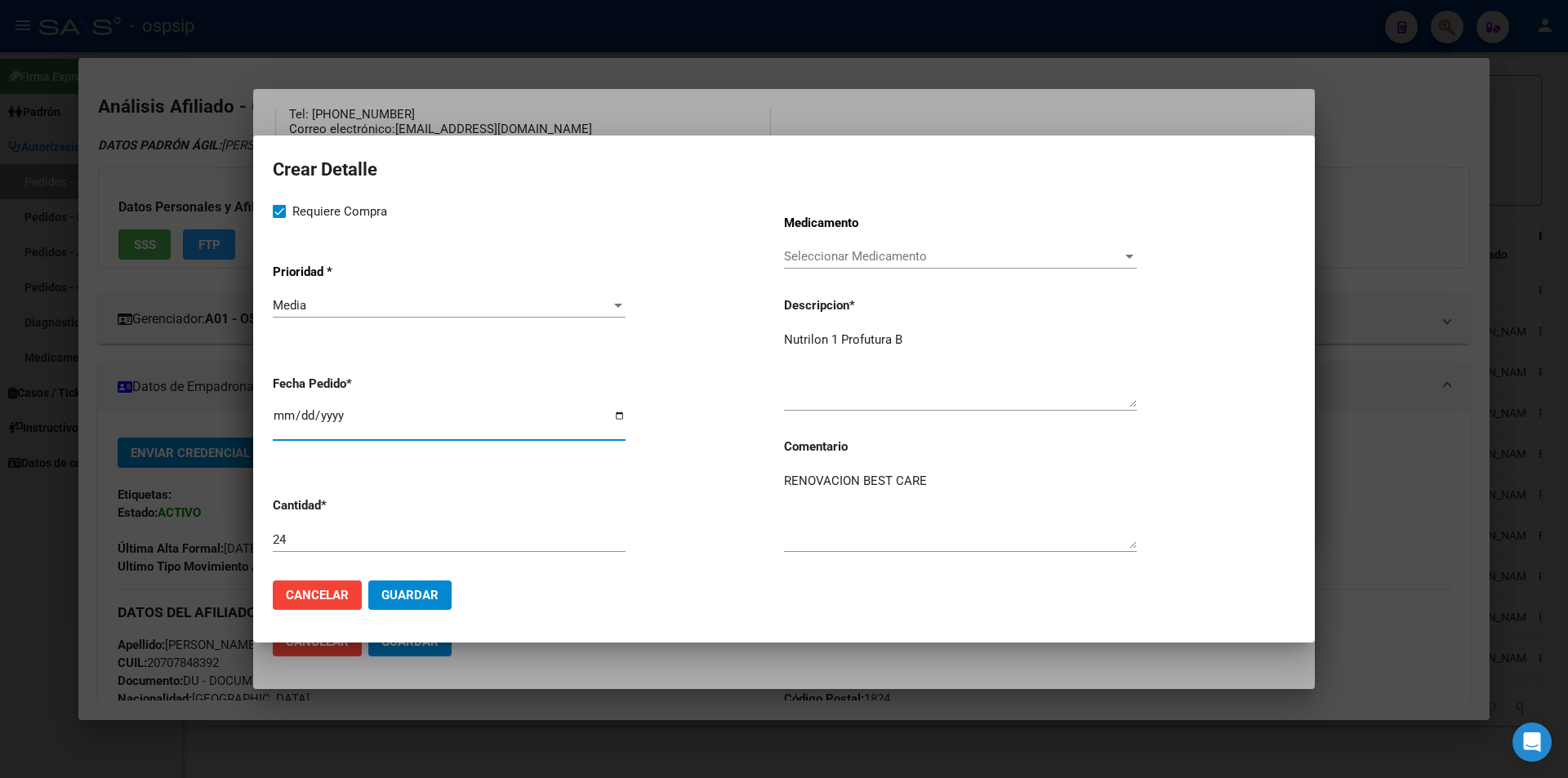
click at [294, 418] on input "[DATE]" at bounding box center [449, 422] width 353 height 26
click at [288, 413] on input "[DATE]" at bounding box center [449, 422] width 353 height 26
click at [277, 413] on input "[DATE]" at bounding box center [449, 422] width 353 height 26
type input "[DATE]"
click at [417, 596] on span "Guardar" at bounding box center [409, 595] width 57 height 15
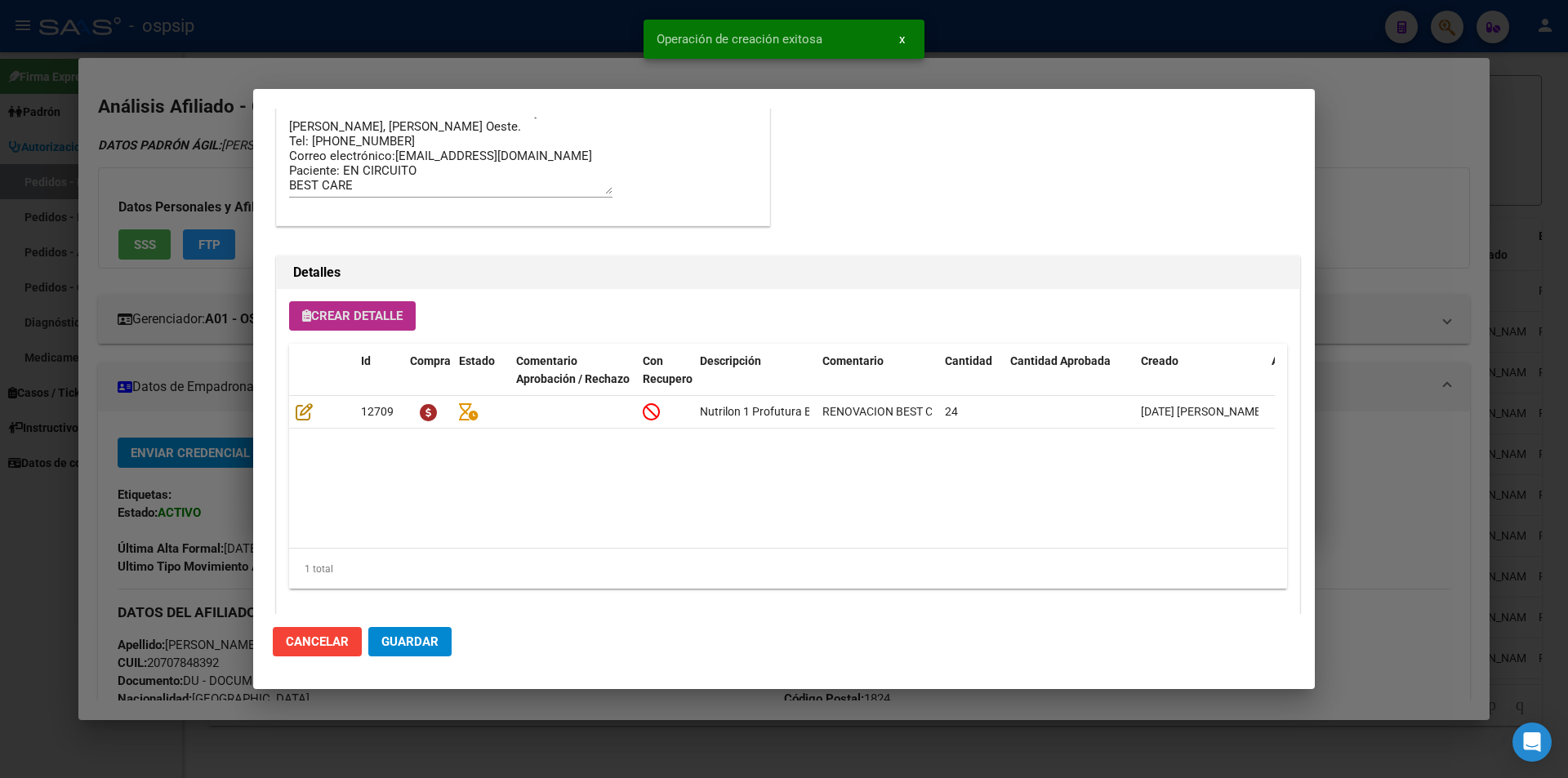
scroll to position [961, 0]
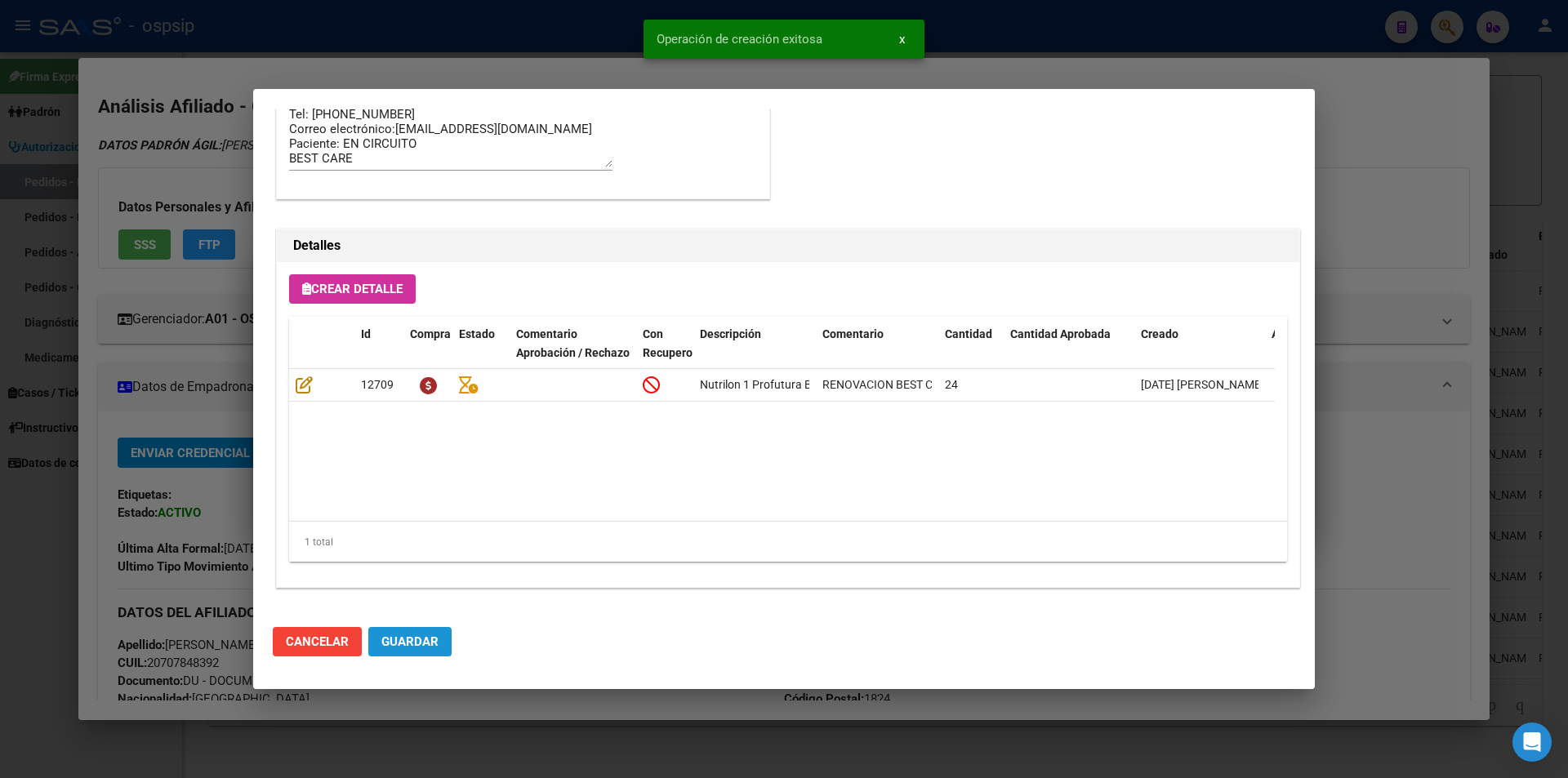
click at [435, 645] on span "Guardar" at bounding box center [409, 642] width 57 height 15
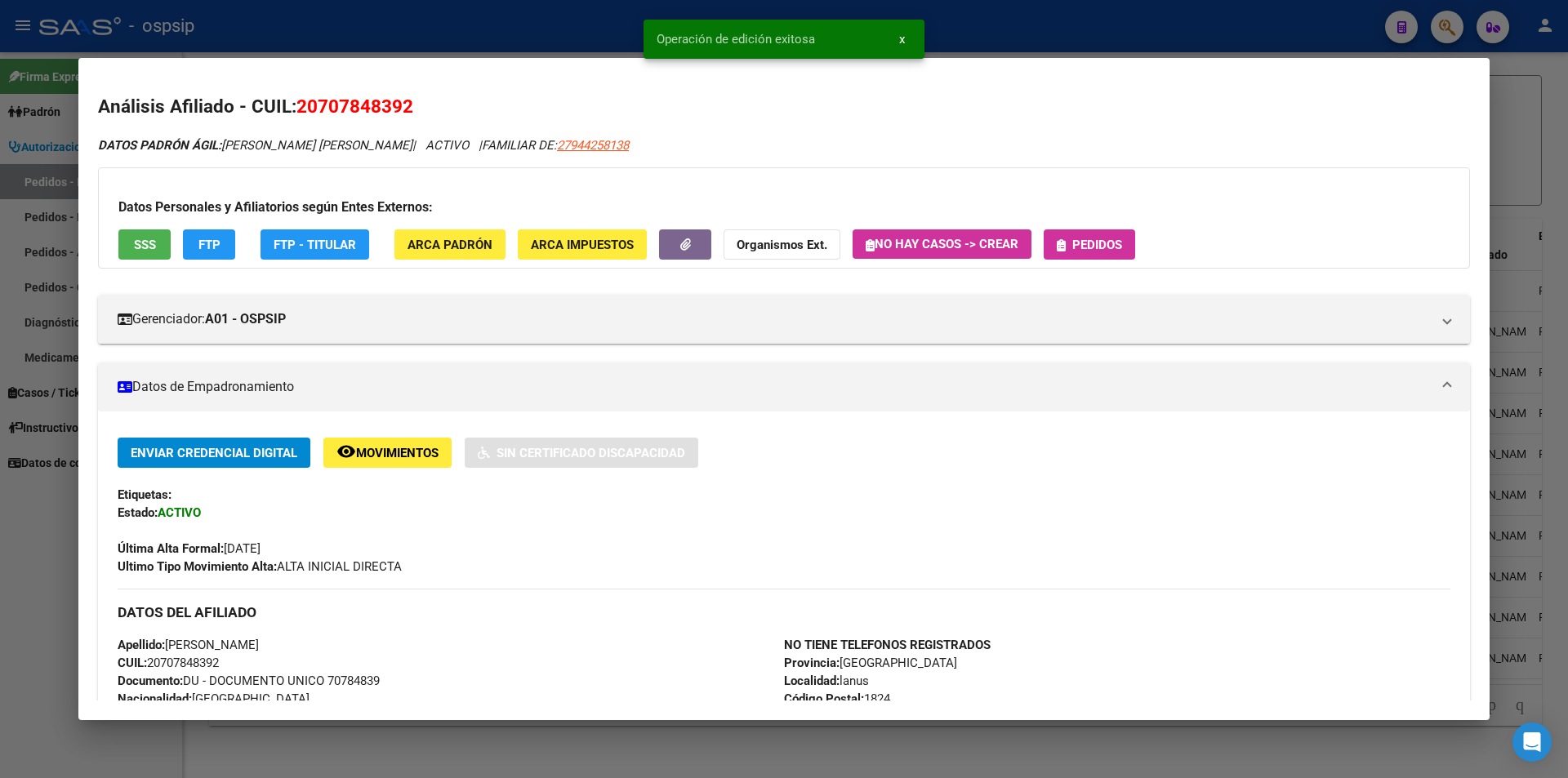
click at [1101, 231] on button "Pedidos" at bounding box center [1089, 245] width 92 height 31
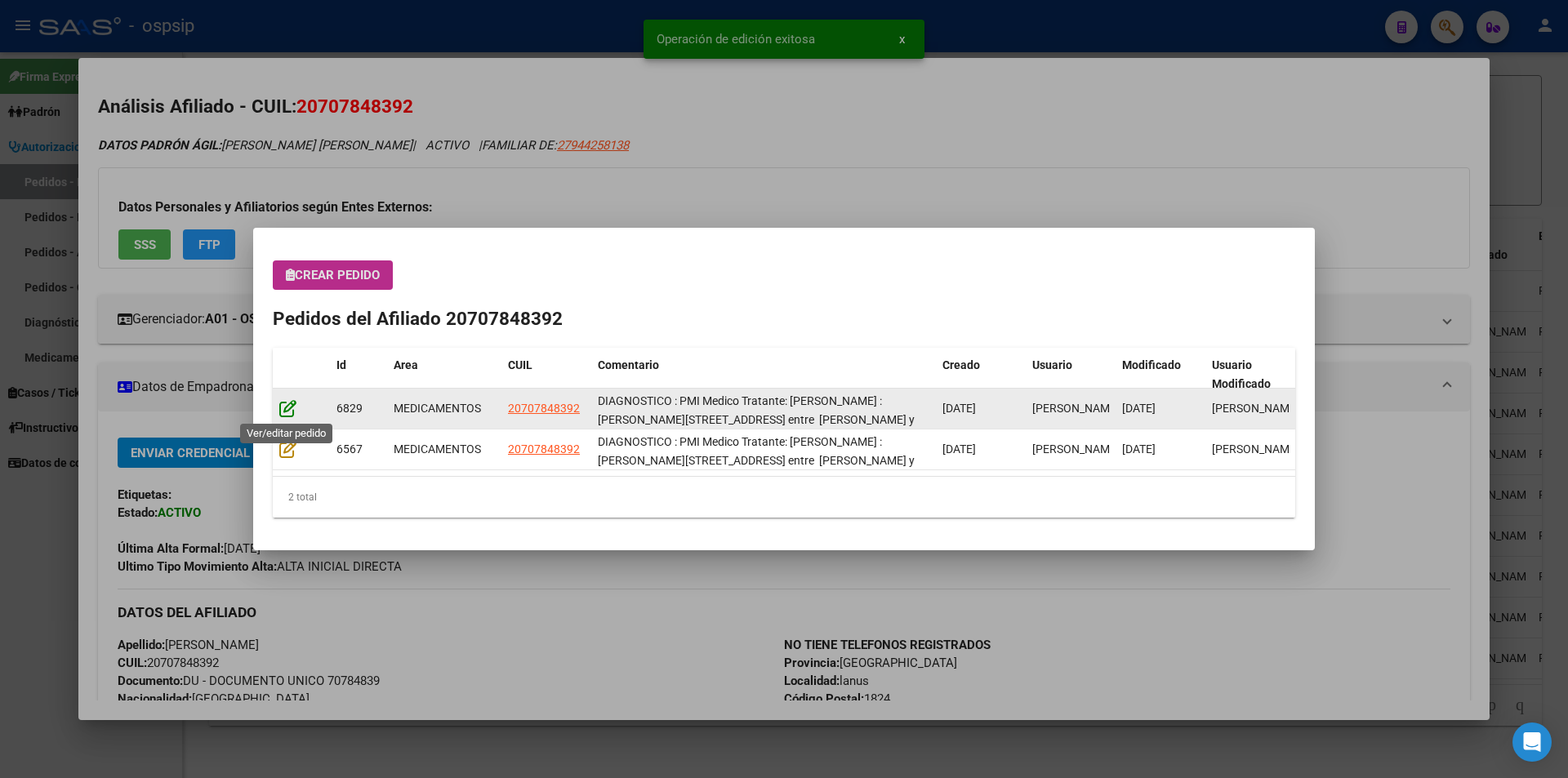
click at [292, 404] on icon at bounding box center [288, 408] width 17 height 18
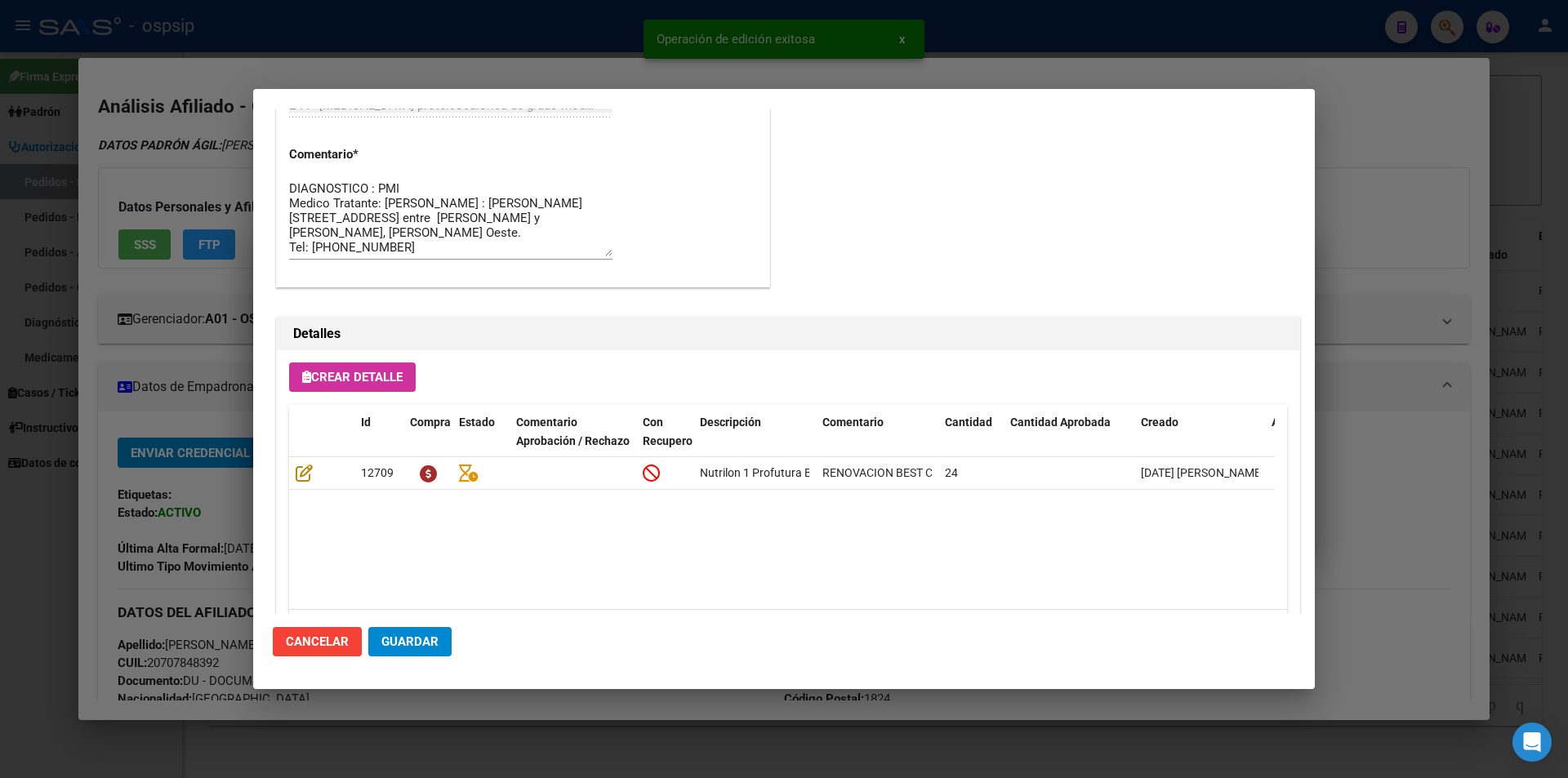
scroll to position [1043, 0]
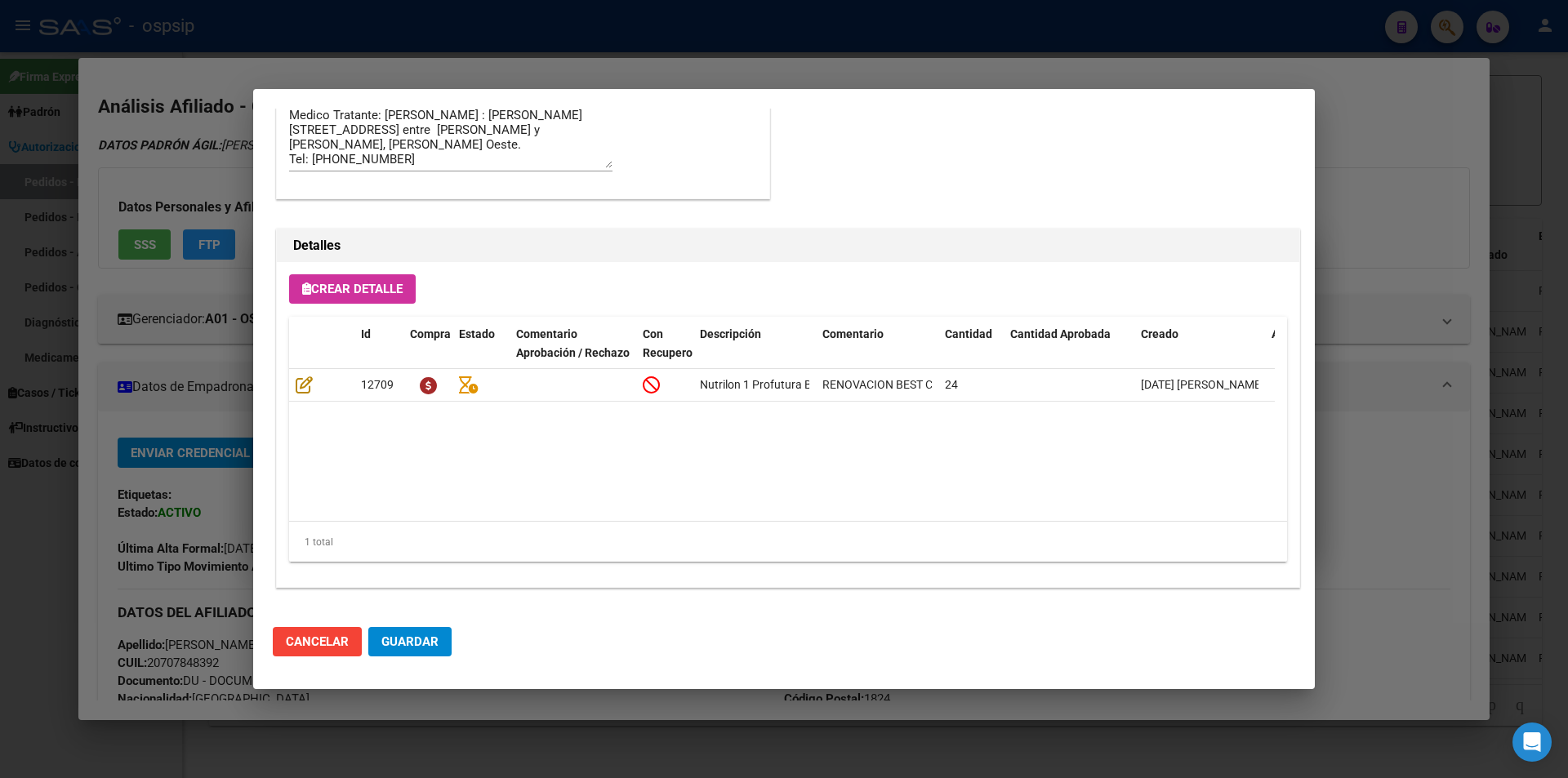
click at [431, 647] on span "Guardar" at bounding box center [409, 642] width 57 height 15
click at [436, 639] on span "Guardar" at bounding box center [409, 642] width 57 height 15
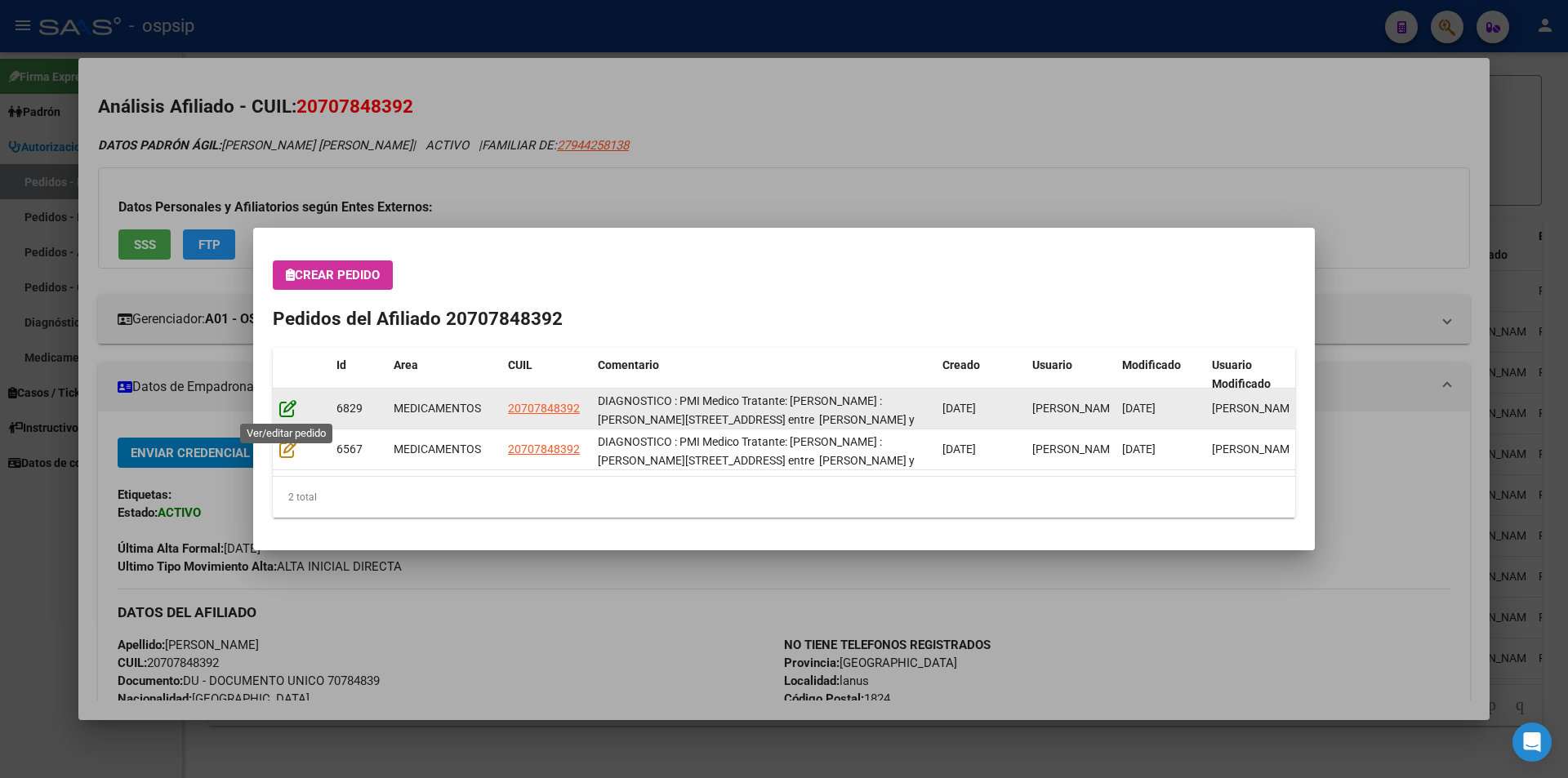
click at [286, 405] on icon at bounding box center [288, 408] width 17 height 18
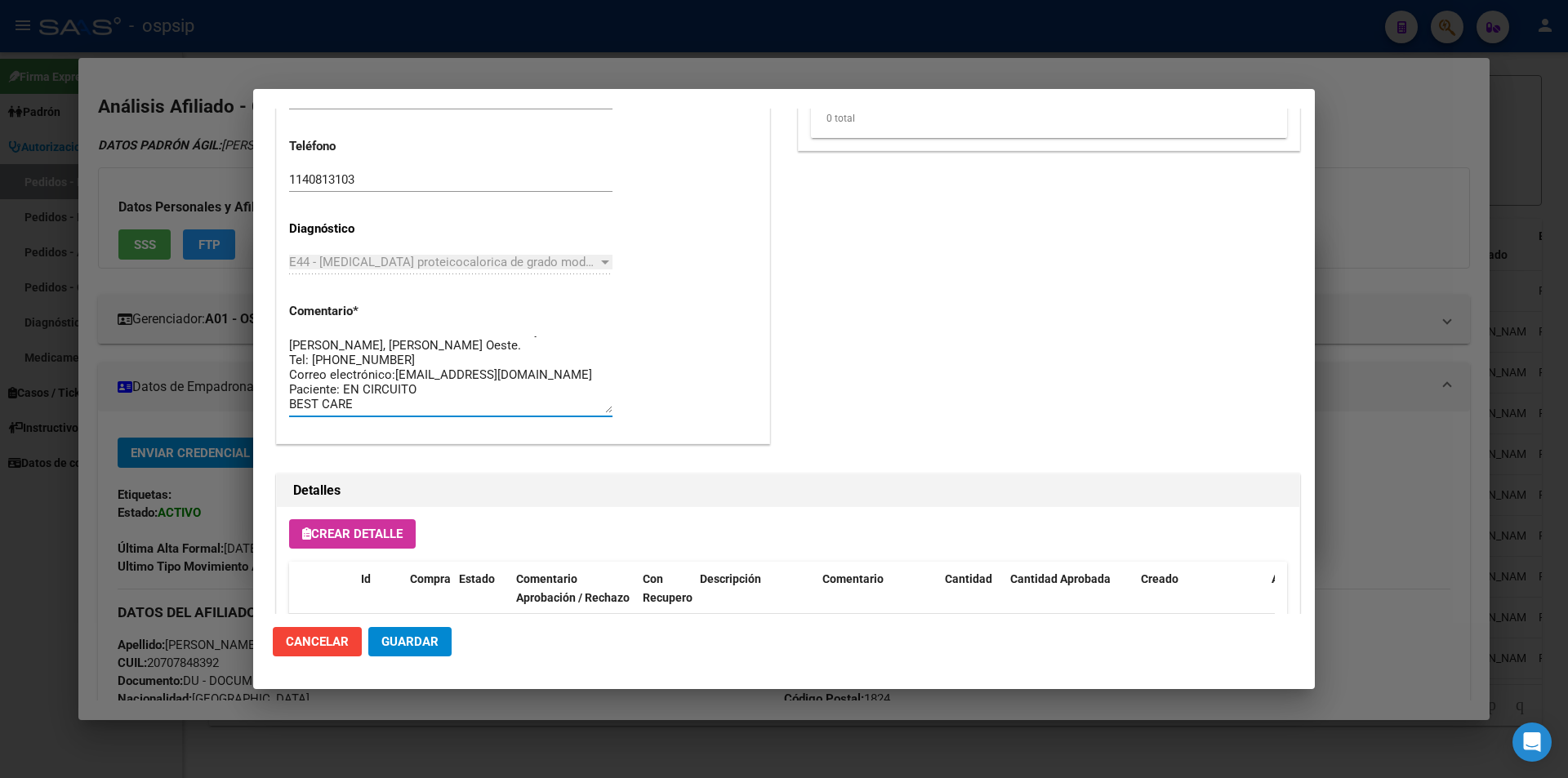
scroll to position [0, 0]
drag, startPoint x: 363, startPoint y: 408, endPoint x: 285, endPoint y: 313, distance: 122.9
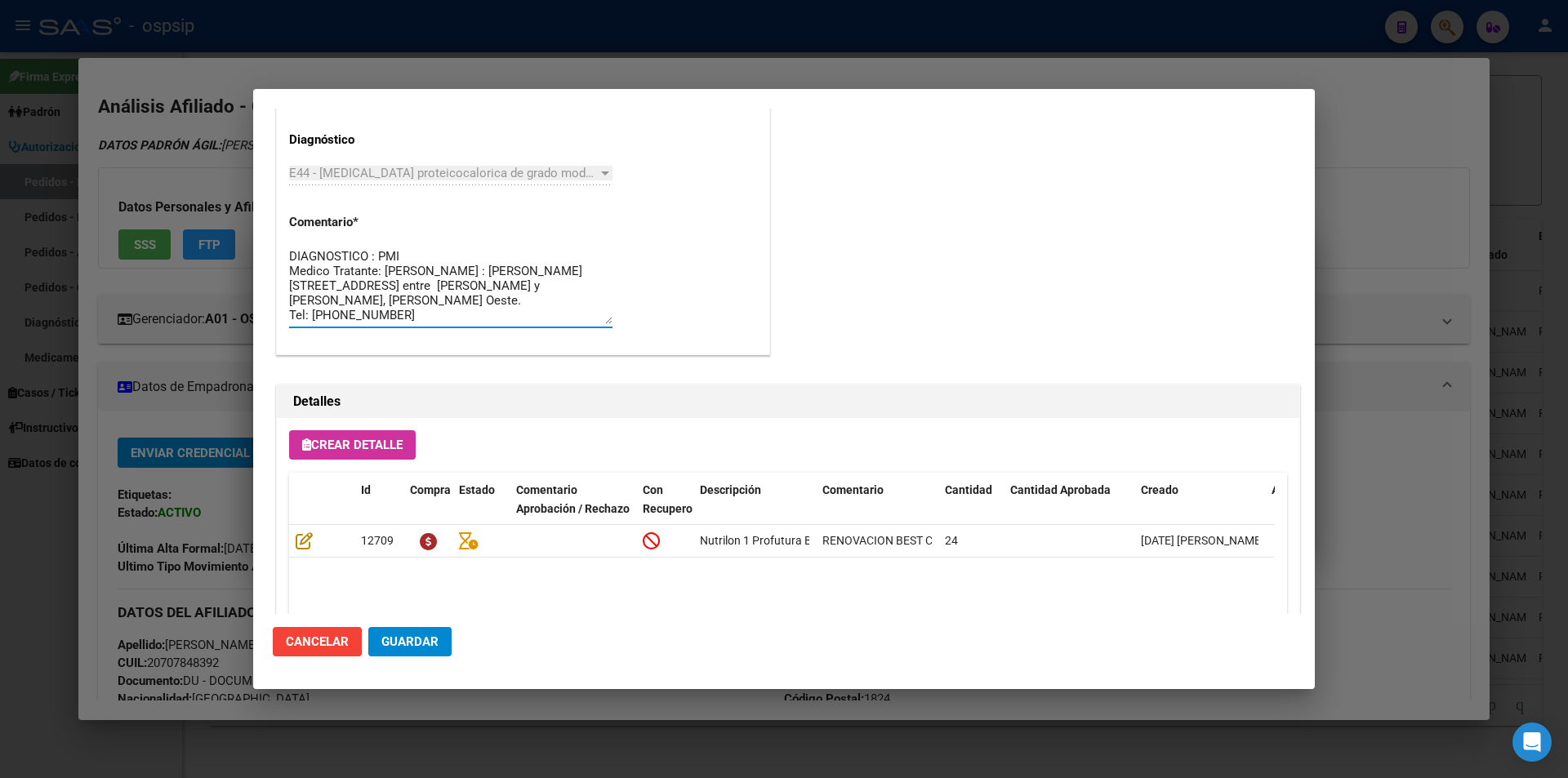
scroll to position [1043, 0]
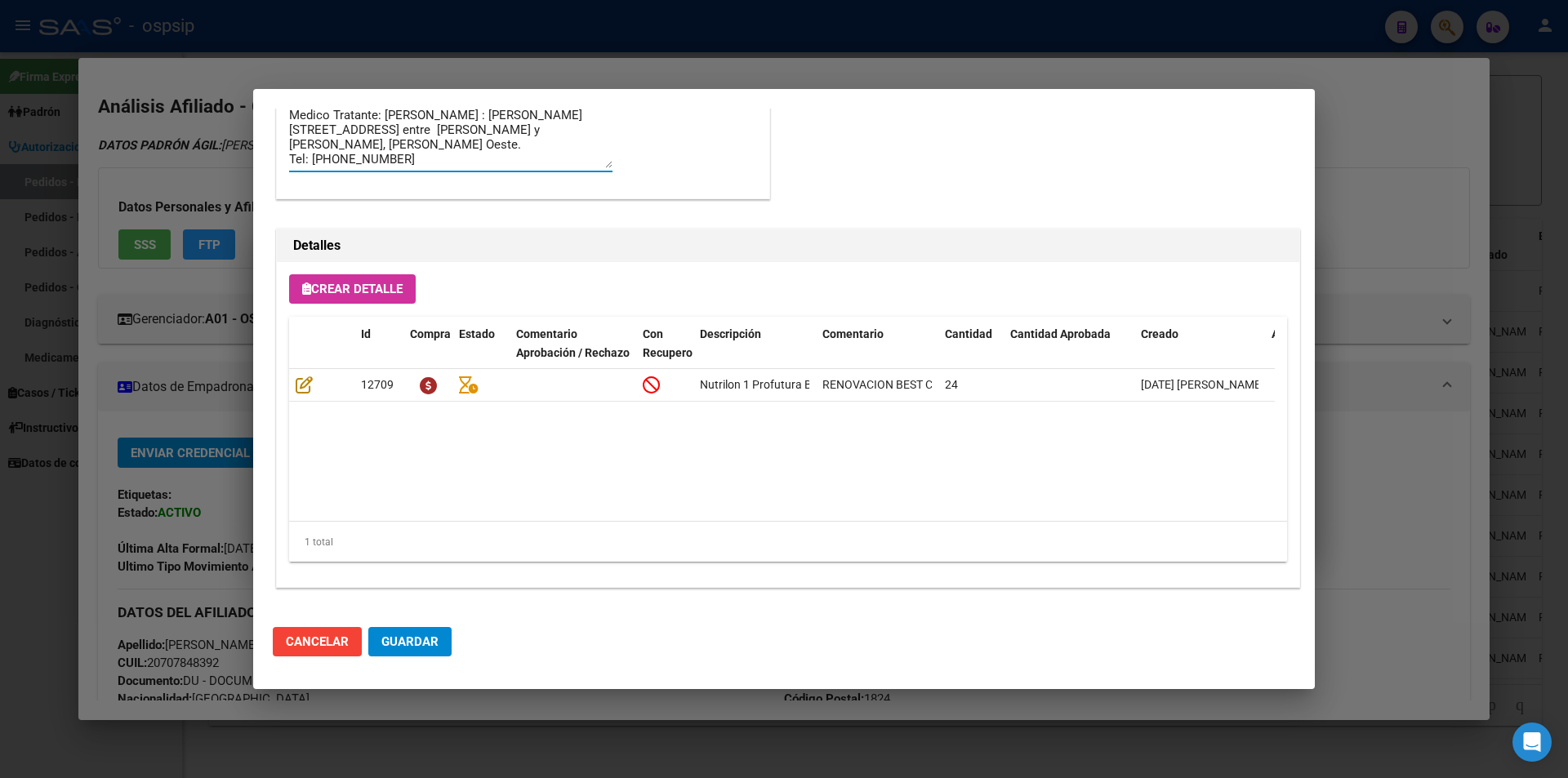
click at [425, 646] on span "Guardar" at bounding box center [409, 642] width 57 height 15
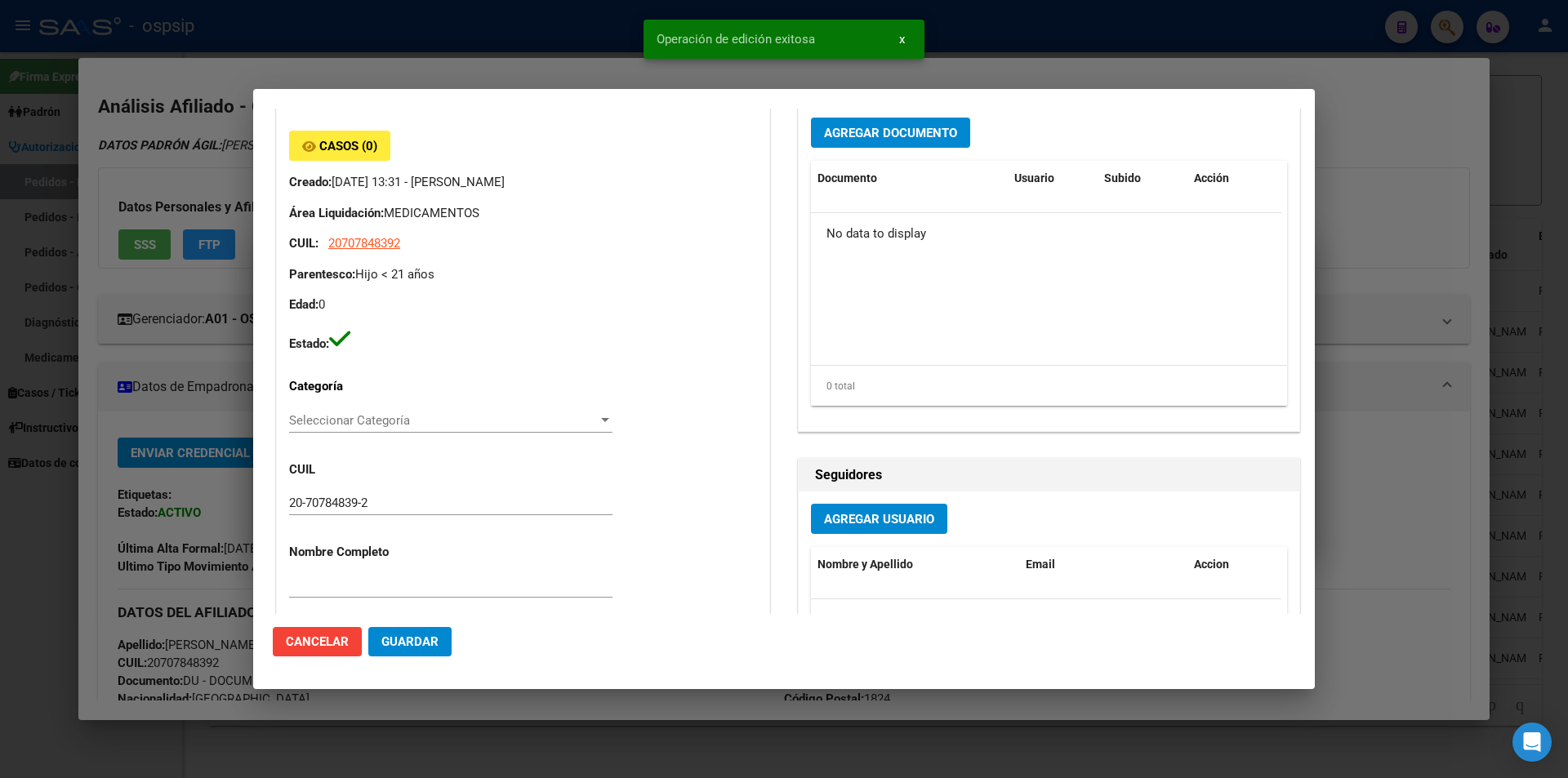
scroll to position [0, 0]
